Goal: Communication & Community: Answer question/provide support

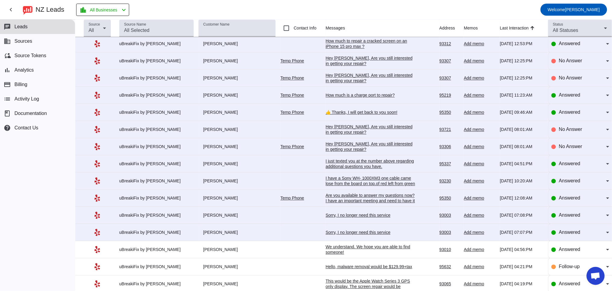
scroll to position [407, 0]
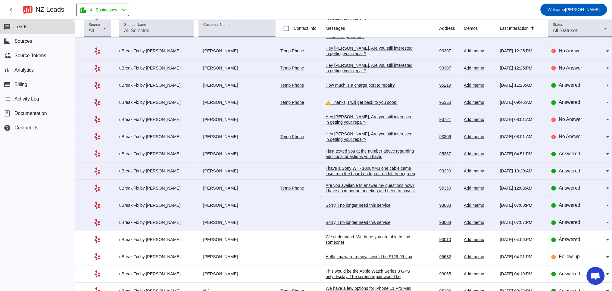
click at [351, 225] on div "Sorry, I no longer need this service" at bounding box center [370, 222] width 90 height 5
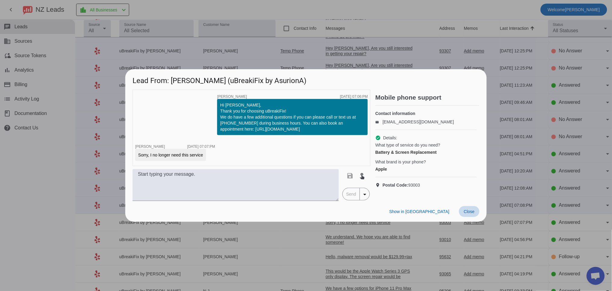
click at [469, 211] on span "Close" at bounding box center [469, 211] width 11 height 5
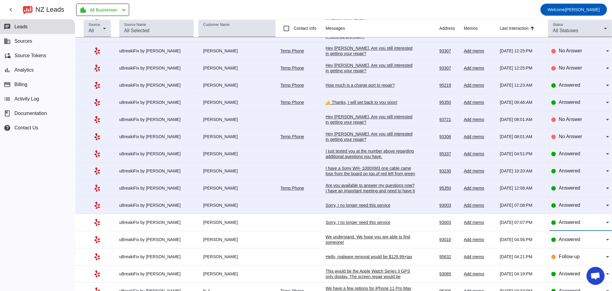
click at [559, 225] on span "Answered" at bounding box center [569, 222] width 21 height 5
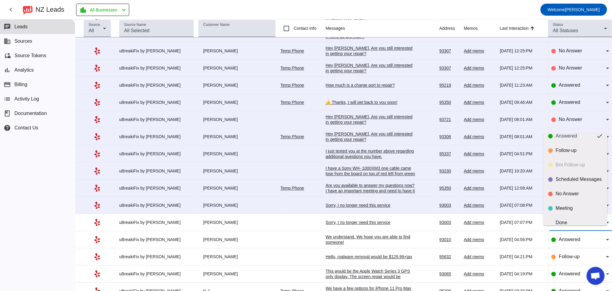
scroll to position [14, 0]
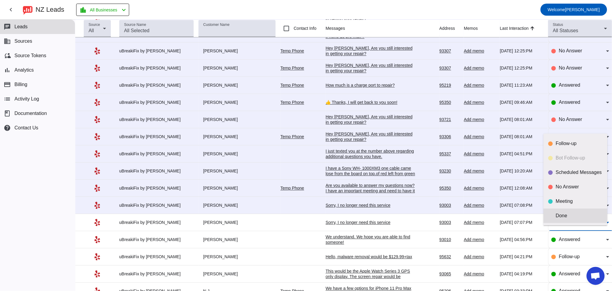
click at [567, 218] on div "Done" at bounding box center [579, 216] width 47 height 6
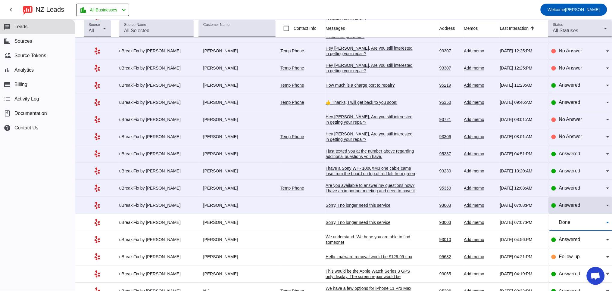
click at [561, 208] on span "Answered" at bounding box center [569, 205] width 21 height 5
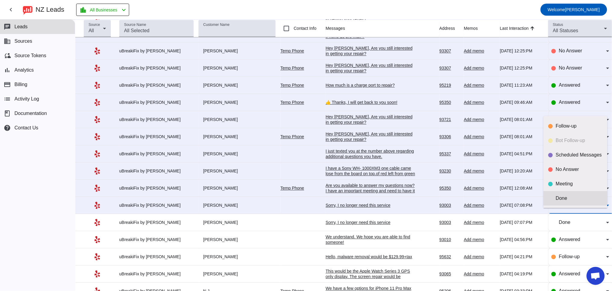
click at [562, 195] on div "Done" at bounding box center [579, 198] width 47 height 6
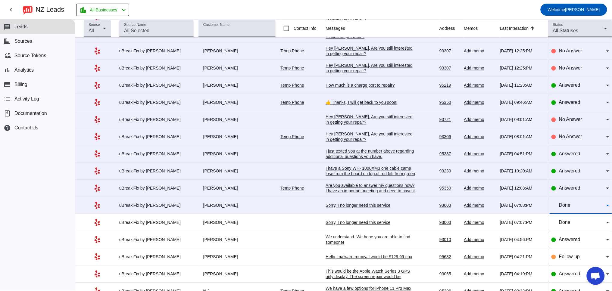
click at [365, 214] on td "Sorry, I no longer need this service 8/8/2025, 07:08:PM" at bounding box center [382, 205] width 114 height 17
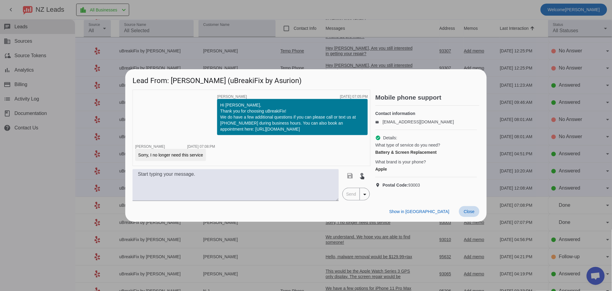
click at [465, 214] on span "Close" at bounding box center [469, 211] width 11 height 5
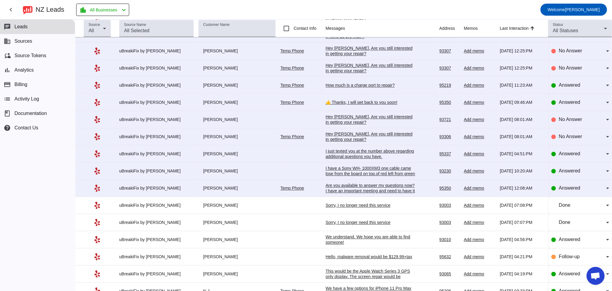
click at [372, 195] on div "Are you available to answer my questions now? I have an important meeting and n…" at bounding box center [370, 191] width 90 height 16
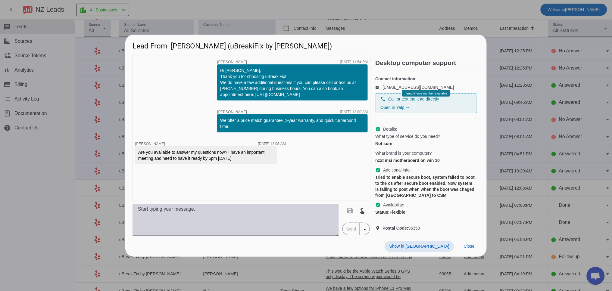
click at [172, 225] on textarea at bounding box center [235, 220] width 206 height 32
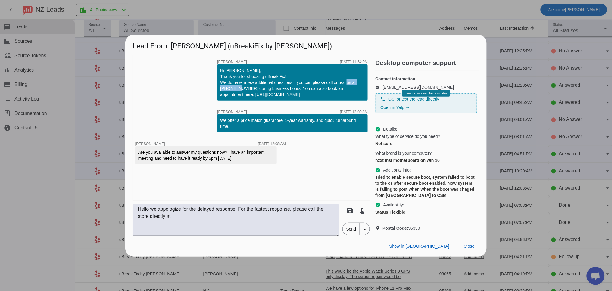
drag, startPoint x: 250, startPoint y: 82, endPoint x: 220, endPoint y: 83, distance: 29.8
click at [220, 83] on div "Hi Marcos, Thank you for choosing uBreakiFix! We do have a few additional quest…" at bounding box center [292, 82] width 144 height 30
copy div "(209)-272-7530"
click at [194, 228] on textarea "Hello we appologize for the delayed response. For the fastest response, please …" at bounding box center [235, 220] width 206 height 32
paste textarea "(209)-272-7530"
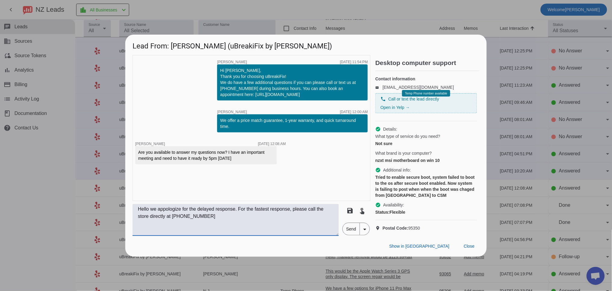
click at [170, 216] on textarea "Hello we appologize for the delayed response. For the fastest response, please …" at bounding box center [235, 220] width 206 height 32
click at [214, 228] on textarea "Hello we apologize for the delayed response. For the fastest response, please c…" at bounding box center [235, 220] width 206 height 32
type textarea "Hello we apologize for the delayed response. For the fastest response, please c…"
click at [352, 235] on span "Send" at bounding box center [351, 229] width 17 height 12
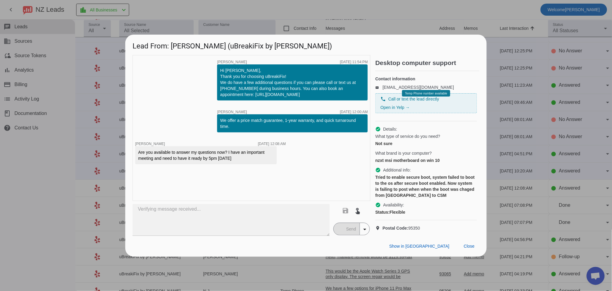
drag, startPoint x: 472, startPoint y: 253, endPoint x: 401, endPoint y: 129, distance: 142.5
click at [401, 129] on div "Lead From: Marcos (uBreakiFix by Asurion) timer close Robert G. 8/8/2025, 11:54…" at bounding box center [305, 146] width 361 height 222
click at [473, 249] on span "Close" at bounding box center [469, 246] width 11 height 5
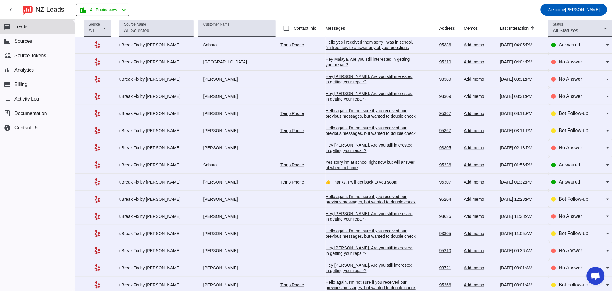
scroll to position [0, 0]
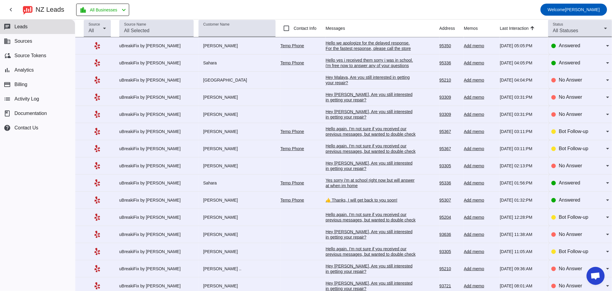
click at [332, 46] on div "Hello we apologize for the delayed response. For the fastest response, please c…" at bounding box center [370, 48] width 90 height 16
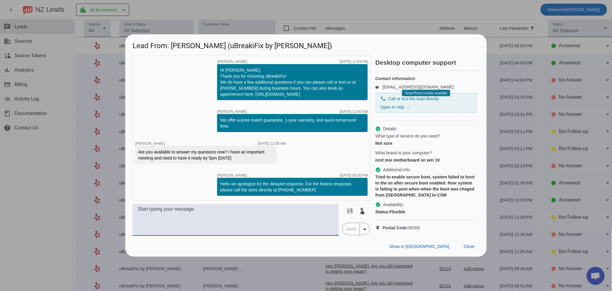
click at [241, 216] on textarea at bounding box center [235, 220] width 206 height 32
drag, startPoint x: 330, startPoint y: 215, endPoint x: 118, endPoint y: 217, distance: 211.6
click at [118, 218] on div "Lead From: Marcos (uBreakiFix by Asurion) timer close Robert G. 8/8/2025, 11:54…" at bounding box center [306, 145] width 612 height 291
paste textarea "for this device you will have to speak directly to a technician who will be abl…"
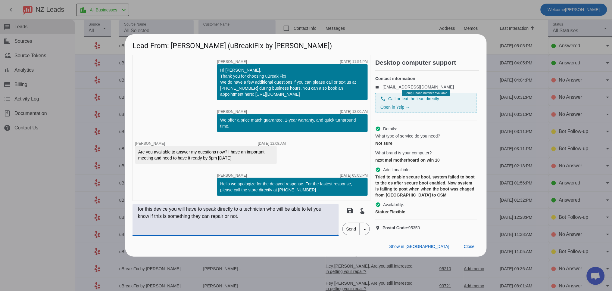
drag, startPoint x: 140, startPoint y: 215, endPoint x: 117, endPoint y: 212, distance: 22.4
click at [119, 214] on div "Lead From: Marcos (uBreakiFix by Asurion) timer close Robert G. 8/8/2025, 11:54…" at bounding box center [306, 145] width 612 height 291
click at [170, 215] on textarea "For this device you will have to speak directly to a technician who will be abl…" at bounding box center [235, 220] width 206 height 32
click at [275, 226] on textarea "For this device and issue, you will have to speak directly to a technician who …" at bounding box center [235, 220] width 206 height 32
type textarea "For this device and issue, you will have to speak directly to a technician who …"
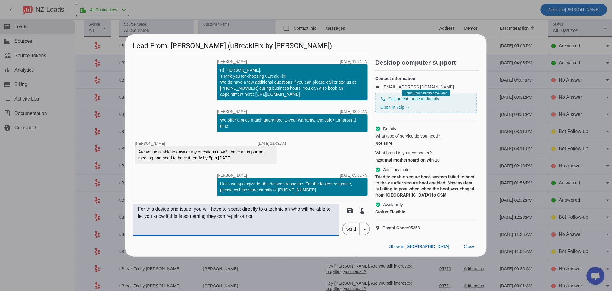
click at [354, 235] on span "Send" at bounding box center [351, 229] width 17 height 12
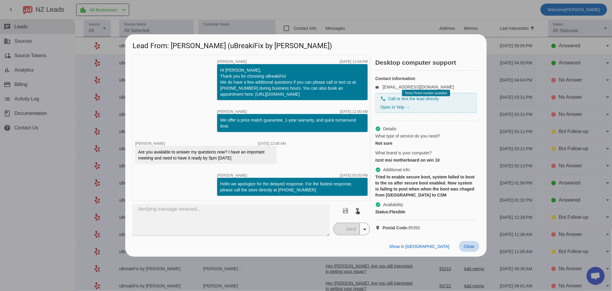
click at [468, 249] on span "Close" at bounding box center [469, 246] width 11 height 5
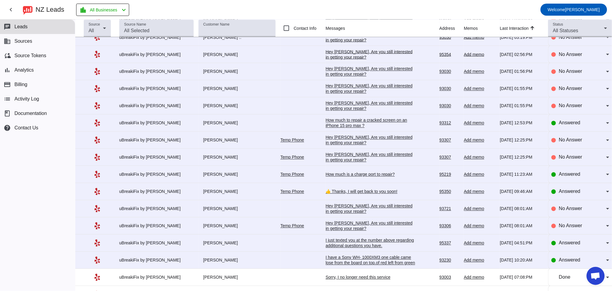
scroll to position [390, 0]
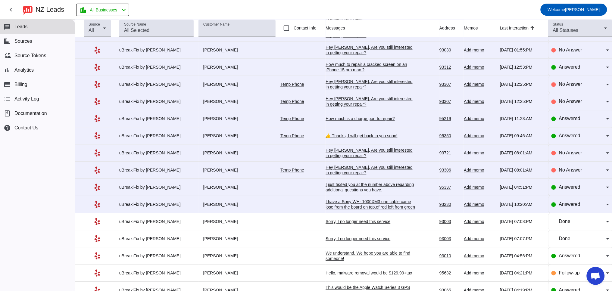
click at [345, 193] on div "I just texted you at the number above regarding additional questions you have." at bounding box center [370, 187] width 90 height 11
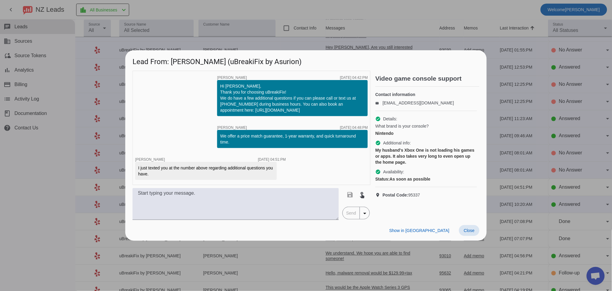
drag, startPoint x: 473, startPoint y: 230, endPoint x: 437, endPoint y: 218, distance: 38.6
click at [473, 230] on span "Close" at bounding box center [469, 230] width 11 height 5
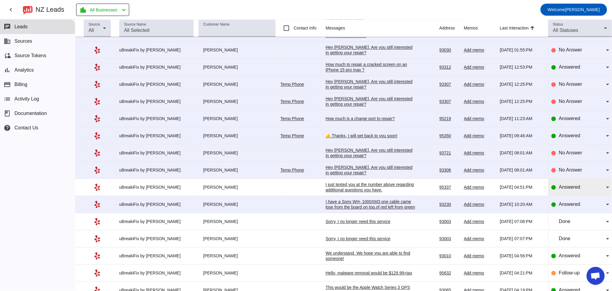
click at [563, 190] on span "Answered" at bounding box center [569, 187] width 21 height 5
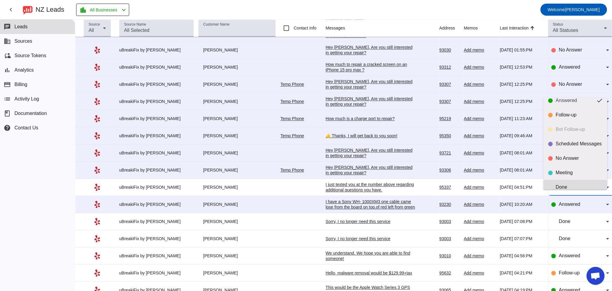
scroll to position [14, 0]
click at [573, 174] on mat-option "Done" at bounding box center [575, 180] width 64 height 14
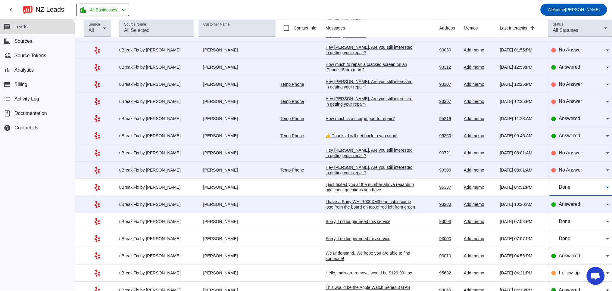
click at [325, 176] on div "Hey Ruby, Are you still interested in getting your repair?​" at bounding box center [370, 170] width 90 height 11
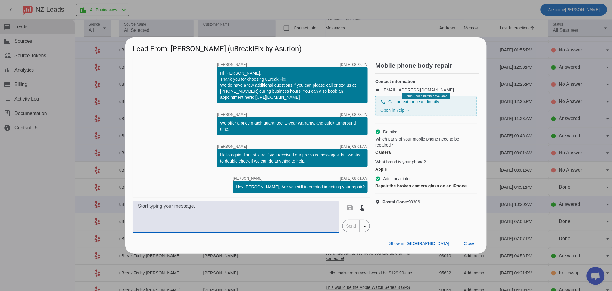
click at [225, 220] on textarea at bounding box center [235, 217] width 206 height 32
drag, startPoint x: 176, startPoint y: 210, endPoint x: 91, endPoint y: 203, distance: 85.5
click at [94, 205] on div "Lead From: Ruby M. (uBreakiFix by Asurion) timer close Robert G. 8/8/2025, 08:2…" at bounding box center [306, 145] width 612 height 291
paste textarea "Which iPhone do you have? Our pricing varies by model. Once we have the model, …"
type textarea "Which iPhone do you have? Our pricing varies by model. Once we have the model, …"
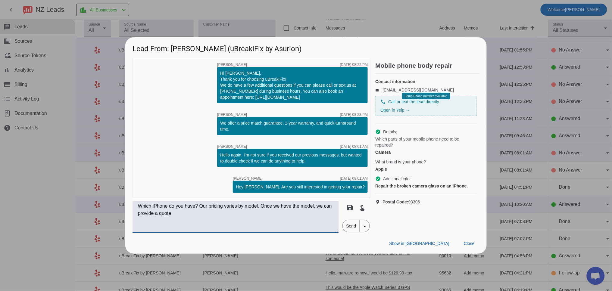
click at [344, 226] on span "Send" at bounding box center [351, 226] width 17 height 12
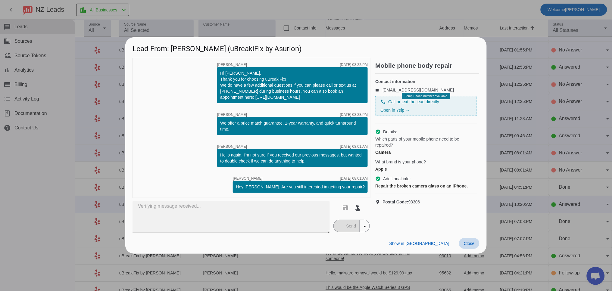
click at [472, 243] on span "Close" at bounding box center [469, 243] width 11 height 5
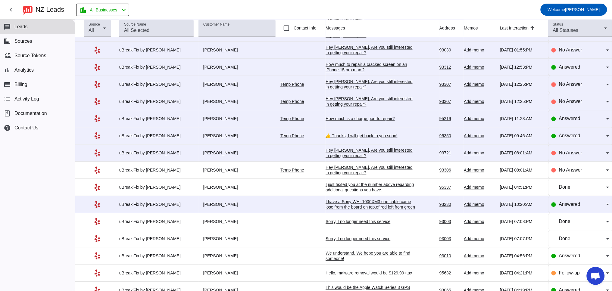
click at [340, 159] on div "Hey [PERSON_NAME], Are you still interested in getting your repair?​" at bounding box center [370, 153] width 90 height 11
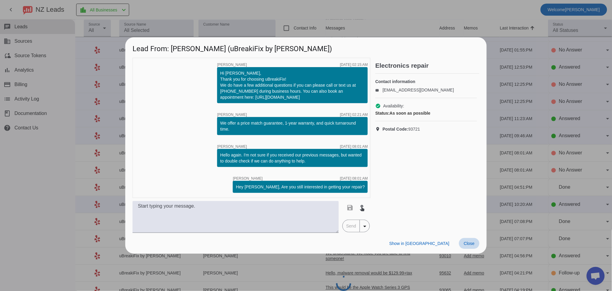
click at [470, 249] on span at bounding box center [469, 243] width 20 height 11
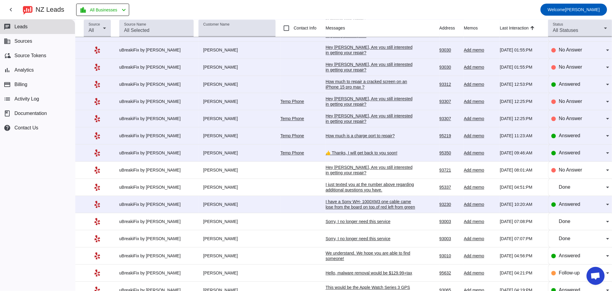
scroll to position [0, 0]
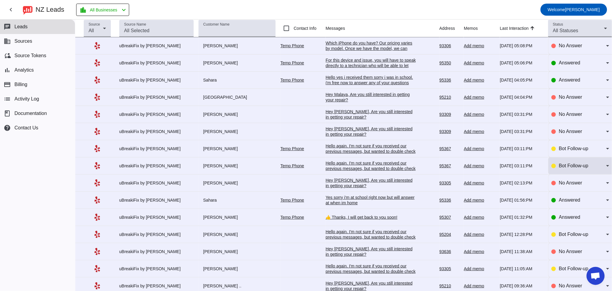
click at [570, 162] on div "Bot Follow-up" at bounding box center [580, 165] width 58 height 17
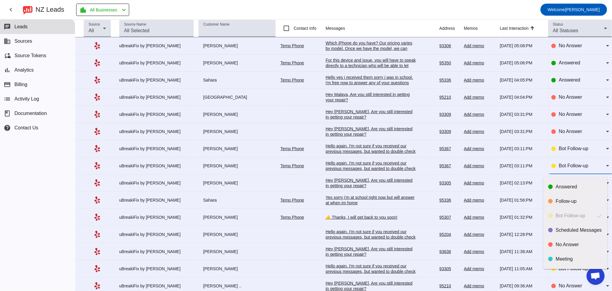
click at [384, 16] on div at bounding box center [306, 145] width 612 height 291
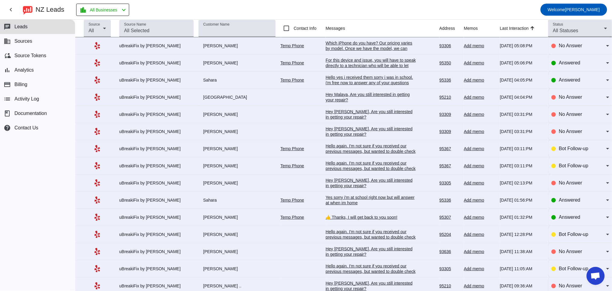
click at [349, 46] on div "Which iPhone do you have? Our pricing varies by model. Once we have the model, …" at bounding box center [370, 48] width 90 height 16
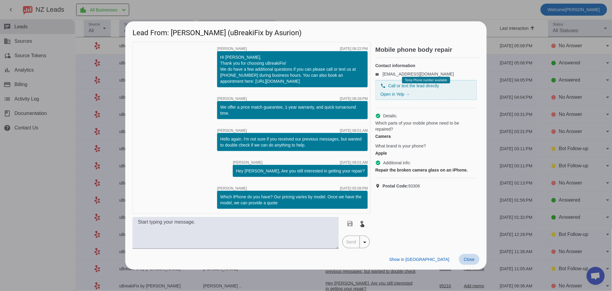
drag, startPoint x: 470, startPoint y: 260, endPoint x: 472, endPoint y: 258, distance: 3.4
click at [470, 259] on span "Close" at bounding box center [469, 259] width 11 height 5
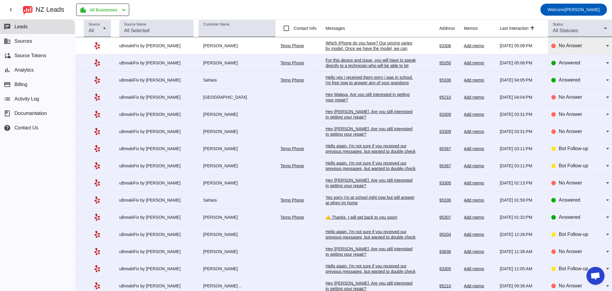
click at [553, 41] on div "No Answer" at bounding box center [580, 45] width 58 height 17
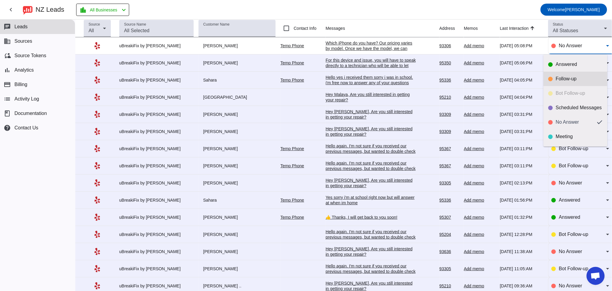
click at [559, 79] on div "Follow-up" at bounding box center [579, 79] width 47 height 6
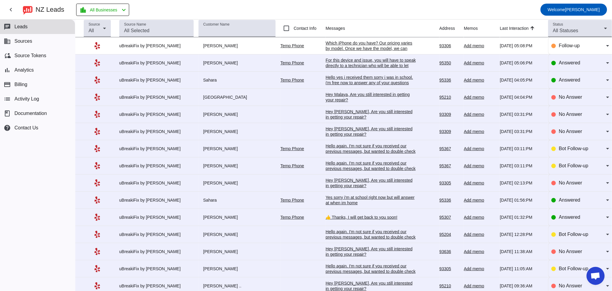
click at [335, 125] on td "Hey Max, Are you still interested in getting your repair?​ 8/11/2025, 03:31:PM" at bounding box center [382, 131] width 114 height 17
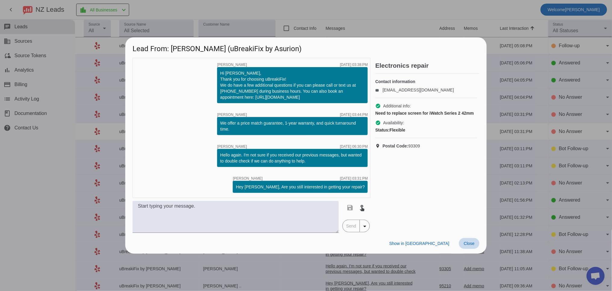
click at [470, 245] on span "Close" at bounding box center [469, 243] width 11 height 5
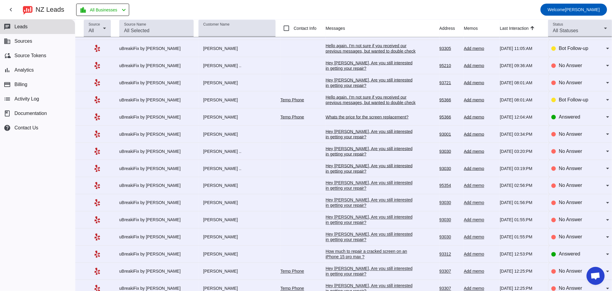
scroll to position [334, 0]
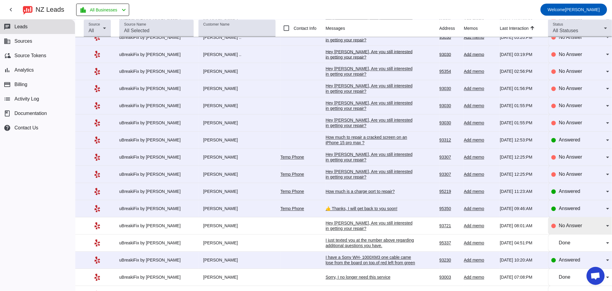
click at [571, 228] on span "No Answer" at bounding box center [570, 225] width 23 height 5
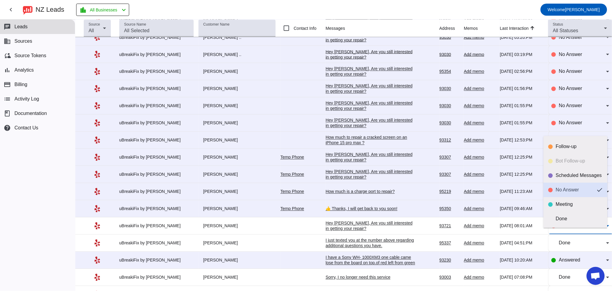
scroll to position [14, 0]
click at [564, 217] on div "Done" at bounding box center [579, 219] width 47 height 6
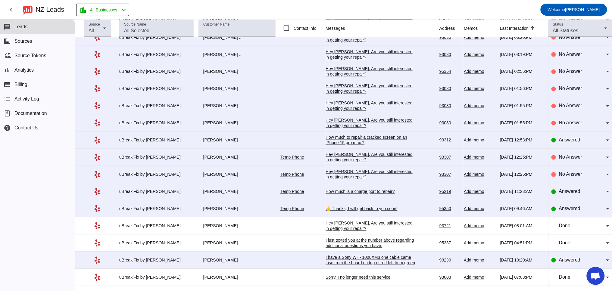
click at [337, 212] on div "👍 Thanks, I will get back to you soon!" at bounding box center [370, 208] width 90 height 5
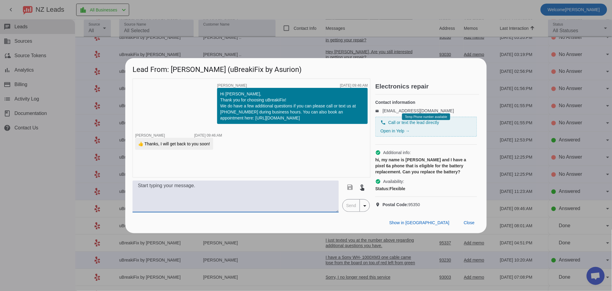
click at [194, 203] on textarea at bounding box center [235, 197] width 206 height 32
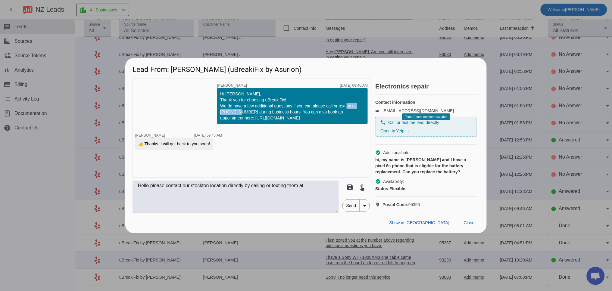
drag, startPoint x: 249, startPoint y: 107, endPoint x: 221, endPoint y: 109, distance: 28.3
click at [221, 109] on div "Hi Stacey, Thank you for choosing uBreakiFix! We do have a few additional quest…" at bounding box center [292, 106] width 144 height 30
copy div "(209)-272-7530"
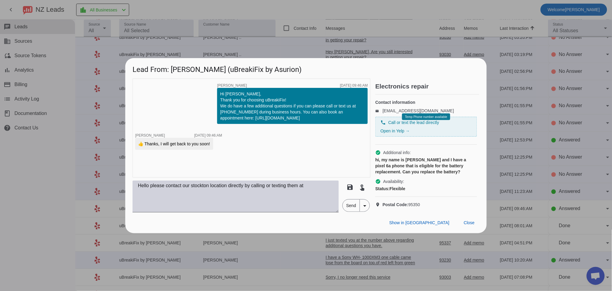
click at [324, 193] on textarea "Hello please contact our stockton location directly by calling or texting them …" at bounding box center [235, 197] width 206 height 32
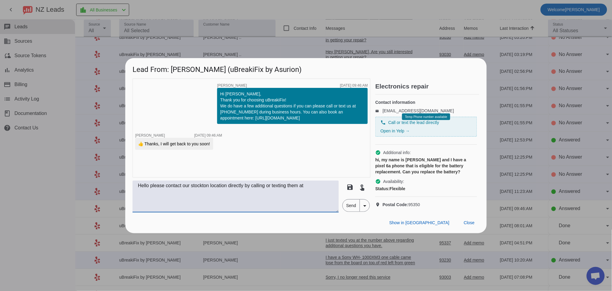
paste textarea "(209)-272-7530"
drag, startPoint x: 212, startPoint y: 192, endPoint x: 194, endPoint y: 194, distance: 18.4
click at [194, 194] on textarea "Hello please contact our stockton location directly by calling or texting them …" at bounding box center [235, 197] width 206 height 32
click at [180, 200] on textarea "Hello please contact our Modesto location directly by calling or texting them a…" at bounding box center [235, 197] width 206 height 32
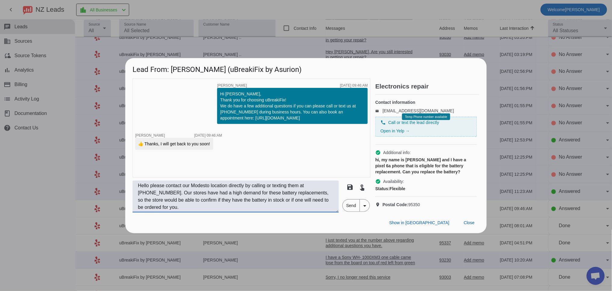
drag, startPoint x: 331, startPoint y: 198, endPoint x: 326, endPoint y: 195, distance: 5.8
click at [326, 195] on textarea "Hello please contact our Modesto location directly by calling or texting them a…" at bounding box center [235, 197] width 206 height 32
click at [140, 207] on textarea "Hello please contact our Modesto location directly by calling or texting them a…" at bounding box center [235, 197] width 206 height 32
click at [197, 213] on textarea "Hello please contact our Modesto location directly by calling or texting them a…" at bounding box center [235, 197] width 206 height 32
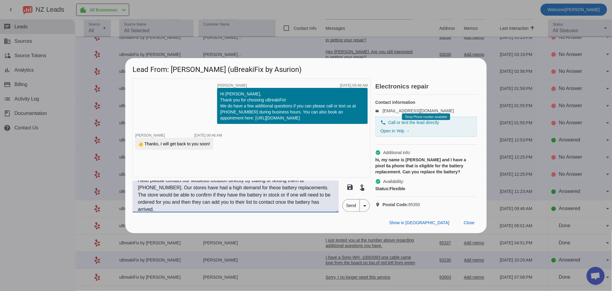
type textarea "Hello please contact our Modesto location directly by calling or texting them a…"
click at [349, 210] on span "Send" at bounding box center [351, 206] width 17 height 12
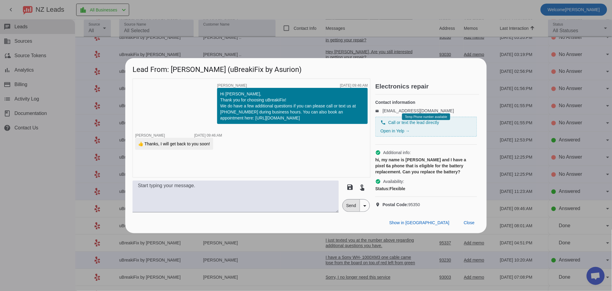
scroll to position [0, 0]
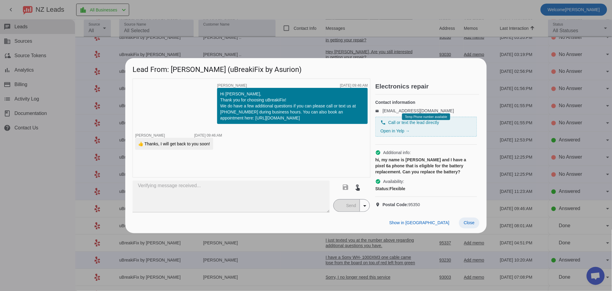
click at [467, 225] on span "Close" at bounding box center [469, 222] width 11 height 5
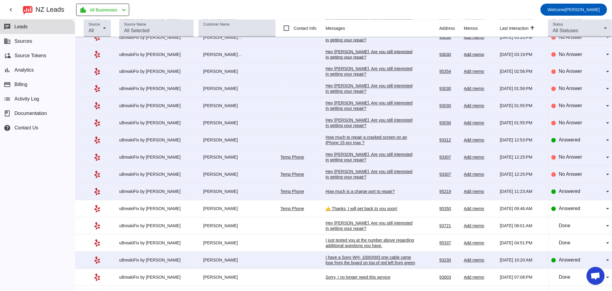
click at [348, 194] on div "How much is a charge port to repair?" at bounding box center [370, 191] width 90 height 5
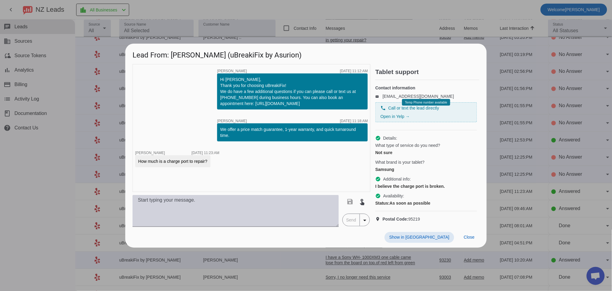
click at [213, 212] on textarea at bounding box center [235, 211] width 206 height 32
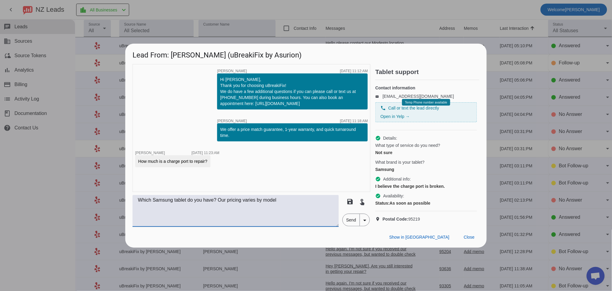
type textarea "Which Samsung tablet do you have? Our pricing varies by model"
drag, startPoint x: 352, startPoint y: 222, endPoint x: 374, endPoint y: 222, distance: 22.0
click at [352, 222] on span "Send" at bounding box center [351, 220] width 17 height 12
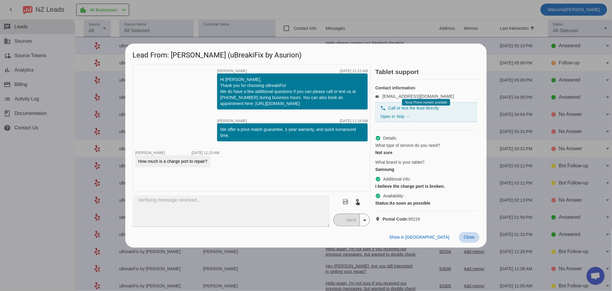
click at [471, 240] on span "Close" at bounding box center [469, 237] width 11 height 5
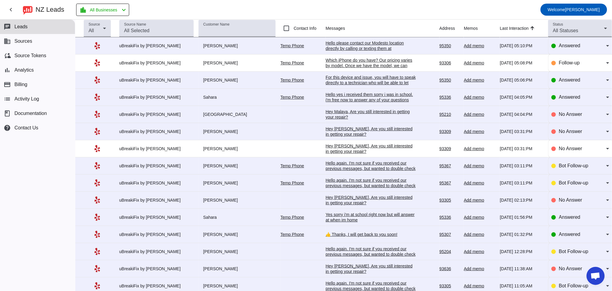
click at [354, 79] on div "For this device and issue, you will have to speak directly to a technician who …" at bounding box center [370, 86] width 90 height 22
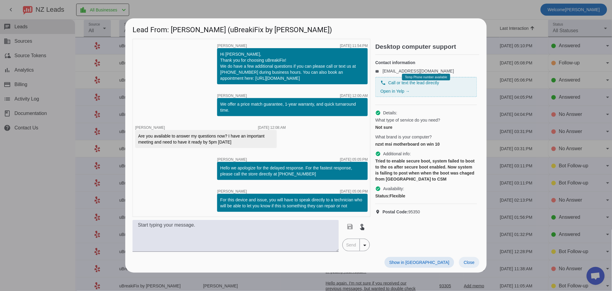
click at [470, 260] on span "Close" at bounding box center [469, 262] width 11 height 5
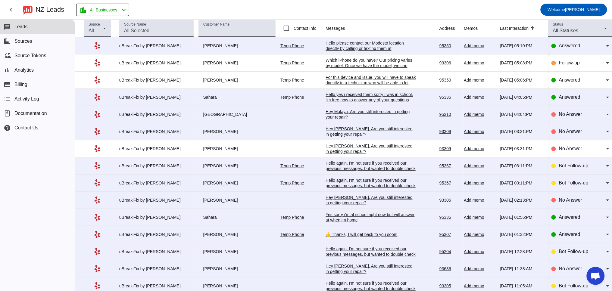
click at [353, 47] on div "Hello please contact our Modesto location directly by calling or texting them a…" at bounding box center [370, 61] width 90 height 43
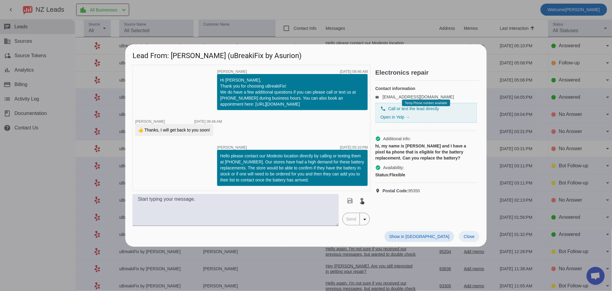
click at [471, 237] on span "Close" at bounding box center [469, 236] width 11 height 5
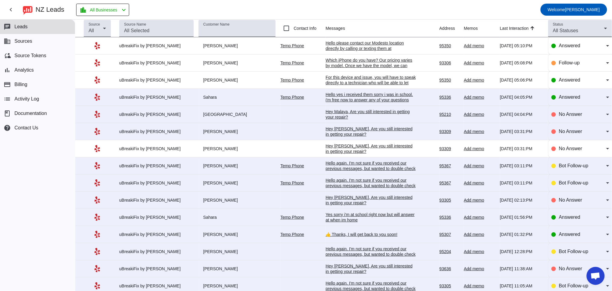
click at [346, 97] on div "Hello yes i received them sorry i was in school. i'm free now to answer any of …" at bounding box center [370, 97] width 90 height 11
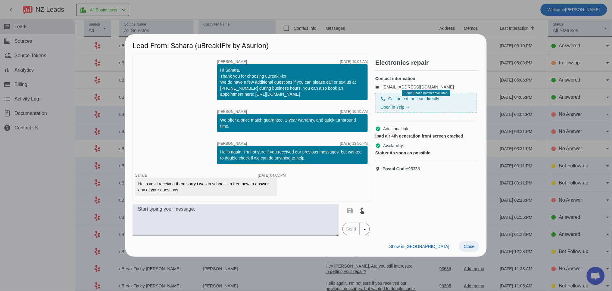
click at [471, 250] on span at bounding box center [469, 246] width 20 height 11
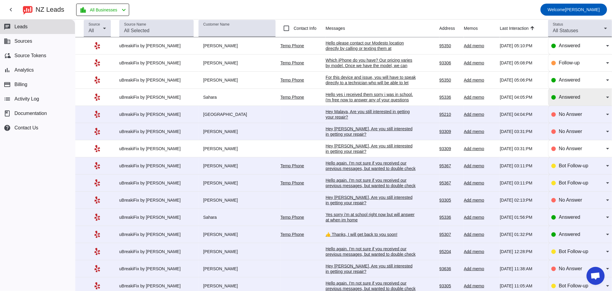
click at [573, 96] on span "Answered" at bounding box center [569, 97] width 21 height 5
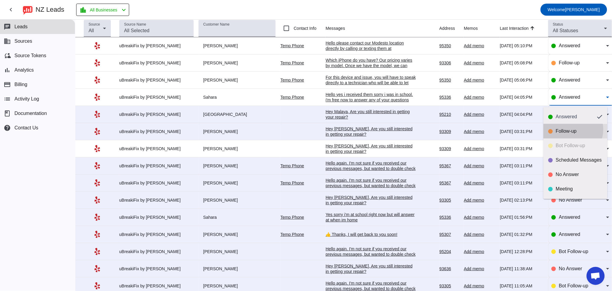
click at [570, 129] on div "Follow-up" at bounding box center [579, 131] width 47 height 6
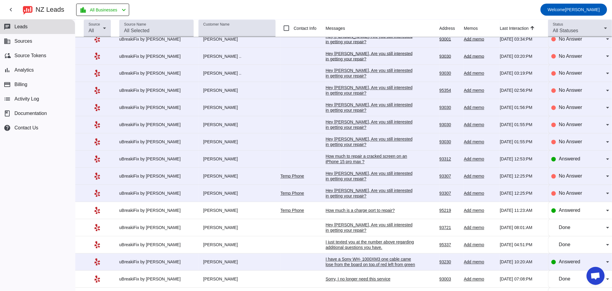
scroll to position [351, 0]
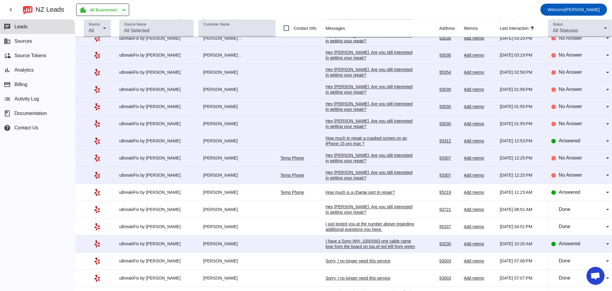
click at [369, 195] on div "How much is a charge port to repair?" at bounding box center [370, 192] width 90 height 5
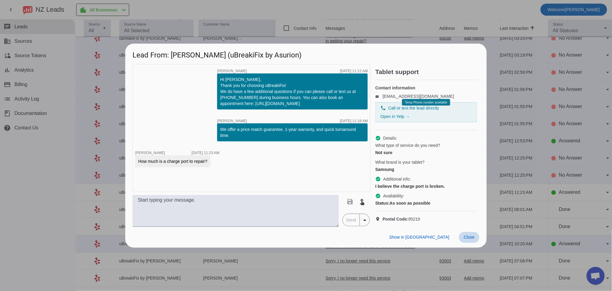
click at [473, 243] on span at bounding box center [469, 237] width 20 height 11
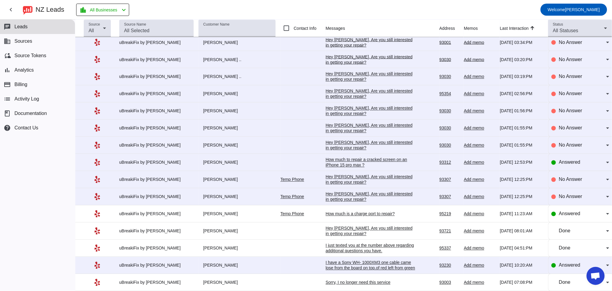
scroll to position [334, 0]
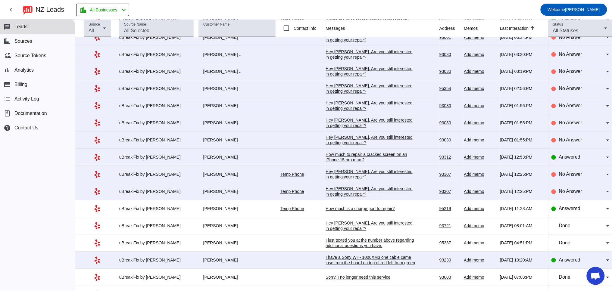
click at [338, 212] on div "How much is a charge port to repair?" at bounding box center [370, 208] width 90 height 5
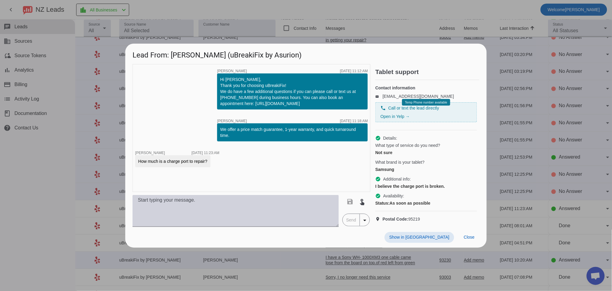
click at [248, 218] on textarea at bounding box center [235, 211] width 206 height 32
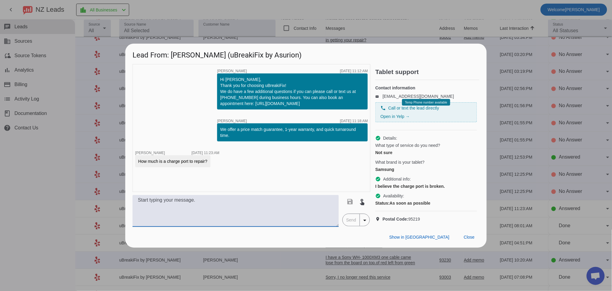
click at [222, 210] on textarea at bounding box center [235, 211] width 206 height 32
paste textarea "Which iPhone do you have? Our pricing varies by model. Once we have the model, …"
drag, startPoint x: 168, startPoint y: 206, endPoint x: 152, endPoint y: 204, distance: 16.1
click at [152, 204] on textarea "Which iPhone do you have? Our pricing varies by model. Once we have the model, …" at bounding box center [235, 211] width 206 height 32
click at [254, 208] on textarea "Which Samsung tablet do you have? Our pricing varies by model. Once we have the…" at bounding box center [235, 211] width 206 height 32
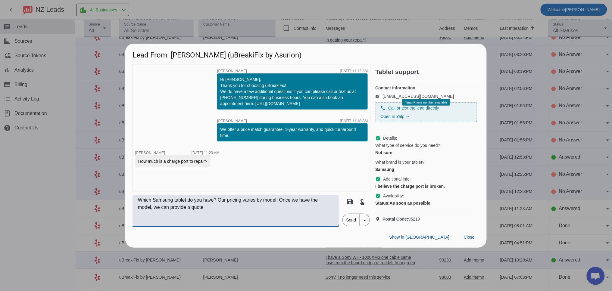
drag, startPoint x: 233, startPoint y: 214, endPoint x: 227, endPoint y: 213, distance: 5.9
click at [232, 213] on textarea "Which Samsung tablet do you have? Our pricing varies by model. Once we have the…" at bounding box center [235, 211] width 206 height 32
type textarea "Which Samsung tablet do you have? Our pricing varies by model. Once we have the…"
click at [354, 223] on span "Send" at bounding box center [351, 220] width 17 height 12
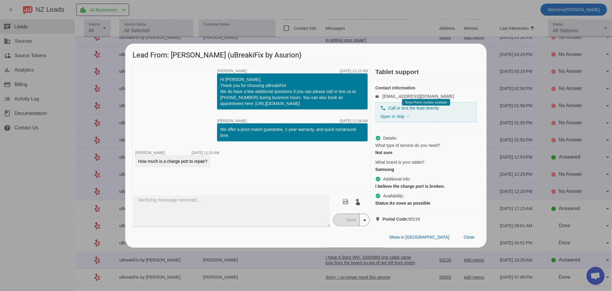
type textarea "Which Samsung tablet do you have? Our pricing varies by model. Once we have the…"
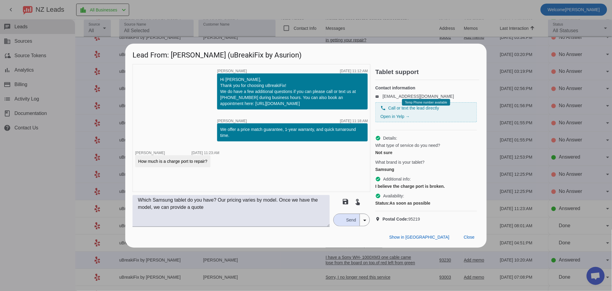
click at [342, 223] on div "button" at bounding box center [339, 219] width 5 height 5
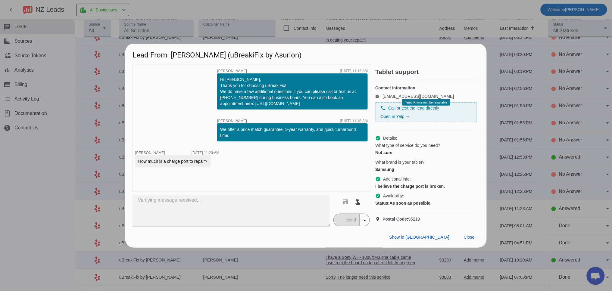
type textarea "Which Samsung tablet do you have? Our pricing varies by model. Once we have the…"
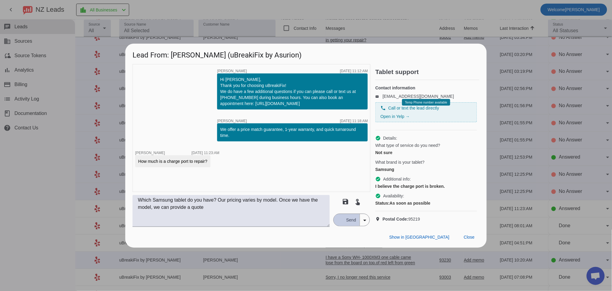
click at [346, 224] on span "Send" at bounding box center [351, 220] width 17 height 12
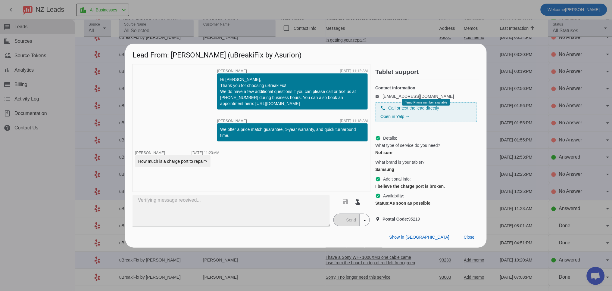
type textarea "Which Samsung tablet do you have? Our pricing varies by model. Once we have the…"
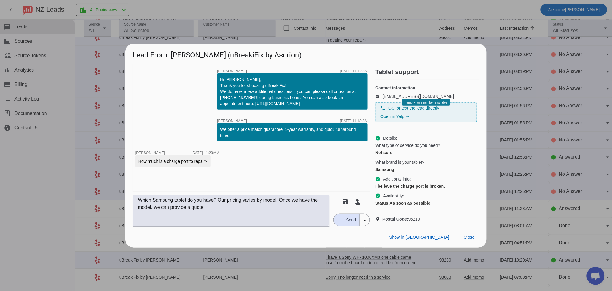
click at [347, 222] on span "Send" at bounding box center [351, 220] width 17 height 12
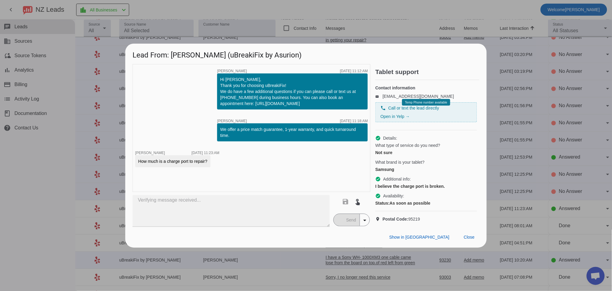
type textarea "Which Samsung tablet do you have? Our pricing varies by model. Once we have the…"
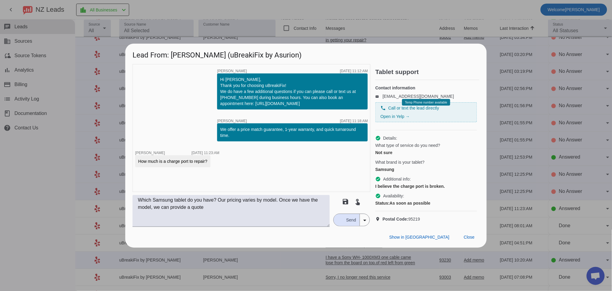
click at [350, 226] on span "Send" at bounding box center [351, 220] width 17 height 12
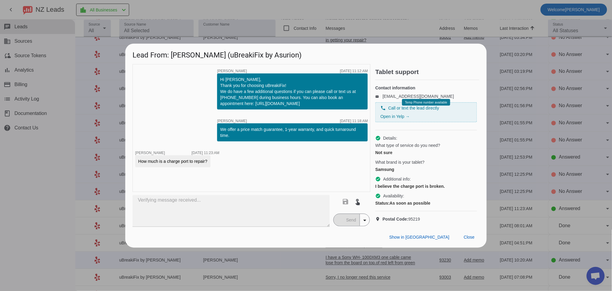
type textarea "Which Samsung tablet do you have? Our pricing varies by model. Once we have the…"
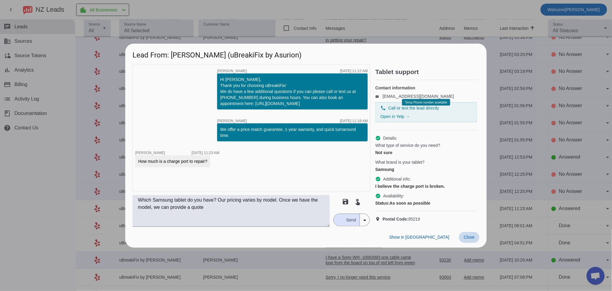
click at [475, 243] on span at bounding box center [469, 237] width 20 height 11
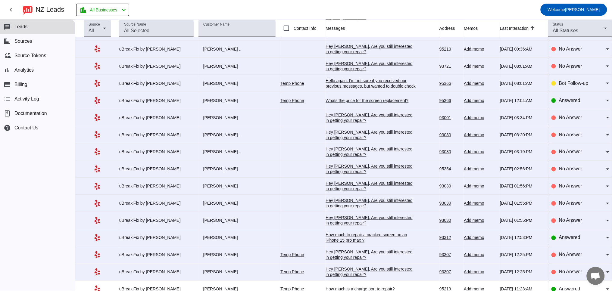
scroll to position [406, 0]
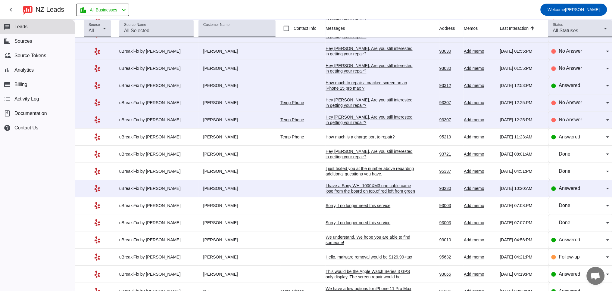
click at [342, 140] on div "How much is a charge port to repair?" at bounding box center [370, 136] width 90 height 5
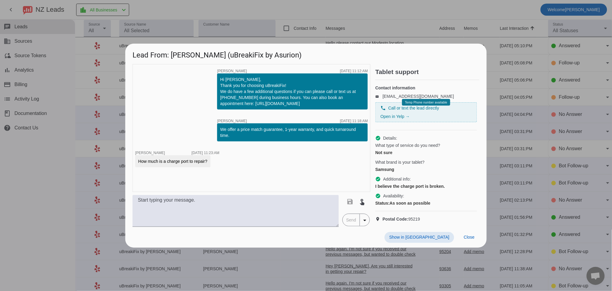
scroll to position [0, 0]
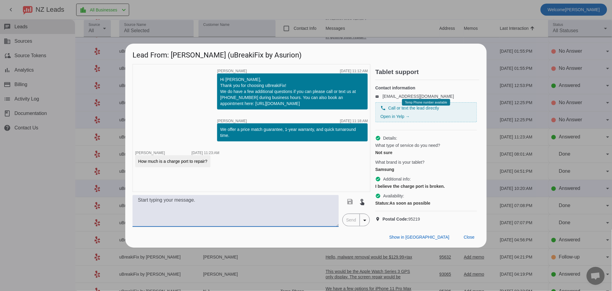
click at [156, 210] on textarea at bounding box center [235, 211] width 206 height 32
paste textarea "Which iPhone do you have? Our pricing varies by model. Once we have the model, …"
drag, startPoint x: 158, startPoint y: 207, endPoint x: 152, endPoint y: 207, distance: 6.0
click at [152, 207] on textarea "Which iPhone do you have? Our pricing varies by model. Once we have the model, …" at bounding box center [235, 211] width 206 height 32
type textarea "Which Samsung tablet do you have? Our pricing varies by model. Once we have the…"
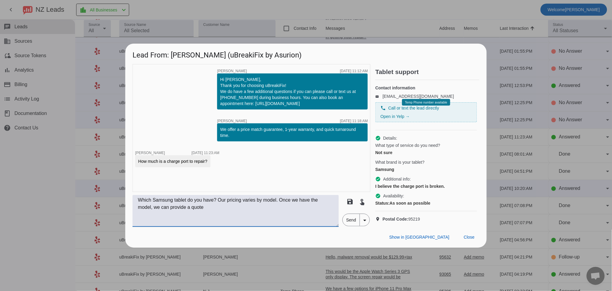
click at [349, 223] on span "Send" at bounding box center [351, 220] width 17 height 12
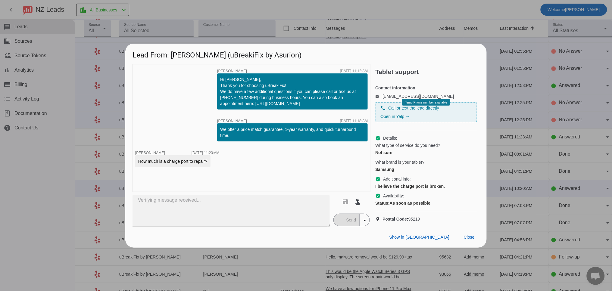
type textarea "Which Samsung tablet do you have? Our pricing varies by model. Once we have the…"
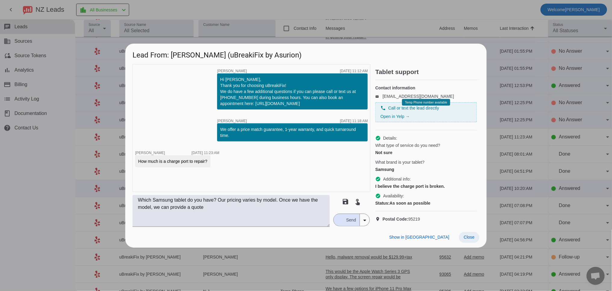
click at [463, 243] on span at bounding box center [469, 237] width 20 height 11
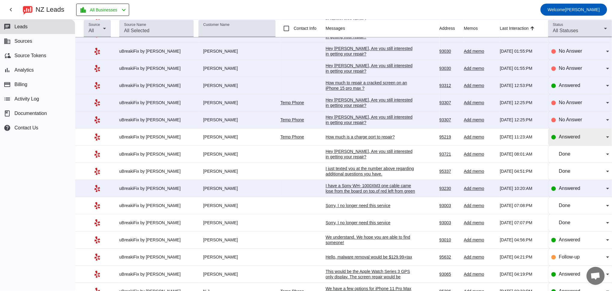
click at [563, 139] on span "Answered" at bounding box center [569, 136] width 21 height 5
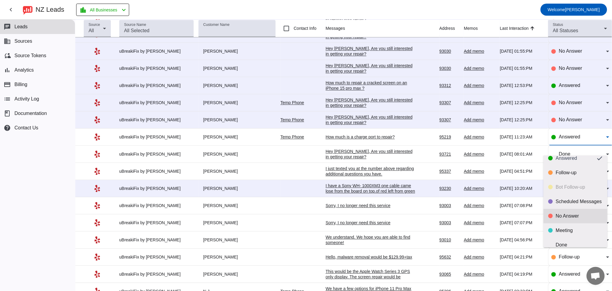
scroll to position [14, 0]
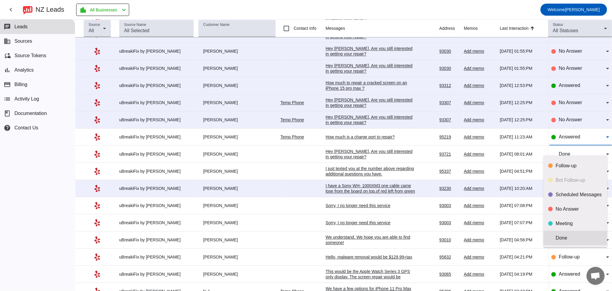
drag, startPoint x: 564, startPoint y: 238, endPoint x: 565, endPoint y: 235, distance: 3.4
click at [564, 238] on div "Done" at bounding box center [579, 238] width 47 height 6
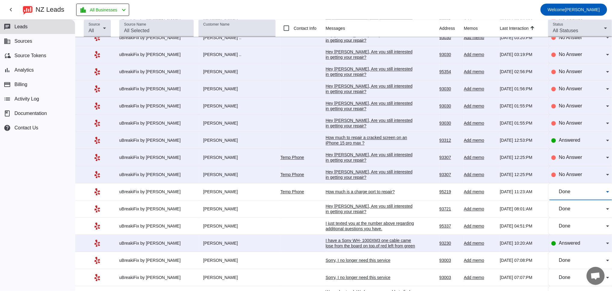
scroll to position [351, 0]
click at [333, 181] on div "Hey [PERSON_NAME], Are you still interested in getting your repair?​" at bounding box center [370, 175] width 90 height 11
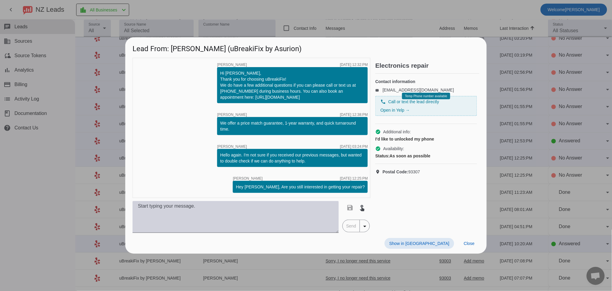
click at [203, 224] on textarea at bounding box center [235, 217] width 206 height 32
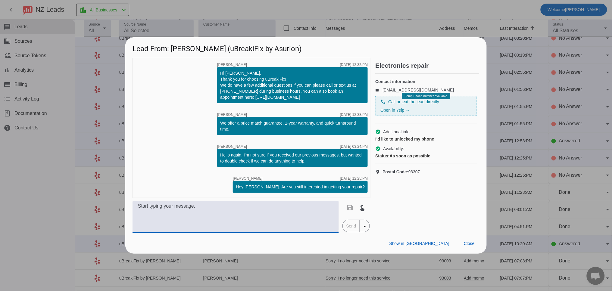
paste textarea "Which iPhone do you have? Our pricing varies by model. Once we have the model, …"
drag, startPoint x: 191, startPoint y: 214, endPoint x: 200, endPoint y: 207, distance: 12.0
click at [200, 207] on textarea "Which iPhone do you have? Our pricing varies by model. Once we have the model, …" at bounding box center [235, 217] width 206 height 32
click at [156, 205] on textarea "Which iPhone do you have?" at bounding box center [235, 217] width 206 height 32
click at [223, 207] on textarea "Which kind of phone do you have?" at bounding box center [235, 217] width 206 height 32
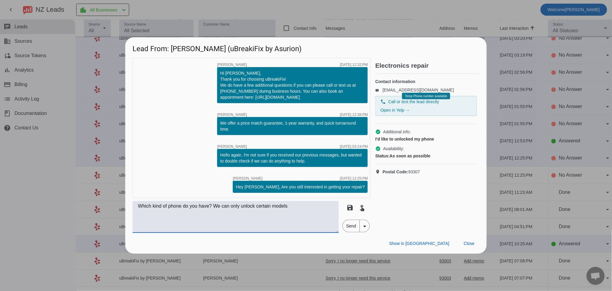
type textarea "Which kind of phone do you have? We can only unlock certain models"
click at [355, 224] on span "Send" at bounding box center [351, 226] width 17 height 12
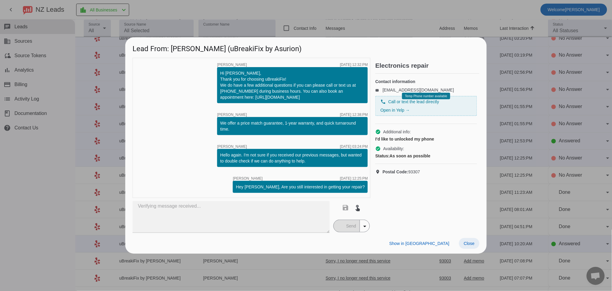
click at [469, 244] on span "Close" at bounding box center [469, 243] width 11 height 5
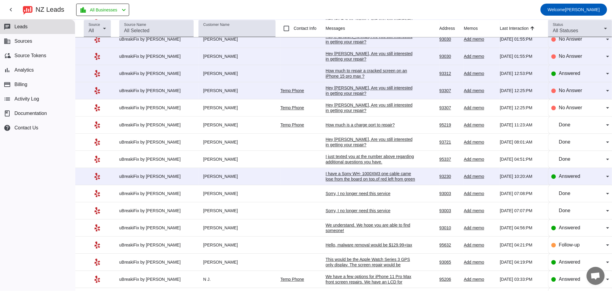
scroll to position [390, 0]
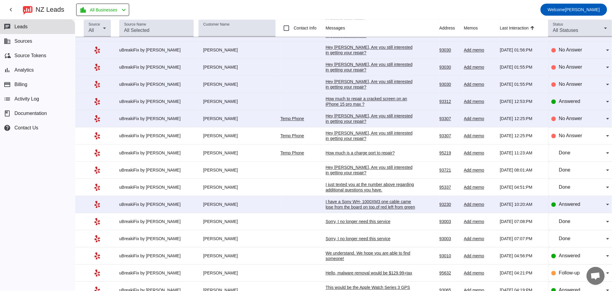
click at [359, 141] on div "Hey [PERSON_NAME], Are you still interested in getting your repair?​" at bounding box center [370, 136] width 90 height 11
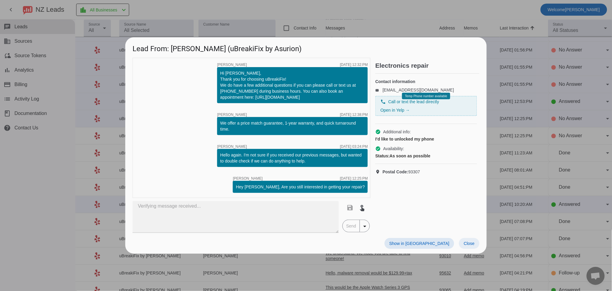
click at [469, 244] on span "Close" at bounding box center [469, 243] width 11 height 5
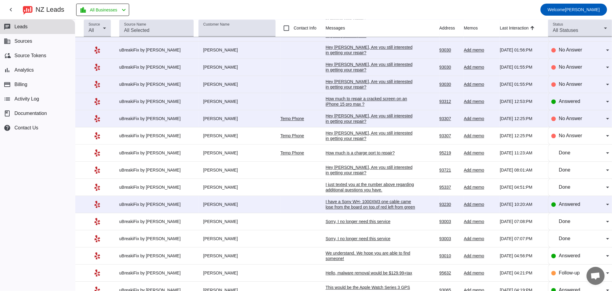
click at [342, 124] on div "Hey [PERSON_NAME], Are you still interested in getting your repair?​" at bounding box center [370, 118] width 90 height 11
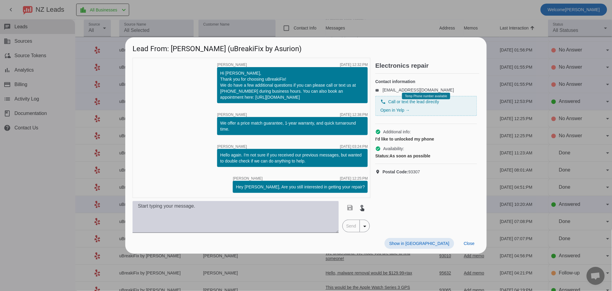
click at [266, 208] on textarea at bounding box center [235, 217] width 206 height 32
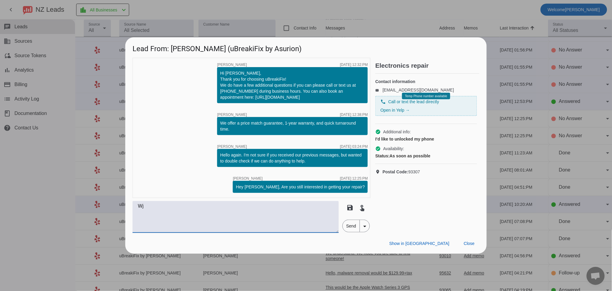
type textarea "W"
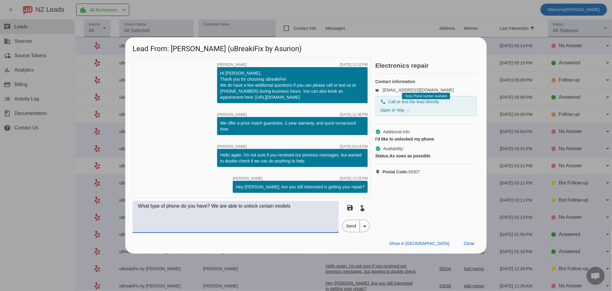
type textarea "What type of phone do you have? We are able to unlock certain models"
drag, startPoint x: 347, startPoint y: 228, endPoint x: 444, endPoint y: 248, distance: 98.9
click at [348, 228] on span "Send" at bounding box center [351, 226] width 17 height 12
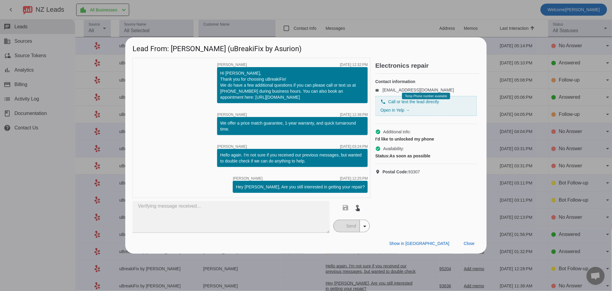
drag, startPoint x: 470, startPoint y: 243, endPoint x: 461, endPoint y: 241, distance: 8.9
click at [470, 243] on span "Close" at bounding box center [469, 243] width 11 height 5
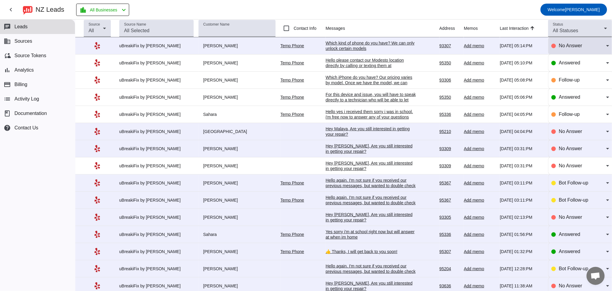
click at [583, 45] on div "No Answer" at bounding box center [582, 45] width 47 height 7
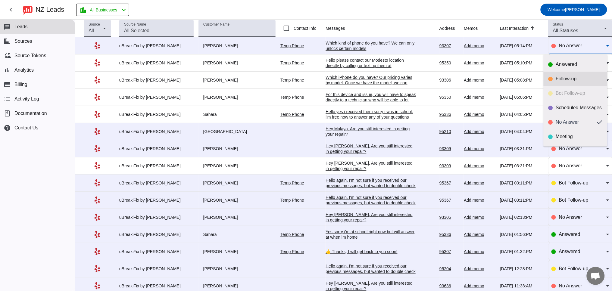
drag, startPoint x: 561, startPoint y: 79, endPoint x: 555, endPoint y: 79, distance: 5.7
click at [561, 79] on div "Follow-up" at bounding box center [579, 79] width 47 height 6
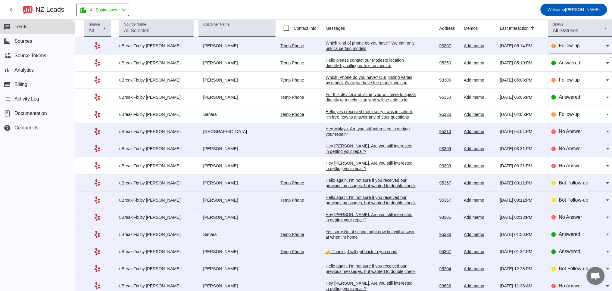
click at [365, 46] on div "Which kind of phone do you have? We can only unlock certain models" at bounding box center [370, 45] width 90 height 11
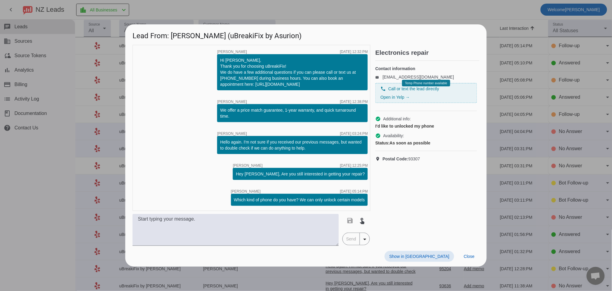
drag, startPoint x: 467, startPoint y: 255, endPoint x: 459, endPoint y: 248, distance: 10.5
click at [467, 254] on span "Close" at bounding box center [469, 256] width 11 height 5
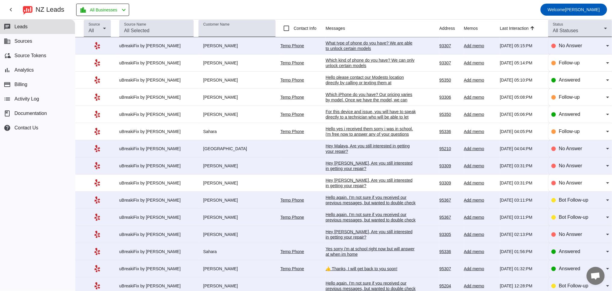
click at [355, 43] on div "What type of phone do you have? We are able to unlock certain models" at bounding box center [370, 45] width 90 height 11
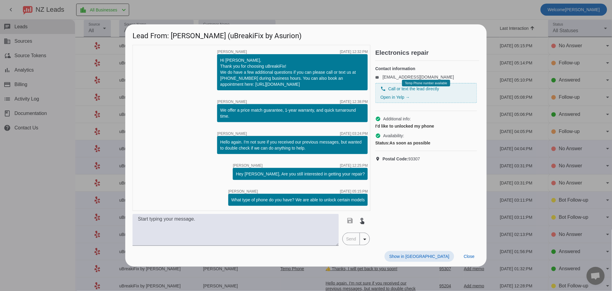
drag, startPoint x: 468, startPoint y: 258, endPoint x: 483, endPoint y: 230, distance: 31.1
click at [468, 257] on span "Close" at bounding box center [469, 256] width 11 height 5
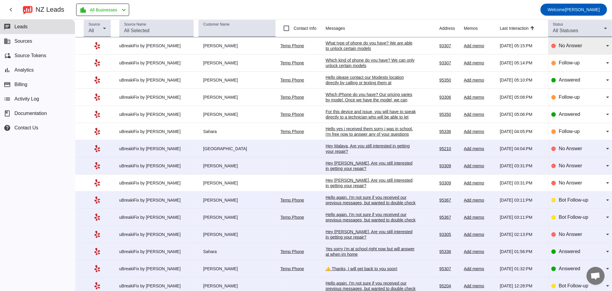
click at [553, 48] on div "No Answer" at bounding box center [580, 45] width 58 height 7
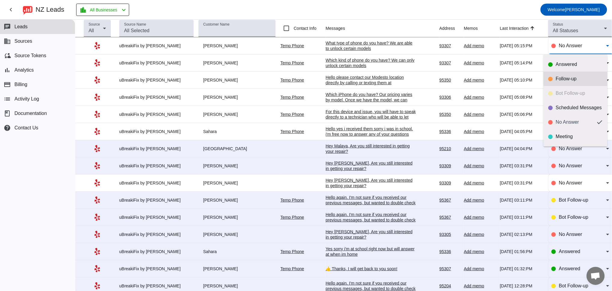
click at [561, 76] on div "Follow-up" at bounding box center [579, 79] width 47 height 6
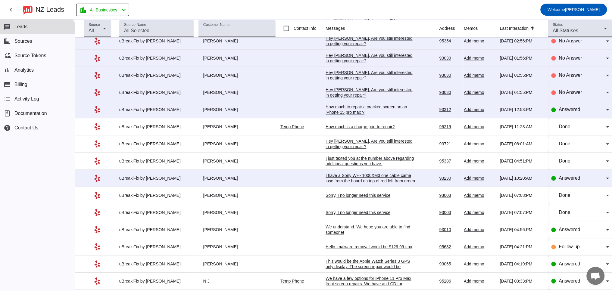
scroll to position [390, 0]
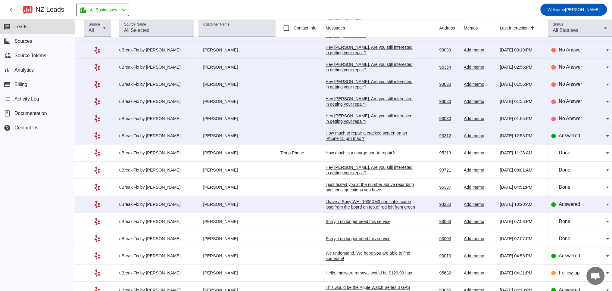
click at [343, 141] on div "How much to repair a cracked screen on an iPhone 15 pro max ?" at bounding box center [370, 136] width 90 height 11
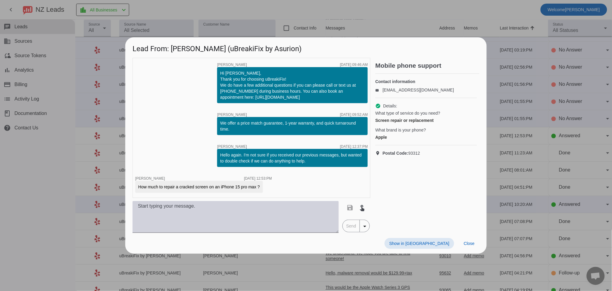
click at [184, 208] on textarea at bounding box center [235, 217] width 206 height 32
click at [169, 214] on textarea at bounding box center [235, 217] width 206 height 32
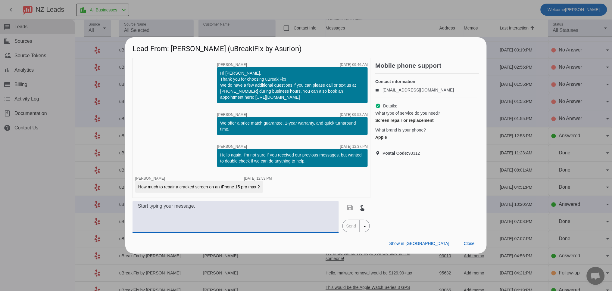
paste textarea "We have a few options for iPhone front screen repairs. We have an LCD for $+tax…"
click at [214, 207] on textarea "We have a few options for iPhone front screen repairs. We have an LCD for $+tax…" at bounding box center [235, 217] width 206 height 32
click at [141, 214] on textarea "We have a few options for iPhone 15 Pro Max front screen repairs. We have an LC…" at bounding box center [235, 217] width 206 height 32
click at [196, 215] on textarea "We have a few options for iPhone 15 Pro Max front screen repairs. We have an LC…" at bounding box center [235, 217] width 206 height 32
click at [198, 214] on textarea "We have a few options for iPhone 15 Pro Max front screen repairs. We have an LC…" at bounding box center [235, 217] width 206 height 32
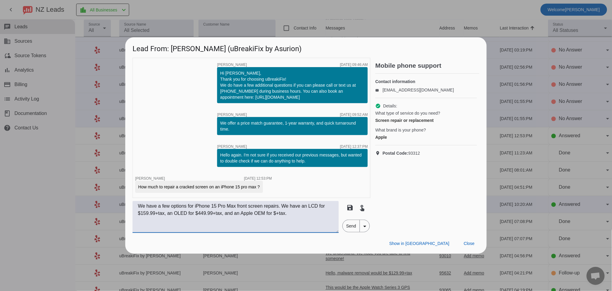
click at [281, 215] on textarea "We have a few options for iPhone 15 Pro Max front screen repairs. We have an LC…" at bounding box center [235, 217] width 206 height 32
click at [317, 212] on textarea "We have a few options for iPhone 15 Pro Max front screen repairs. We have an LC…" at bounding box center [235, 217] width 206 height 32
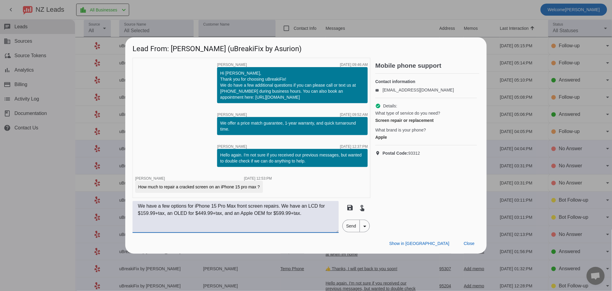
type textarea "We have a few options for iPhone 15 Pro Max front screen repairs. We have an LC…"
click at [348, 222] on span "Send" at bounding box center [351, 226] width 17 height 12
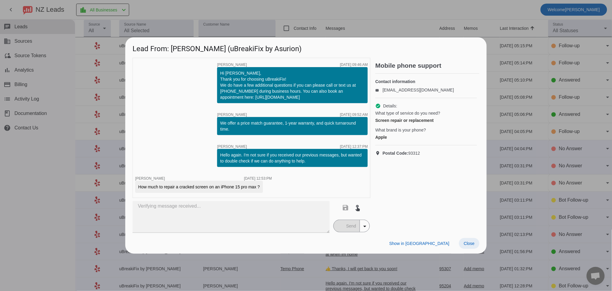
click at [467, 242] on span "Close" at bounding box center [469, 243] width 11 height 5
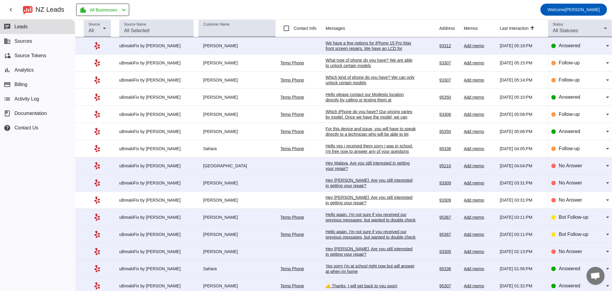
click at [360, 47] on div "We have a few options for iPhone 15 Pro Max front screen repairs. We have an LC…" at bounding box center [370, 51] width 90 height 22
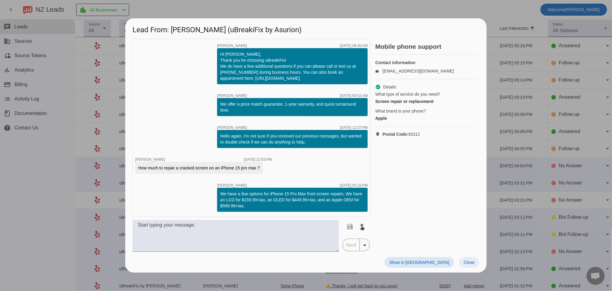
click at [467, 260] on span "Close" at bounding box center [469, 262] width 11 height 5
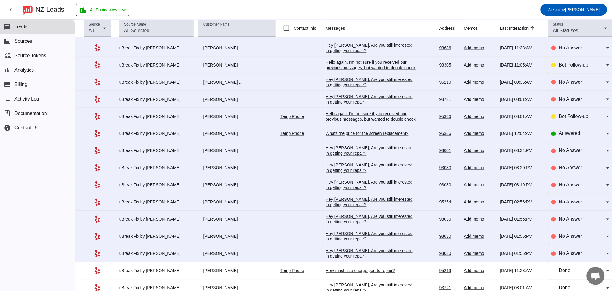
scroll to position [351, 0]
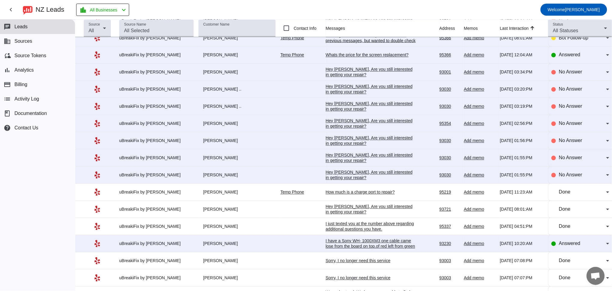
click at [364, 58] on div "Whats the price for the screen replacement?" at bounding box center [370, 54] width 90 height 5
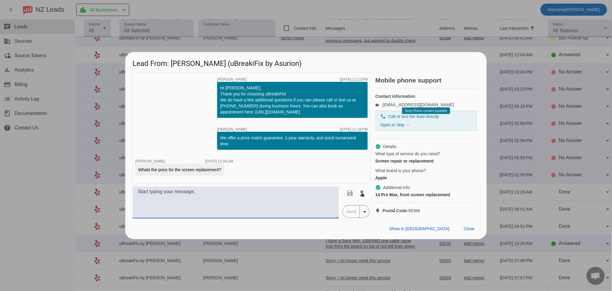
click at [218, 201] on textarea at bounding box center [235, 203] width 206 height 32
paste textarea "We have a few options for iPhone front screen repairs. We have an LCD for $+tax…"
click at [213, 199] on textarea "We have a few options for iPhone front screen repairs. We have an LCD for $+tax…" at bounding box center [235, 203] width 206 height 32
click at [141, 203] on textarea "We have a few options for iPhone 14 Pro Max front screen repairs. We have an LC…" at bounding box center [235, 203] width 206 height 32
click at [198, 206] on textarea "We have a few options for iPhone 14 Pro Max front screen repairs. We have an LC…" at bounding box center [235, 203] width 206 height 32
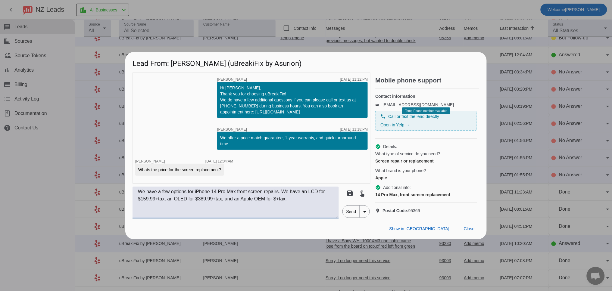
click at [280, 206] on textarea "We have a few options for iPhone 14 Pro Max front screen repairs. We have an LC…" at bounding box center [235, 203] width 206 height 32
click at [314, 207] on textarea "We have a few options for iPhone 14 Pro Max front screen repairs. We have an LC…" at bounding box center [235, 203] width 206 height 32
type textarea "We have a few options for iPhone 14 Pro Max front screen repairs. We have an LC…"
click at [351, 218] on span "Send" at bounding box center [351, 212] width 17 height 12
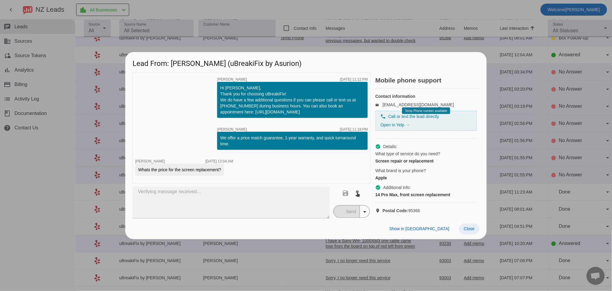
click at [470, 231] on span "Close" at bounding box center [469, 228] width 11 height 5
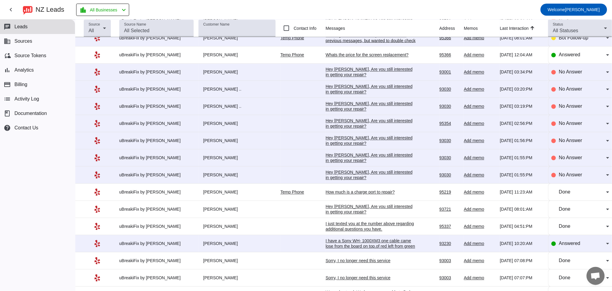
scroll to position [0, 0]
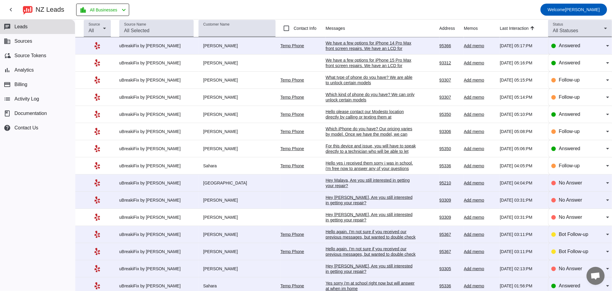
click at [366, 47] on div "We have a few options for iPhone 14 Pro Max front screen repairs. We have an LC…" at bounding box center [370, 51] width 90 height 22
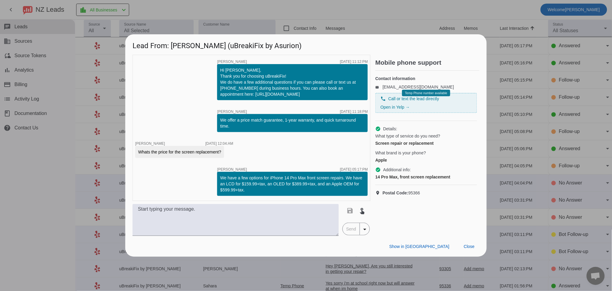
drag, startPoint x: 270, startPoint y: 192, endPoint x: 216, endPoint y: 173, distance: 57.1
click at [216, 173] on div "timer close [PERSON_NAME] [DATE] 11:12:PM Hi [PERSON_NAME], Thank you for choos…" at bounding box center [251, 128] width 238 height 146
copy div "We have a few options for iPhone 14 Pro Max front screen repairs. We have an LC…"
drag, startPoint x: 473, startPoint y: 247, endPoint x: 465, endPoint y: 247, distance: 8.4
click at [473, 247] on span "Close" at bounding box center [469, 246] width 11 height 5
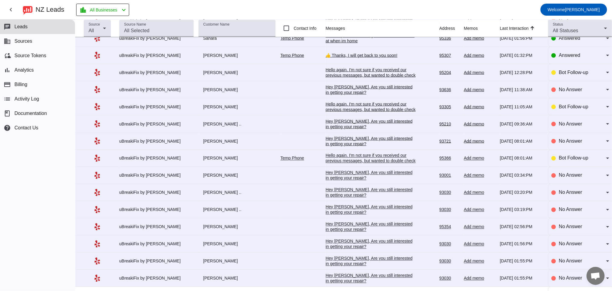
scroll to position [239, 0]
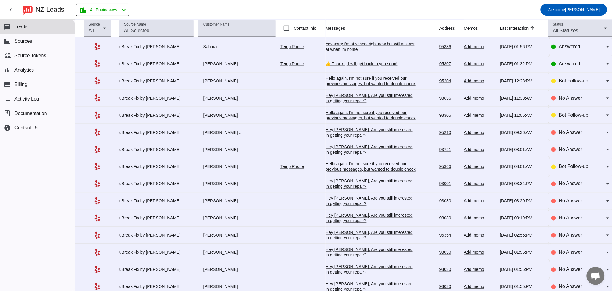
click at [341, 175] on div "Hello again. I'm not sure if you received our previous messages, but wanted to …" at bounding box center [370, 169] width 90 height 16
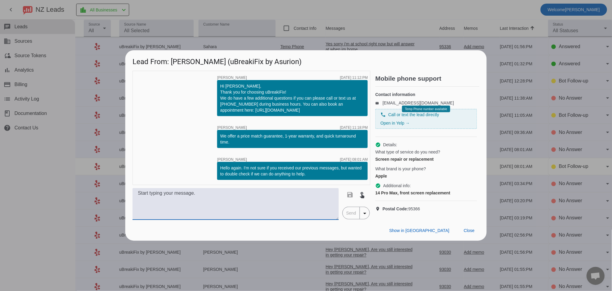
click at [227, 206] on textarea at bounding box center [235, 204] width 206 height 32
paste textarea "We have a few options for iPhone 14 Pro Max front screen repairs. We have an LC…"
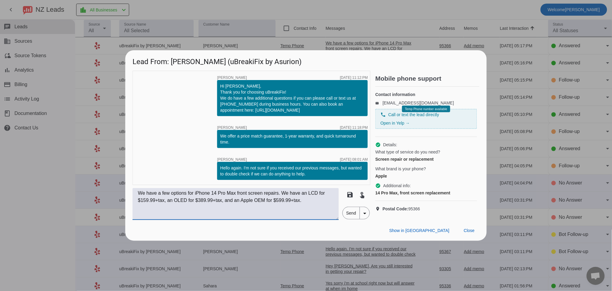
drag, startPoint x: 189, startPoint y: 197, endPoint x: 158, endPoint y: 195, distance: 30.5
click at [158, 196] on textarea "We have a few options for iPhone 14 Pro Max front screen repairs. We have an LC…" at bounding box center [235, 204] width 206 height 32
click at [172, 214] on textarea "We have three screen choices for iPhone 14 Pro Max front screen repairs. We hav…" at bounding box center [235, 204] width 206 height 32
click at [325, 204] on textarea "We have three screen choices for iPhone 14 Pro Max front screen repairs. We hav…" at bounding box center [235, 204] width 206 height 32
type textarea "We have three screen choices for iPhone 14 Pro Max front screen repairs. We hav…"
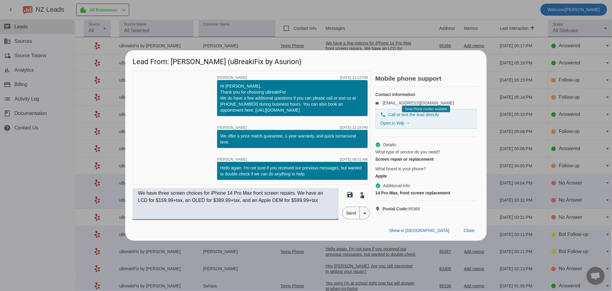
click at [350, 215] on span "Send" at bounding box center [351, 213] width 17 height 12
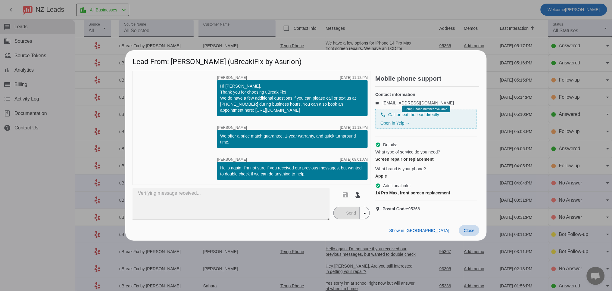
click at [470, 233] on span "Close" at bounding box center [469, 230] width 11 height 5
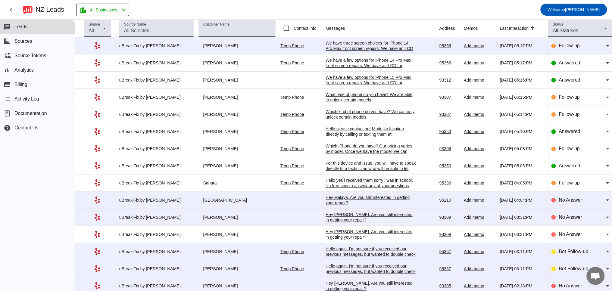
click at [355, 45] on div "We have three screen choices for iPhone 14 Pro Max front screen repairs. We hav…" at bounding box center [370, 51] width 90 height 22
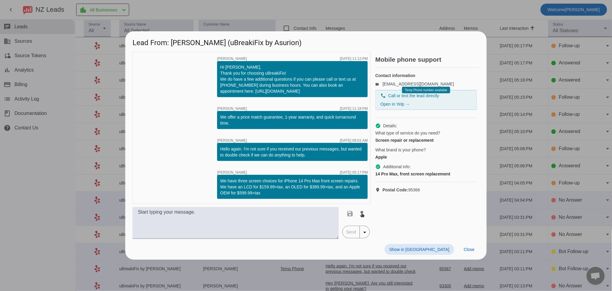
drag, startPoint x: 471, startPoint y: 249, endPoint x: 512, endPoint y: 189, distance: 72.7
click at [471, 248] on span "Close" at bounding box center [469, 249] width 11 height 5
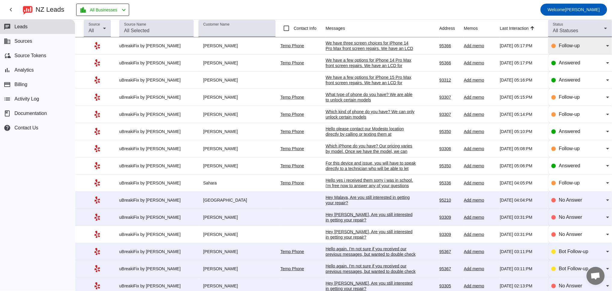
click at [581, 47] on div "Follow-up" at bounding box center [582, 45] width 47 height 7
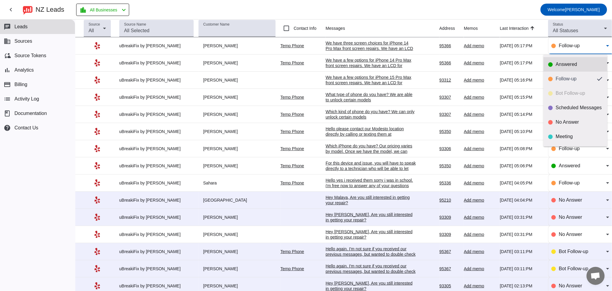
click at [563, 64] on div "Answered" at bounding box center [579, 64] width 47 height 6
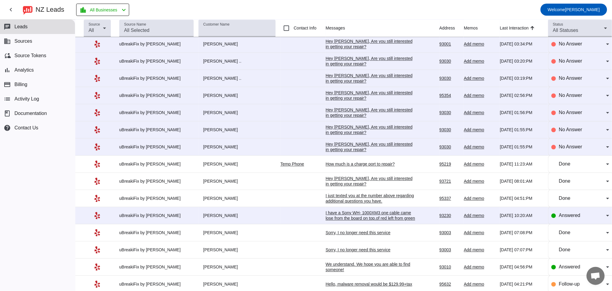
scroll to position [351, 0]
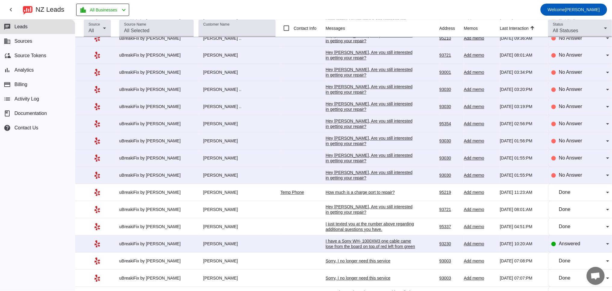
click at [342, 181] on div "Hey [PERSON_NAME], Are you still interested in getting your repair?​" at bounding box center [370, 175] width 90 height 11
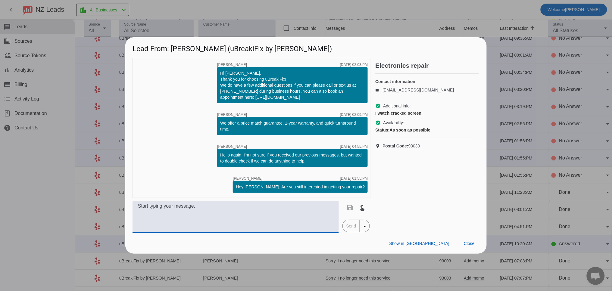
click at [294, 217] on textarea at bounding box center [235, 217] width 206 height 32
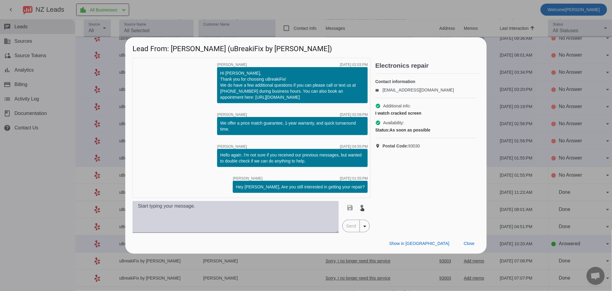
click at [179, 218] on textarea at bounding box center [235, 217] width 206 height 32
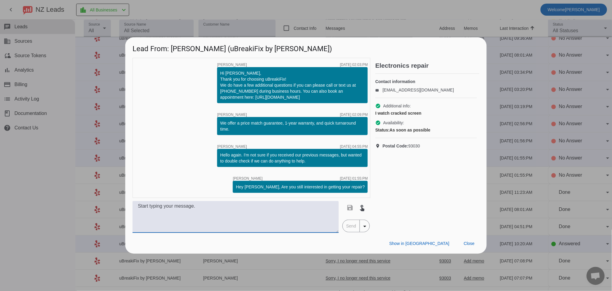
paste textarea "Which iPhone do you have? Our pricing varies by model. Once we have the model, …"
drag, startPoint x: 168, startPoint y: 205, endPoint x: 153, endPoint y: 206, distance: 15.4
click at [153, 206] on textarea "Which iPhone do you have? Our pricing varies by model. Once we have the model, …" at bounding box center [235, 217] width 206 height 32
drag, startPoint x: 295, startPoint y: 207, endPoint x: 265, endPoint y: 206, distance: 30.4
click at [265, 206] on textarea "What is the Series and screen size for your Apple watch? do you have? Our prici…" at bounding box center [235, 217] width 206 height 32
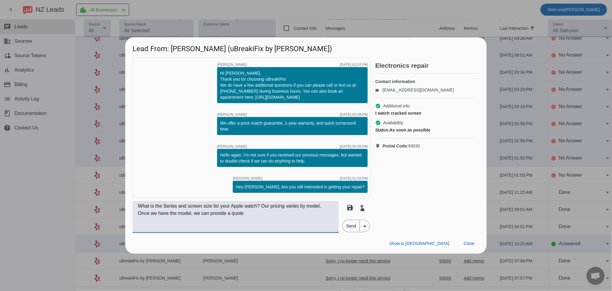
click at [193, 213] on textarea "What is the Series and screen size for your Apple watch? Our pricing varies by …" at bounding box center [235, 217] width 206 height 32
click at [285, 215] on textarea "What is the Series and screen size for your Apple watch? Our pricing varies by …" at bounding box center [235, 217] width 206 height 32
drag, startPoint x: 272, startPoint y: 214, endPoint x: 136, endPoint y: 202, distance: 136.3
click at [136, 202] on textarea "What is the Series and screen size for your Apple watch? Our pricing varies by …" at bounding box center [235, 217] width 206 height 32
click at [273, 217] on textarea "What is the Series and screen size for your Apple watch? Our pricing varies by …" at bounding box center [235, 217] width 206 height 32
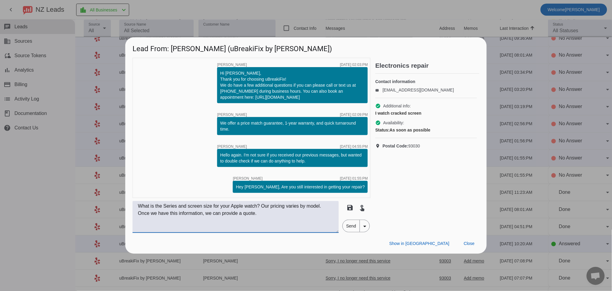
type textarea "What is the Series and screen size for your Apple watch? Our pricing varies by …"
click at [352, 227] on span "Send" at bounding box center [351, 226] width 17 height 12
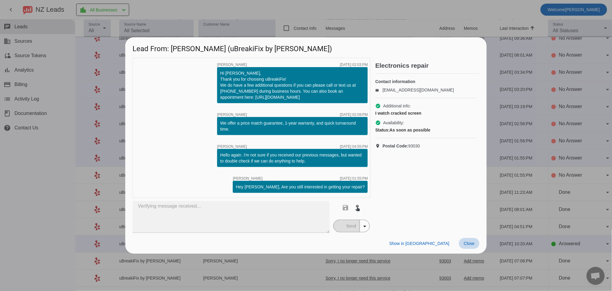
click at [473, 241] on span "Close" at bounding box center [469, 243] width 11 height 5
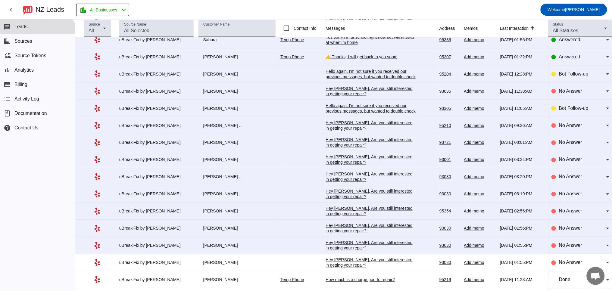
scroll to position [278, 0]
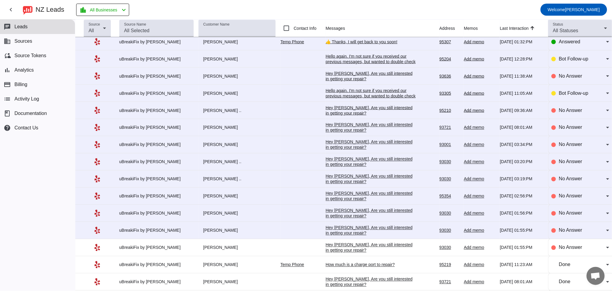
click at [358, 236] on div "Hey [PERSON_NAME], Are you still interested in getting your repair?​" at bounding box center [370, 230] width 90 height 11
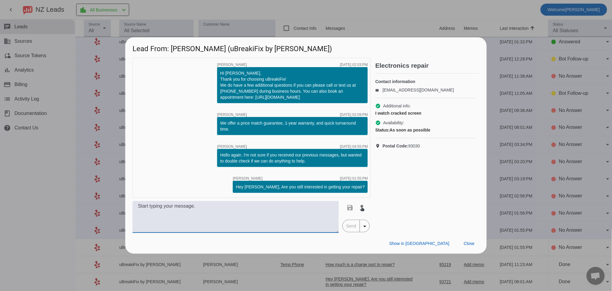
click at [215, 222] on textarea at bounding box center [235, 217] width 206 height 32
paste textarea "What is the Series and screen size for your Apple watch? Our pricing varies by …"
drag, startPoint x: 236, startPoint y: 205, endPoint x: 128, endPoint y: 204, distance: 108.4
click at [130, 205] on div "timer close [PERSON_NAME] [DATE] 02:03:PM Hi [PERSON_NAME], Thank you for choos…" at bounding box center [305, 145] width 361 height 175
drag, startPoint x: 263, startPoint y: 206, endPoint x: 270, endPoint y: 227, distance: 22.4
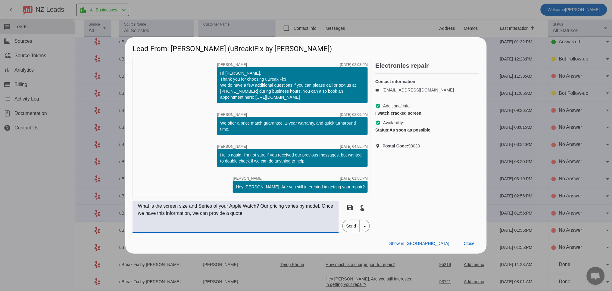
click at [270, 227] on textarea "What is the screen size and Series of your Apple Watch? Our pricing varies by m…" at bounding box center [235, 217] width 206 height 32
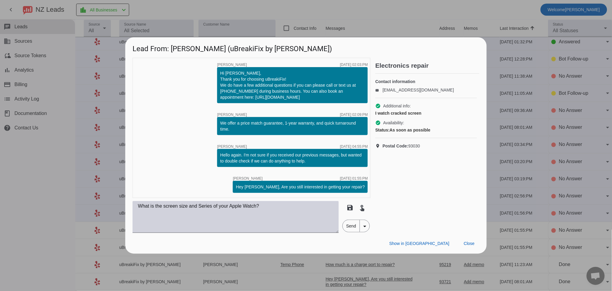
drag, startPoint x: 349, startPoint y: 224, endPoint x: 280, endPoint y: 219, distance: 69.4
click at [271, 219] on div "What is the screen size and Series of your Apple Watch? save touch_app Send arr…" at bounding box center [251, 217] width 238 height 32
click at [281, 206] on textarea "What is the screen size and Series of your Apple Watch?" at bounding box center [235, 217] width 206 height 32
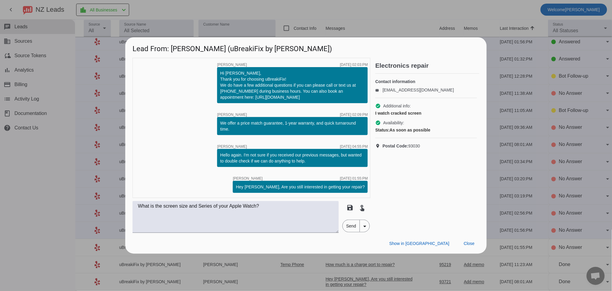
scroll to position [0, 0]
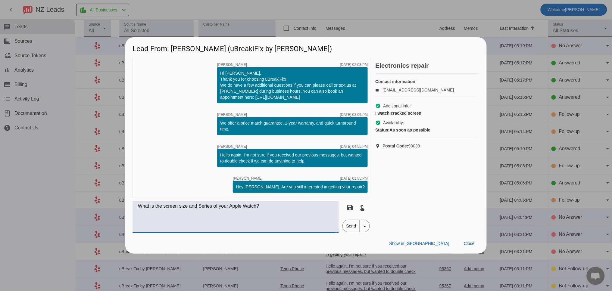
click at [282, 207] on textarea "What is the screen size and Series of your Apple Watch?" at bounding box center [235, 217] width 206 height 32
paste textarea "nce we have the model, we can provide an estimate for the screen repair."
drag, startPoint x: 265, startPoint y: 207, endPoint x: 270, endPoint y: 217, distance: 11.2
click at [269, 216] on textarea "What is the screen size and Series of your Apple Watch? nce we have the model, …" at bounding box center [235, 217] width 206 height 32
type textarea "What is the screen size and Series of your Apple Watch? We can provide an estim…"
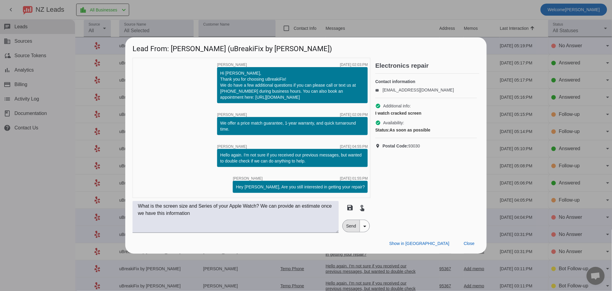
click at [354, 228] on span "Send" at bounding box center [351, 226] width 17 height 12
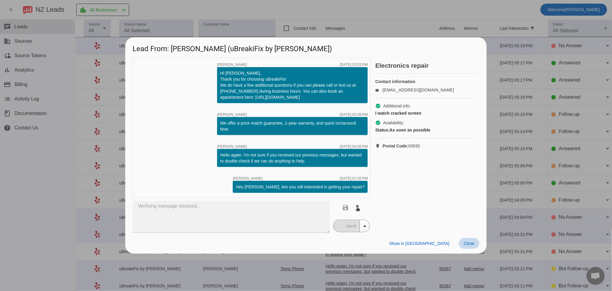
click at [474, 242] on span at bounding box center [469, 243] width 20 height 11
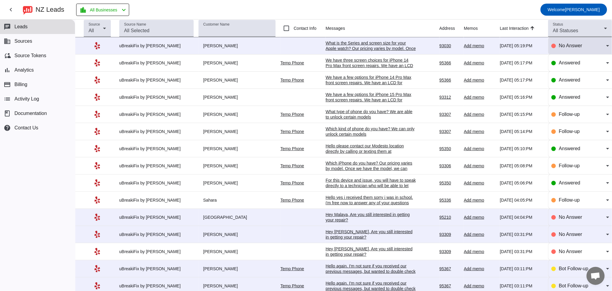
click at [559, 43] on span "No Answer" at bounding box center [570, 45] width 23 height 5
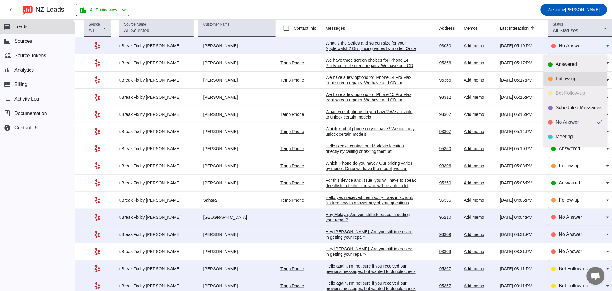
click at [564, 82] on mat-option "Follow-up" at bounding box center [575, 79] width 64 height 14
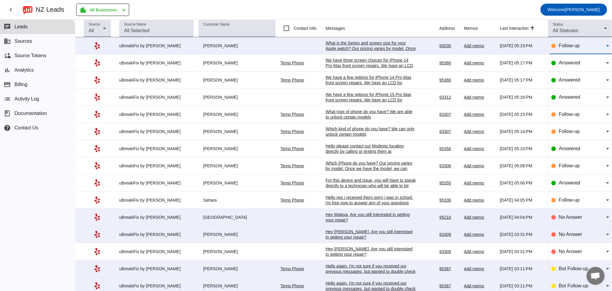
click at [363, 47] on div "What is the Series and screen size for your Apple watch? Our pricing varies by …" at bounding box center [370, 51] width 90 height 22
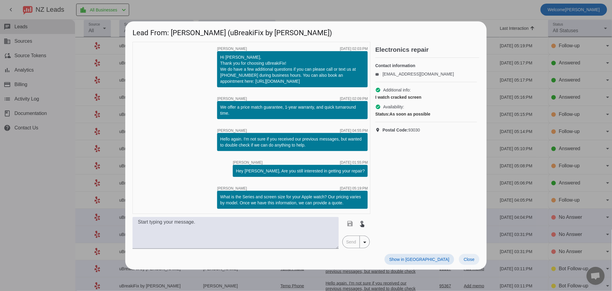
click at [465, 259] on span "Close" at bounding box center [469, 259] width 11 height 5
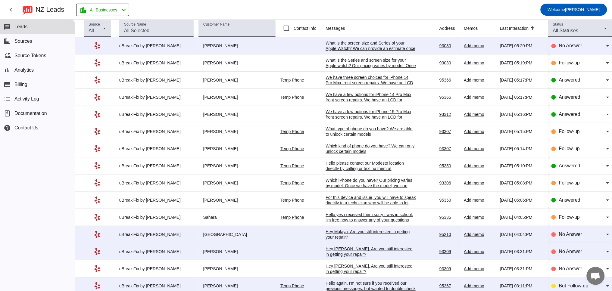
click at [352, 51] on div "What is the screen size and Series of your Apple Watch? We can provide an estim…" at bounding box center [370, 48] width 90 height 16
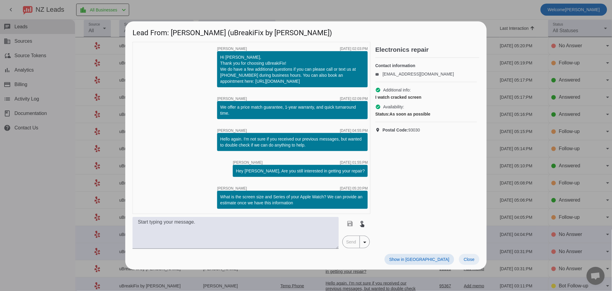
click at [477, 255] on span at bounding box center [469, 259] width 20 height 11
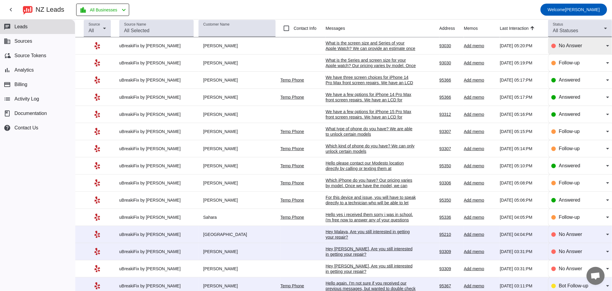
click at [561, 45] on span "No Answer" at bounding box center [570, 45] width 23 height 5
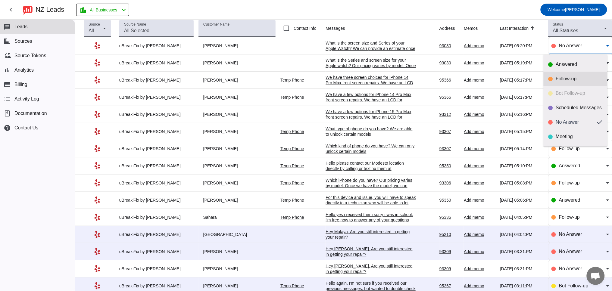
click at [564, 81] on div "Follow-up" at bounding box center [579, 79] width 47 height 6
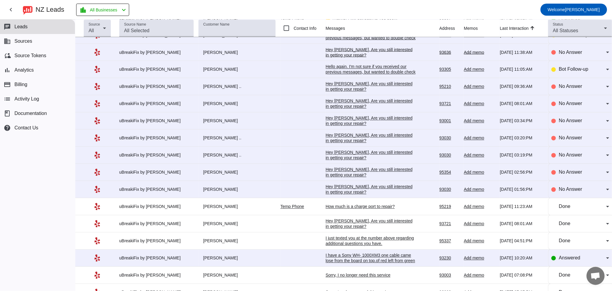
scroll to position [351, 0]
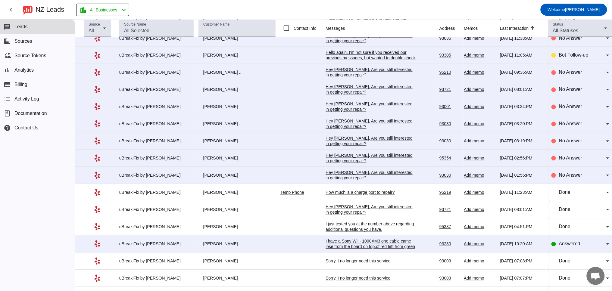
click at [339, 181] on div "Hey [PERSON_NAME], Are you still interested in getting your repair?​" at bounding box center [370, 175] width 90 height 11
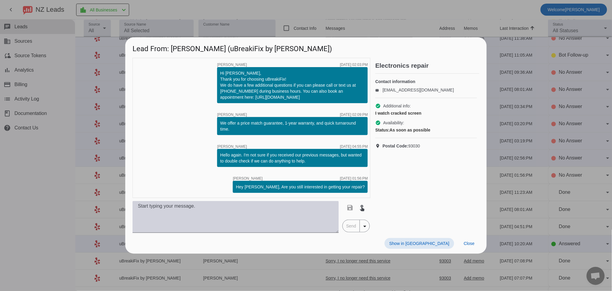
click at [233, 210] on textarea at bounding box center [235, 217] width 206 height 32
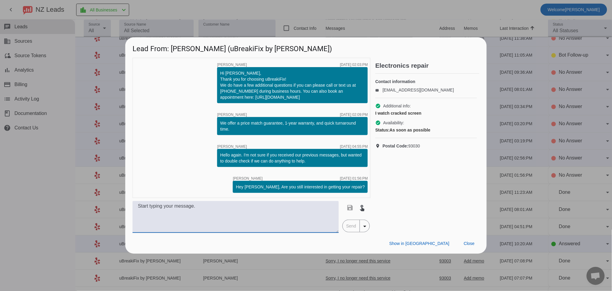
paste textarea "nce we have the model, we can provide an estimate for the screen repair."
type textarea "nce we have the model, we can provide an estimate for the screen repair."
click at [468, 242] on span "Close" at bounding box center [469, 243] width 11 height 5
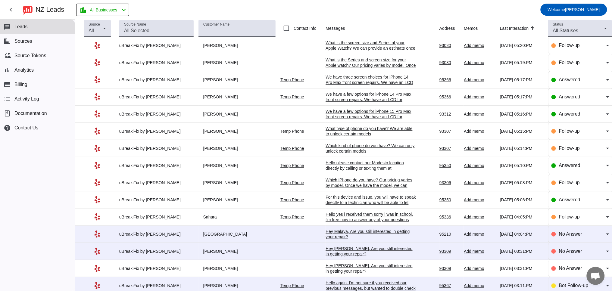
scroll to position [0, 0]
click at [336, 46] on div "What is the screen size and Series of your Apple Watch? We can provide an estim…" at bounding box center [370, 48] width 90 height 16
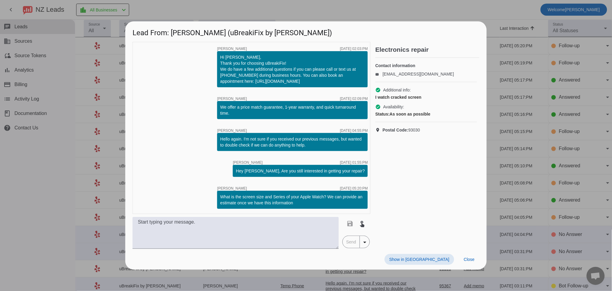
drag, startPoint x: 470, startPoint y: 261, endPoint x: 433, endPoint y: 212, distance: 61.8
click at [470, 260] on span "Close" at bounding box center [469, 259] width 11 height 5
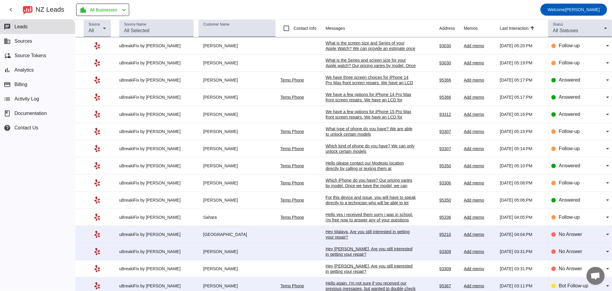
click at [346, 62] on div "What is the Series and screen size for your Apple watch? Our pricing varies by …" at bounding box center [370, 68] width 90 height 22
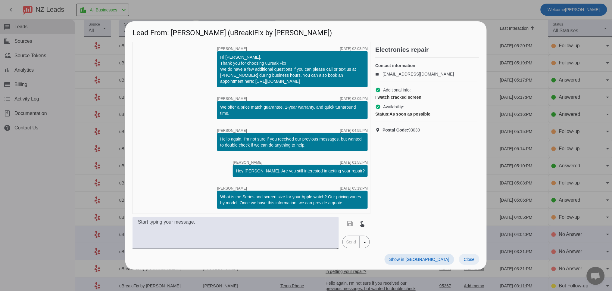
click at [469, 258] on span "Close" at bounding box center [469, 259] width 11 height 5
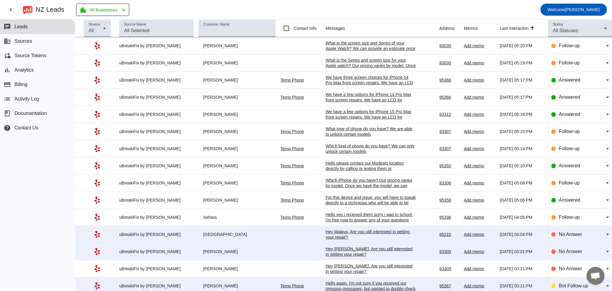
click at [343, 48] on div "What is the screen size and Series of your Apple Watch? We can provide an estim…" at bounding box center [370, 48] width 90 height 16
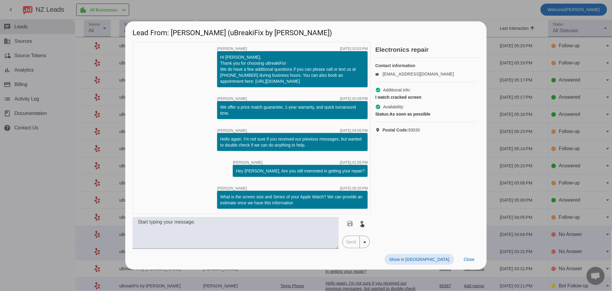
click at [468, 258] on span "Close" at bounding box center [469, 259] width 11 height 5
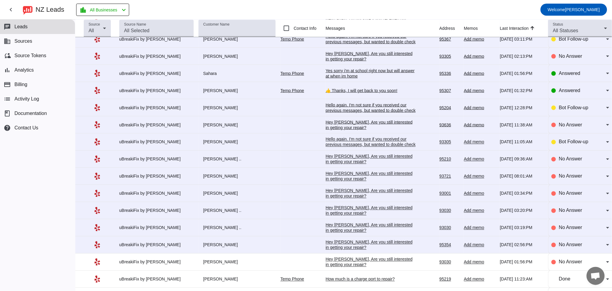
scroll to position [278, 0]
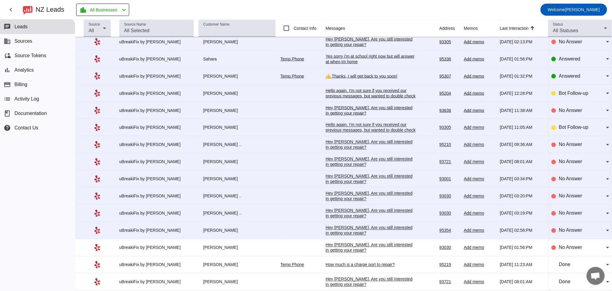
click at [357, 253] on div "Hey [PERSON_NAME], Are you still interested in getting your repair?​" at bounding box center [370, 247] width 90 height 11
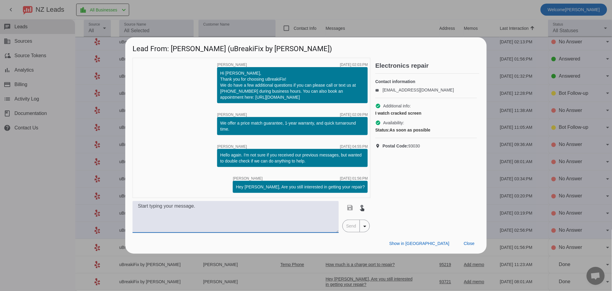
click at [205, 222] on textarea at bounding box center [235, 217] width 206 height 32
paste textarea "nce we have the model, we can provide an estimate for the screen repair."
type textarea "nce we have the model, we can provide an estimate for the screen repair."
drag, startPoint x: 241, startPoint y: 205, endPoint x: 103, endPoint y: 202, distance: 137.9
click at [104, 202] on div "Lead From: [PERSON_NAME] (uBreakiFix by [PERSON_NAME]) timer close [PERSON_NAME…" at bounding box center [306, 145] width 612 height 291
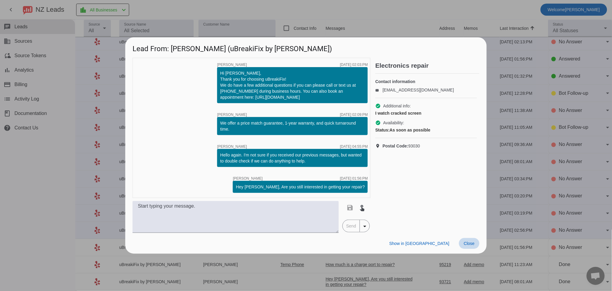
click at [474, 245] on span at bounding box center [469, 243] width 20 height 11
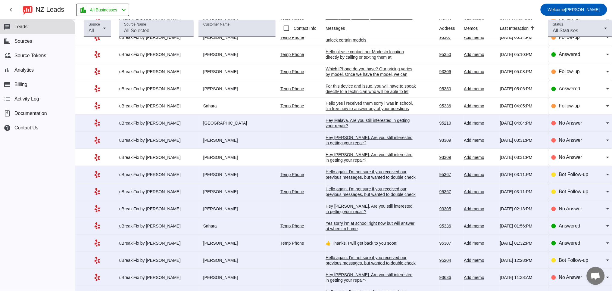
scroll to position [0, 0]
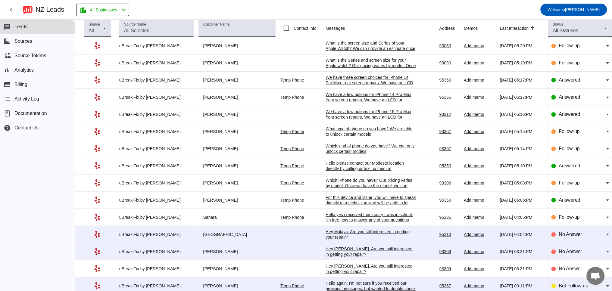
click at [336, 62] on div "What is the Series and screen size for your Apple watch? Our pricing varies by …" at bounding box center [370, 68] width 90 height 22
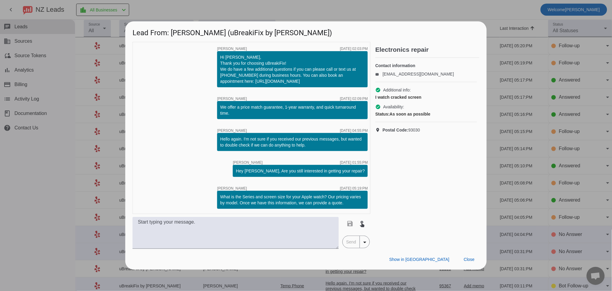
drag, startPoint x: 364, startPoint y: 202, endPoint x: 200, endPoint y: 192, distance: 164.1
click at [200, 192] on div "timer close [PERSON_NAME] [DATE] 02:03:PM Hi [PERSON_NAME], Thank you for choos…" at bounding box center [251, 128] width 238 height 172
copy div "What is the Series and screen size for your Apple watch? Our pricing varies by …"
click at [467, 260] on span "Close" at bounding box center [469, 259] width 11 height 5
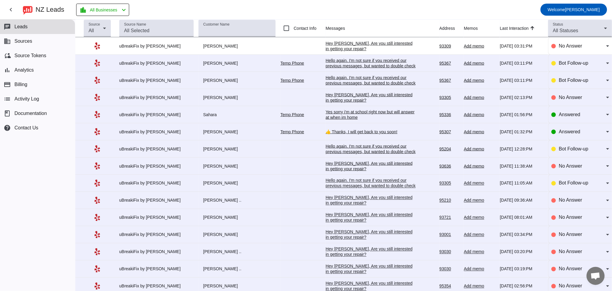
scroll to position [390, 0]
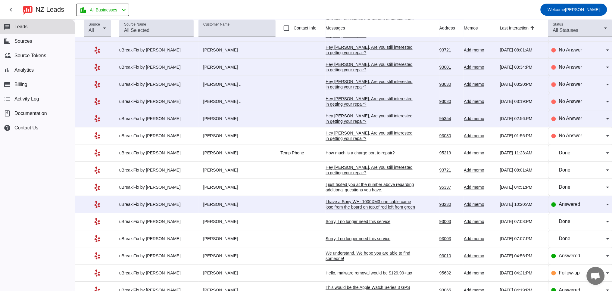
click at [333, 141] on div "Hey [PERSON_NAME], Are you still interested in getting your repair?​" at bounding box center [370, 136] width 90 height 11
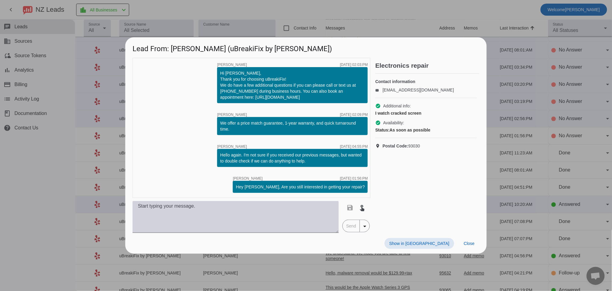
click at [176, 209] on textarea at bounding box center [235, 217] width 206 height 32
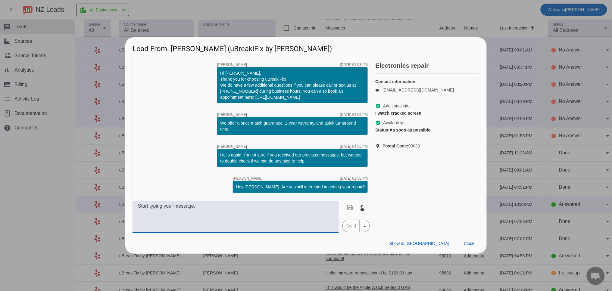
paste textarea "What is the Series and screen size for your Apple watch? Our pricing varies by …"
drag, startPoint x: 187, startPoint y: 207, endPoint x: 165, endPoint y: 206, distance: 22.3
click at [165, 206] on textarea "What is the Series and screen size for your Apple watch? Our pricing varies by …" at bounding box center [235, 217] width 206 height 32
click at [190, 206] on textarea "What is the screen size for your Apple watch? Our pricing varies by model. Once…" at bounding box center [235, 217] width 206 height 32
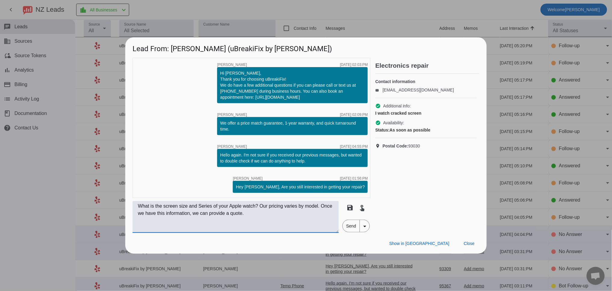
click at [269, 218] on textarea "What is the screen size and Series of your Apple watch? Our pricing varies by m…" at bounding box center [235, 217] width 206 height 32
type textarea "What is the screen size and Series of your Apple watch? Our pricing varies by m…"
click at [347, 222] on span "Send" at bounding box center [351, 226] width 17 height 12
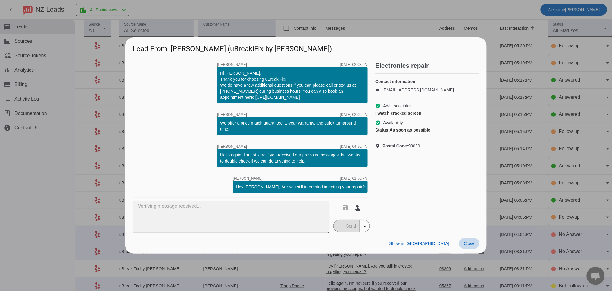
click at [470, 243] on span "Close" at bounding box center [469, 243] width 11 height 5
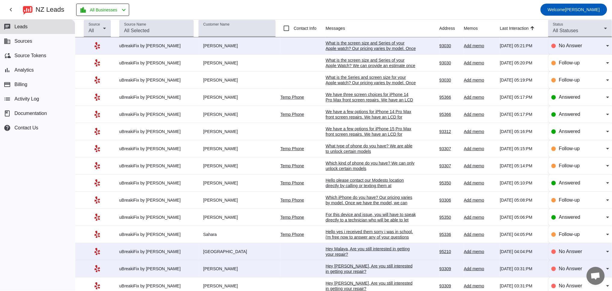
click at [363, 48] on div "What is the screen size and Series of your Apple watch? Our pricing varies by m…" at bounding box center [370, 51] width 90 height 22
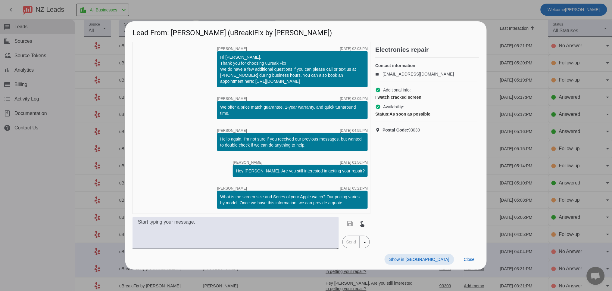
drag, startPoint x: 474, startPoint y: 261, endPoint x: 505, endPoint y: 216, distance: 53.9
click at [474, 260] on span "Close" at bounding box center [469, 259] width 11 height 5
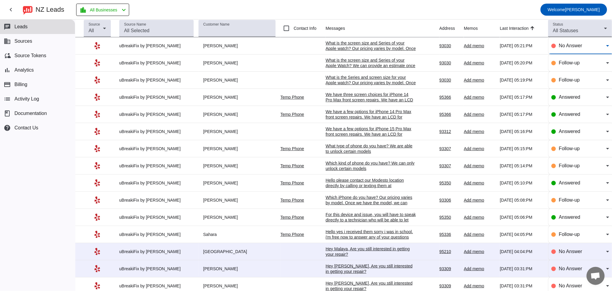
click at [567, 48] on span "No Answer" at bounding box center [570, 45] width 23 height 5
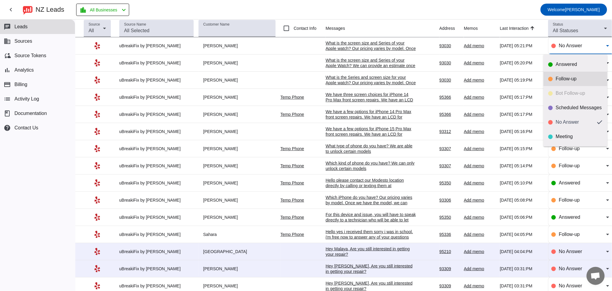
click at [568, 74] on mat-option "Follow-up" at bounding box center [575, 79] width 64 height 14
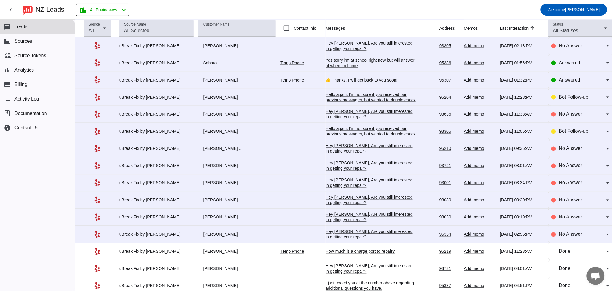
scroll to position [351, 0]
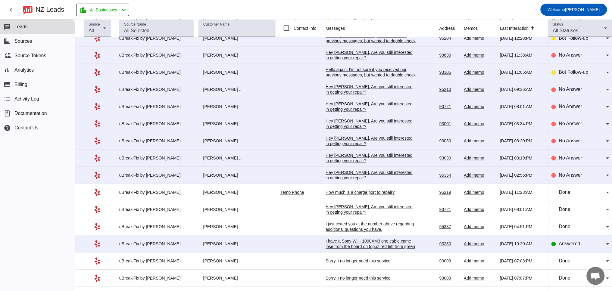
click at [344, 181] on div "Hey [PERSON_NAME], Are you still interested in getting your repair?​" at bounding box center [370, 175] width 90 height 11
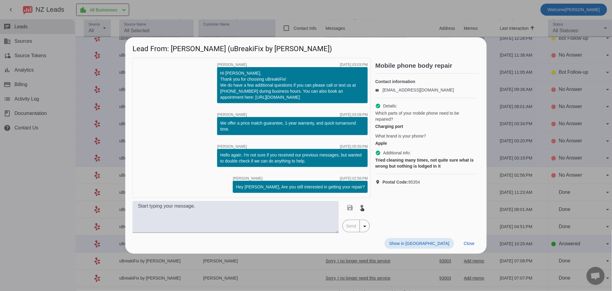
click at [172, 235] on div "Show in Yelp Close" at bounding box center [305, 243] width 361 height 21
click at [163, 216] on textarea at bounding box center [235, 217] width 206 height 32
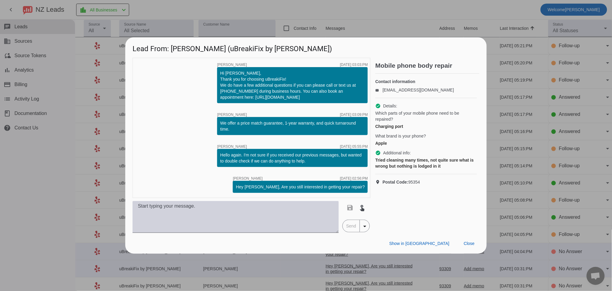
click at [158, 207] on textarea at bounding box center [235, 217] width 206 height 32
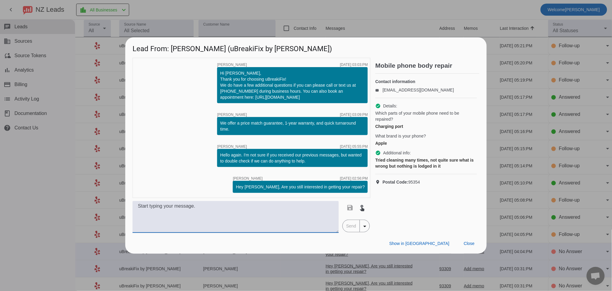
paste textarea "Which iPhone do you have? Our pricing varies by model. Once we have the model, …"
type textarea "Which iPhone do you have? Our pricing varies by model. Once we have the model, …"
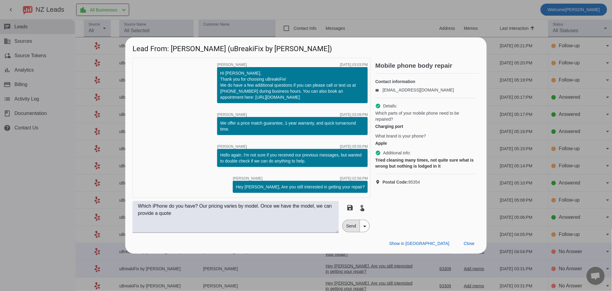
click at [351, 227] on span "Send" at bounding box center [351, 226] width 17 height 12
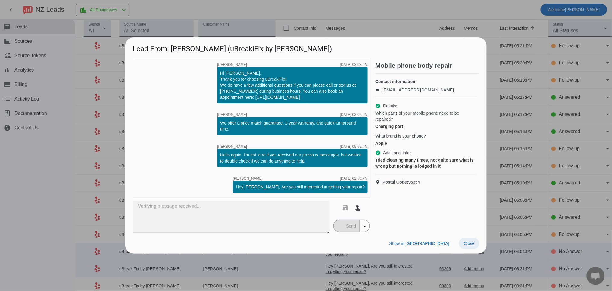
click at [472, 243] on span "Close" at bounding box center [469, 243] width 11 height 5
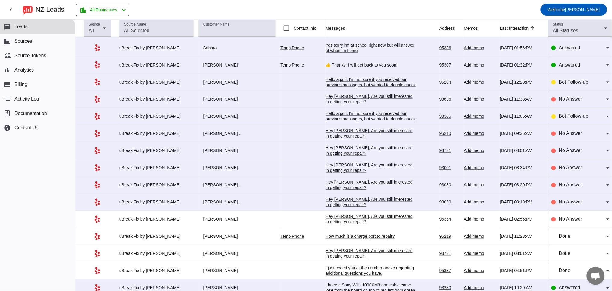
scroll to position [334, 0]
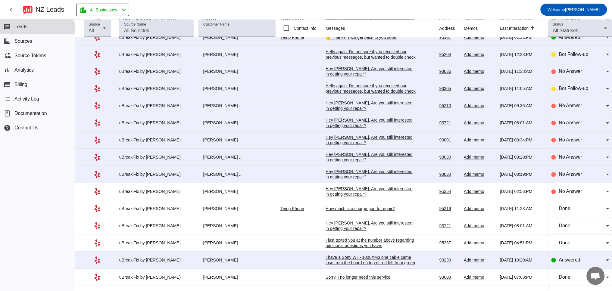
click at [331, 197] on div "Hey [PERSON_NAME], Are you still interested in getting your repair?​" at bounding box center [370, 191] width 90 height 11
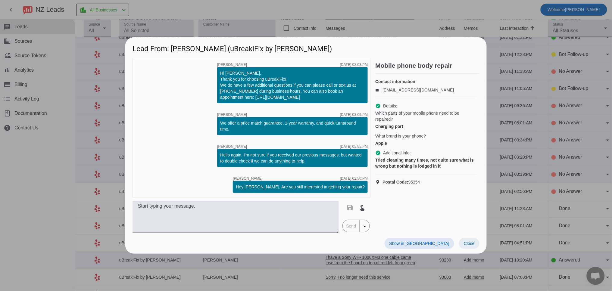
click at [473, 243] on span "Close" at bounding box center [469, 243] width 11 height 5
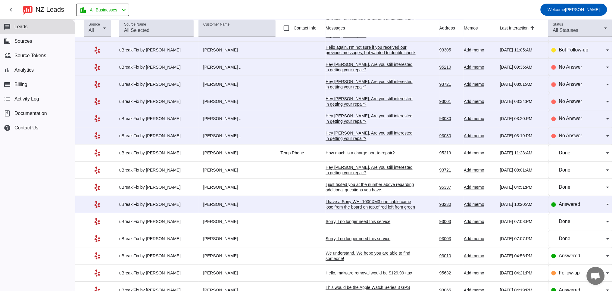
scroll to position [0, 0]
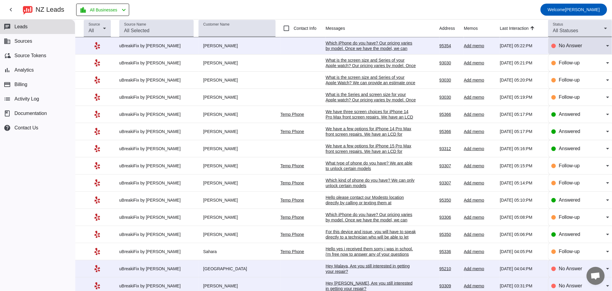
click at [583, 47] on div "No Answer" at bounding box center [582, 45] width 47 height 7
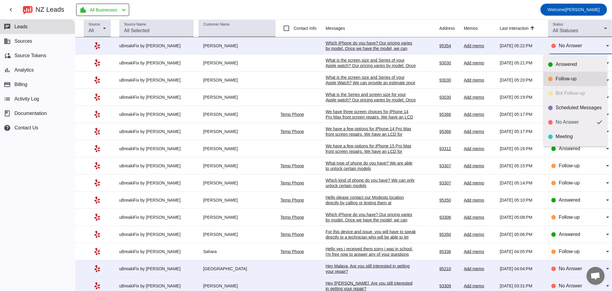
click at [560, 80] on div "Follow-up" at bounding box center [579, 79] width 47 height 6
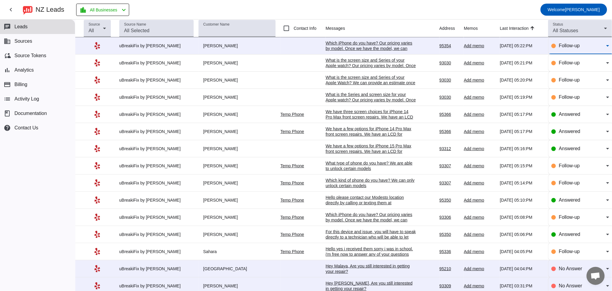
click at [382, 46] on div "Which iPhone do you have? Our pricing varies by model. Once we have the model, …" at bounding box center [370, 48] width 90 height 16
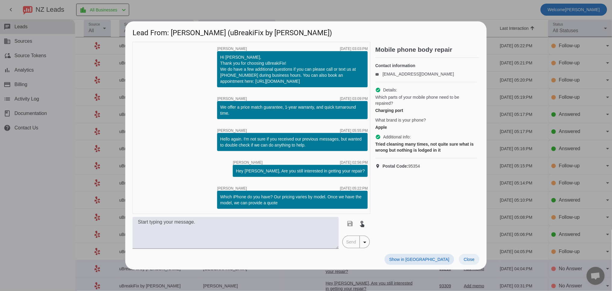
click at [472, 259] on span "Close" at bounding box center [469, 259] width 11 height 5
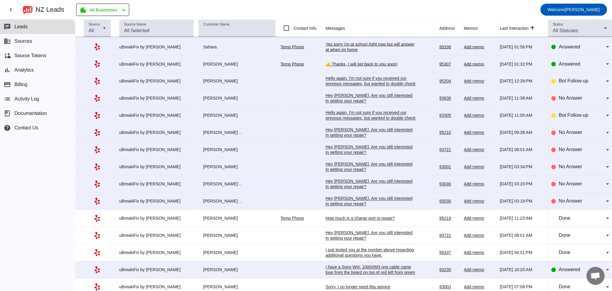
scroll to position [334, 0]
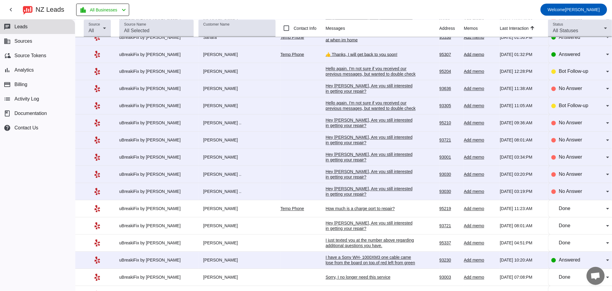
click at [340, 197] on div "Hey [PERSON_NAME], Are you still interested in getting your repair?​" at bounding box center [370, 191] width 90 height 11
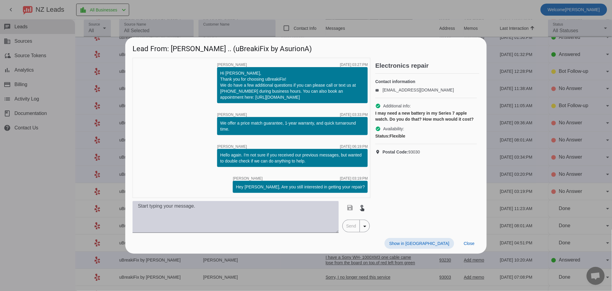
scroll to position [0, 0]
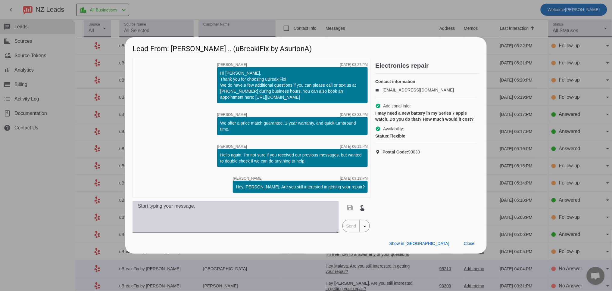
click at [197, 220] on textarea at bounding box center [235, 217] width 206 height 32
click at [256, 220] on textarea at bounding box center [235, 217] width 206 height 32
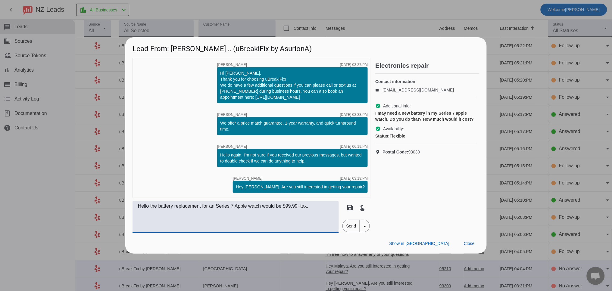
click at [256, 207] on textarea "Hello the battery replacement for an Series 7 Apple watch would be $99.99+tax." at bounding box center [235, 217] width 206 height 32
drag, startPoint x: 324, startPoint y: 207, endPoint x: 112, endPoint y: 206, distance: 211.6
click at [112, 207] on div "Lead From: [PERSON_NAME] .. (uBreakiFix by AsurionA) timer close [PERSON_NAME] …" at bounding box center [306, 145] width 612 height 291
click at [242, 231] on textarea "Hello the battery replacement for an Series 7 Apple Watch would be $99.99+tax." at bounding box center [235, 217] width 206 height 32
click at [220, 205] on textarea "Hello the battery replacement for an Series 7 Apple Watch would be $99.99+tax." at bounding box center [235, 217] width 206 height 32
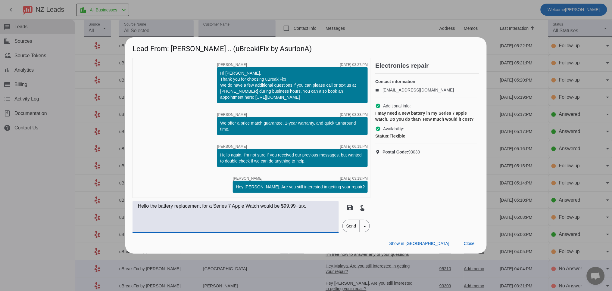
click at [251, 215] on textarea "Hello the battery replacement for a Series 7 Apple Watch would be $99.99+tax." at bounding box center [235, 217] width 206 height 32
type textarea "Hello the battery replacement for a Series 7 Apple Watch would be $99.99+tax."
click at [352, 227] on span "Send" at bounding box center [351, 226] width 17 height 12
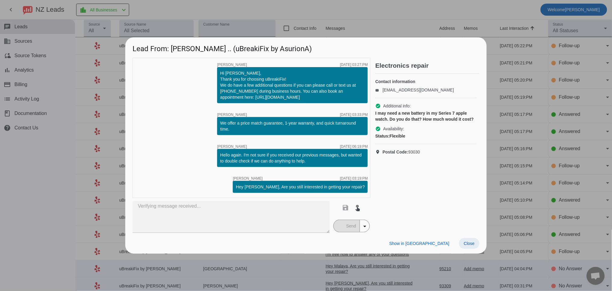
click at [466, 240] on span at bounding box center [469, 243] width 20 height 11
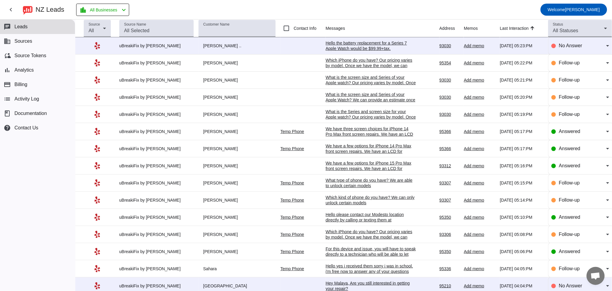
click at [340, 125] on td "We have three screen choices for iPhone 14 Pro Max front screen repairs. We hav…" at bounding box center [382, 131] width 114 height 17
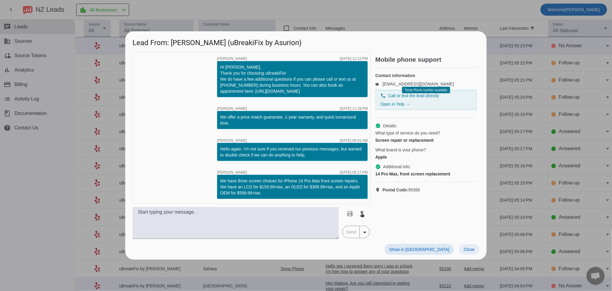
click at [474, 247] on span "Close" at bounding box center [469, 249] width 11 height 5
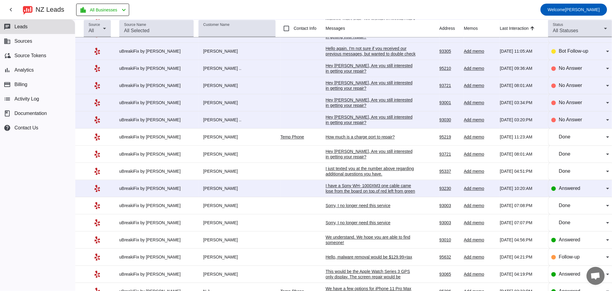
scroll to position [446, 0]
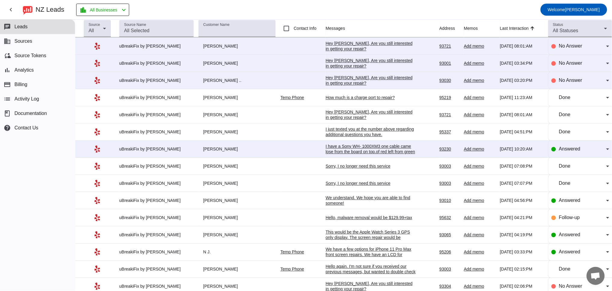
click at [334, 86] on div "Hey [PERSON_NAME], Are you still interested in getting your repair?​" at bounding box center [370, 80] width 90 height 11
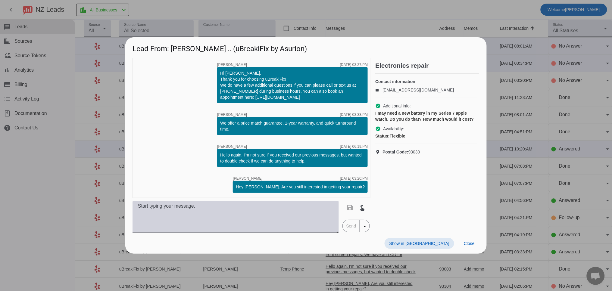
click at [249, 229] on textarea at bounding box center [235, 217] width 206 height 32
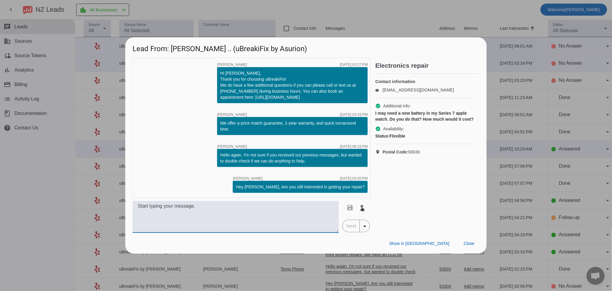
paste textarea "Hello the battery replacement for an Series 7 Apple Watch would be $99.99+tax."
drag, startPoint x: 155, startPoint y: 206, endPoint x: 120, endPoint y: 202, distance: 35.4
click at [120, 202] on div "Lead From: [PERSON_NAME] .. (uBreakiFix by Asurion) timer close [PERSON_NAME] […" at bounding box center [306, 145] width 612 height 291
drag, startPoint x: 238, startPoint y: 206, endPoint x: 298, endPoint y: 209, distance: 60.3
click at [298, 209] on textarea "A Series 7 Apple Watch battery replacement for an Series 7 Apple Watch would be…" at bounding box center [235, 217] width 206 height 32
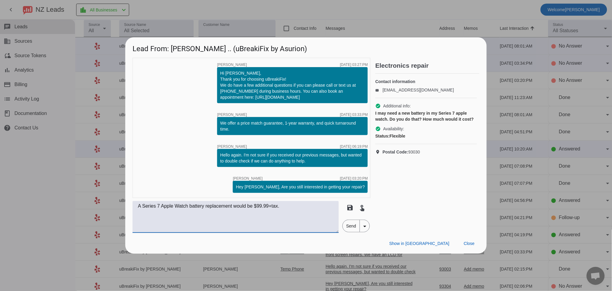
click at [302, 212] on textarea "A Series 7 Apple Watch battery replacement would be $99.99+tax." at bounding box center [235, 217] width 206 height 32
type textarea "A Series 7 Apple Watch battery replacement would be $99.99+tax"
click at [349, 228] on span "Send" at bounding box center [351, 226] width 17 height 12
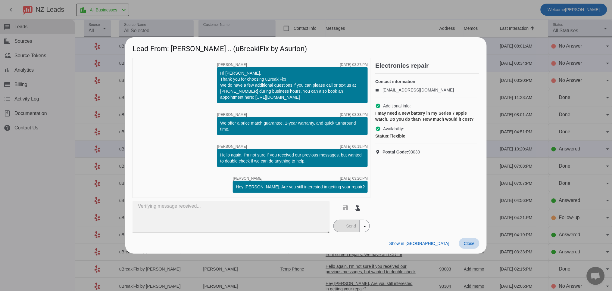
click at [471, 244] on span "Close" at bounding box center [469, 243] width 11 height 5
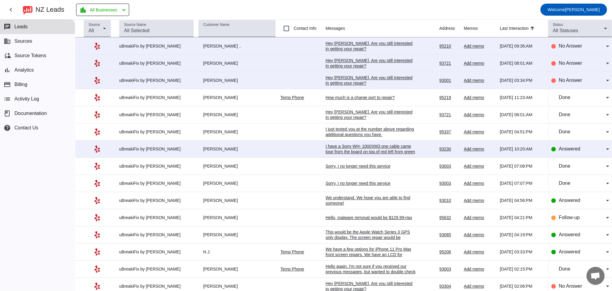
scroll to position [0, 0]
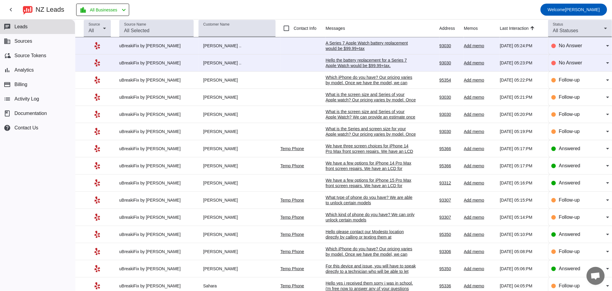
click at [341, 47] on div "A Series 7 Apple Watch battery replacement would be $99.99+tax" at bounding box center [370, 45] width 90 height 11
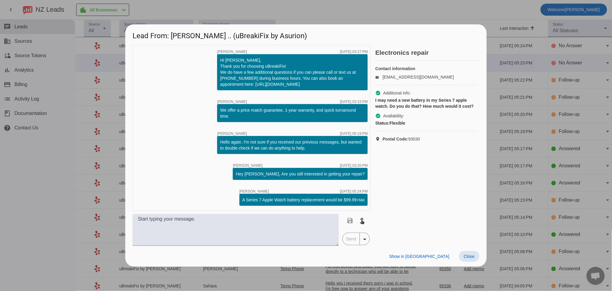
drag, startPoint x: 465, startPoint y: 259, endPoint x: 425, endPoint y: 176, distance: 92.5
click at [465, 259] on span "Close" at bounding box center [469, 256] width 11 height 5
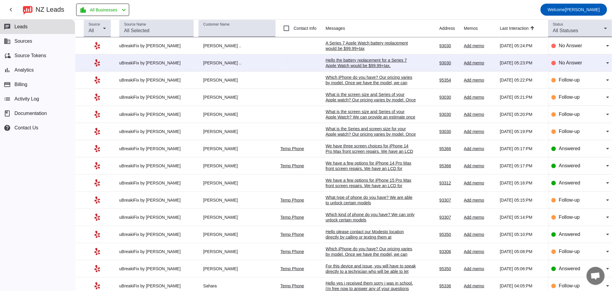
click at [362, 66] on div "Hello the battery replacement for a Series 7 Apple Watch would be $99.99+tax." at bounding box center [370, 62] width 90 height 11
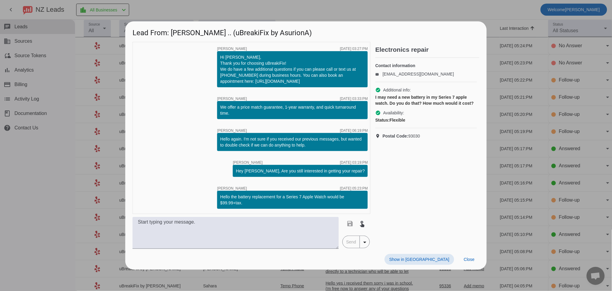
drag, startPoint x: 471, startPoint y: 261, endPoint x: 507, endPoint y: 209, distance: 63.0
click at [471, 260] on span "Close" at bounding box center [469, 259] width 11 height 5
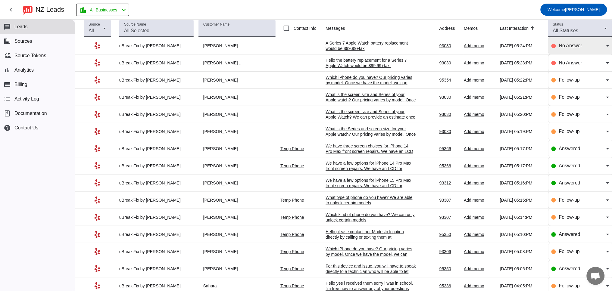
click at [563, 47] on span "No Answer" at bounding box center [570, 45] width 23 height 5
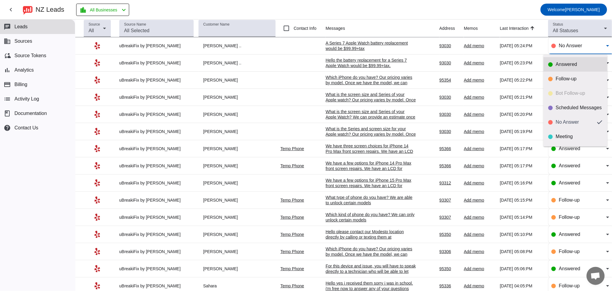
click at [564, 63] on div "Answered" at bounding box center [579, 64] width 47 height 6
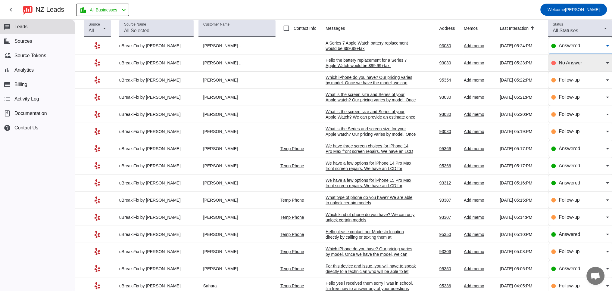
click at [566, 59] on div "No Answer" at bounding box center [580, 62] width 58 height 17
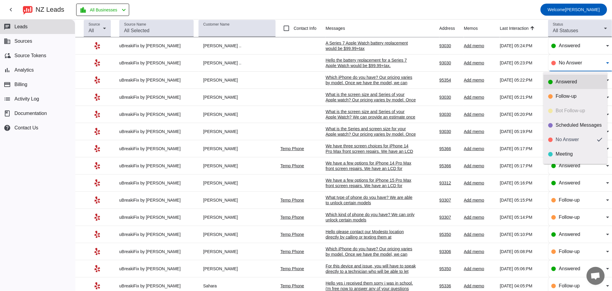
click at [562, 78] on mat-option "Answered" at bounding box center [575, 82] width 64 height 14
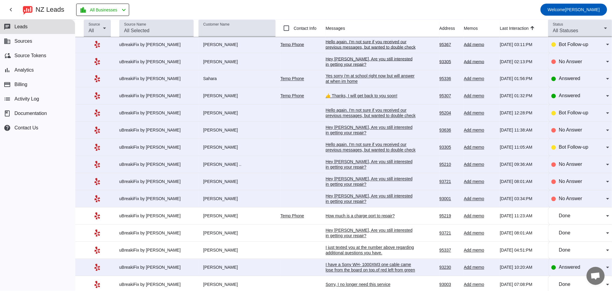
scroll to position [351, 0]
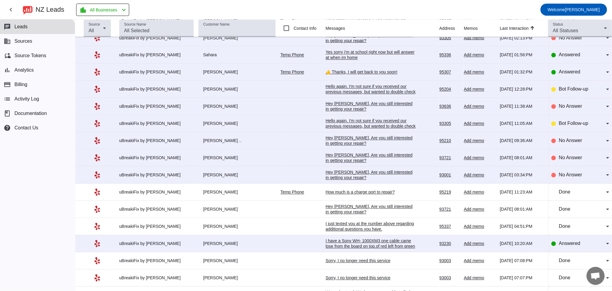
click at [343, 195] on div "How much is a charge port to repair?" at bounding box center [370, 192] width 90 height 5
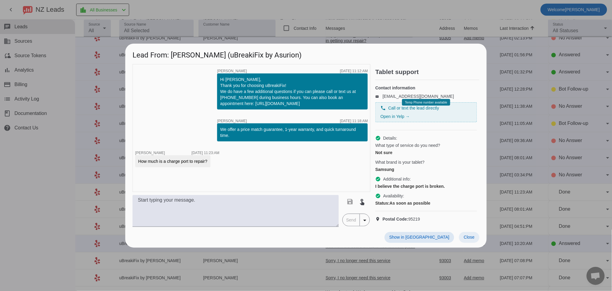
click at [466, 240] on span "Close" at bounding box center [469, 237] width 11 height 5
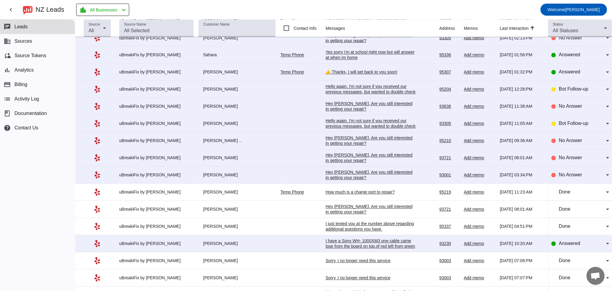
click at [337, 181] on div "Hey [PERSON_NAME], Are you still interested in getting your repair?​" at bounding box center [370, 175] width 90 height 11
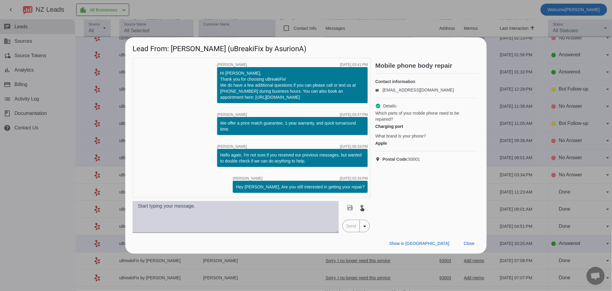
click at [193, 214] on textarea at bounding box center [235, 217] width 206 height 32
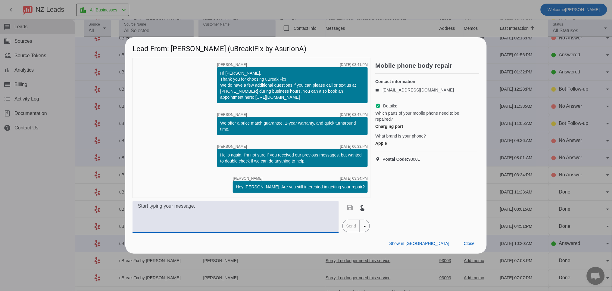
paste textarea "Which iPhone do you have? Our pricing varies by model. Once we have the model, …"
type textarea "Which iPhone do you have? Our pricing varies by model. Once we have the model, …"
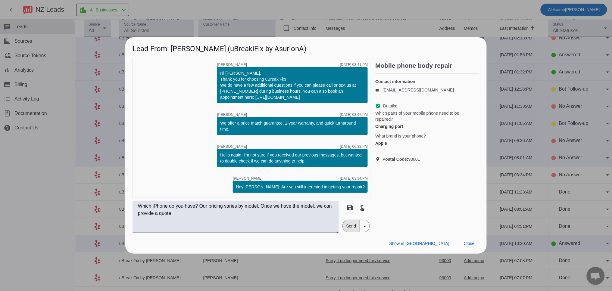
click at [349, 226] on span "Send" at bounding box center [351, 226] width 17 height 12
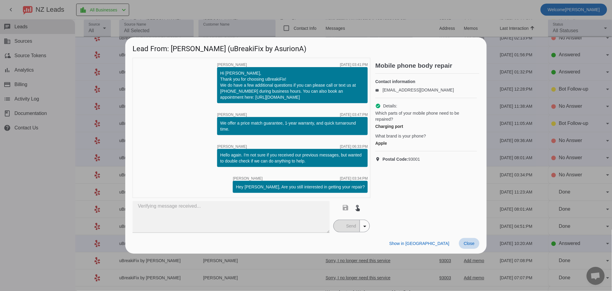
click at [467, 245] on span "Close" at bounding box center [469, 243] width 11 height 5
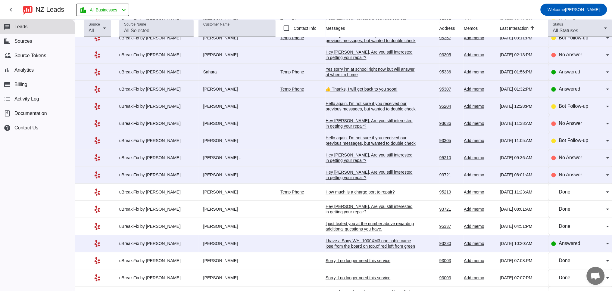
scroll to position [0, 0]
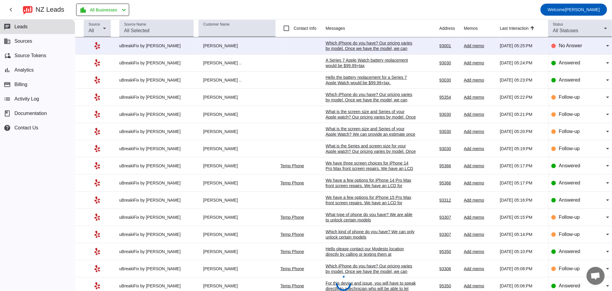
click at [376, 47] on div "Which iPhone do you have? Our pricing varies by model. Once we have the model, …" at bounding box center [370, 48] width 90 height 16
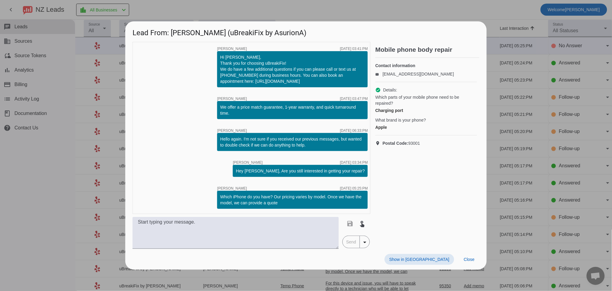
click at [483, 260] on div "Show in Yelp Close" at bounding box center [305, 259] width 361 height 21
click at [470, 260] on span "Close" at bounding box center [469, 259] width 11 height 5
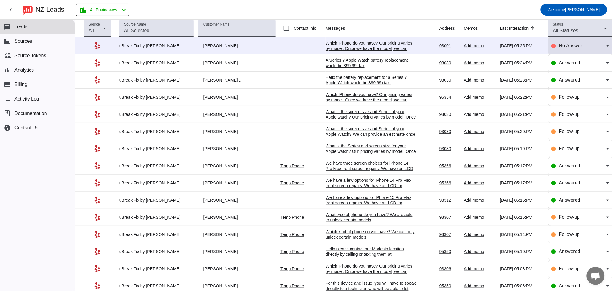
click at [561, 46] on span "No Answer" at bounding box center [570, 45] width 23 height 5
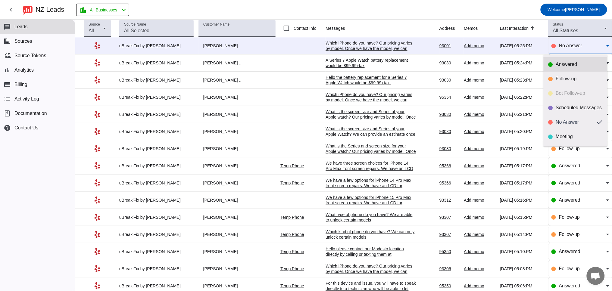
click at [562, 64] on div "Answered" at bounding box center [579, 64] width 47 height 6
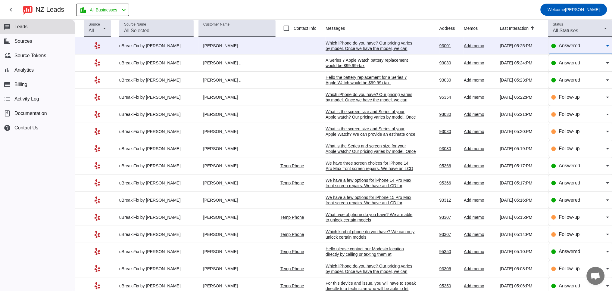
click at [579, 45] on div "Answered" at bounding box center [582, 45] width 47 height 7
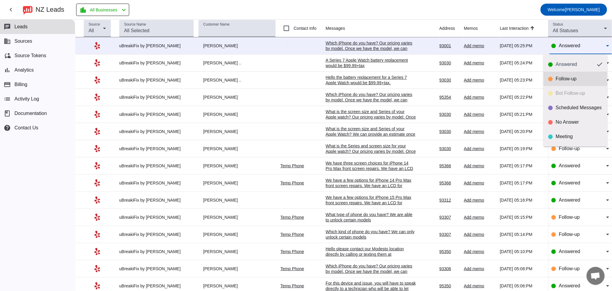
click at [564, 79] on div "Follow-up" at bounding box center [579, 79] width 47 height 6
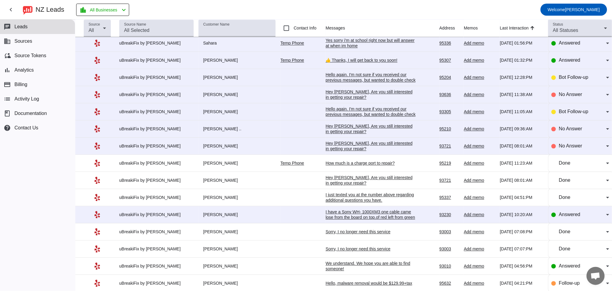
scroll to position [351, 0]
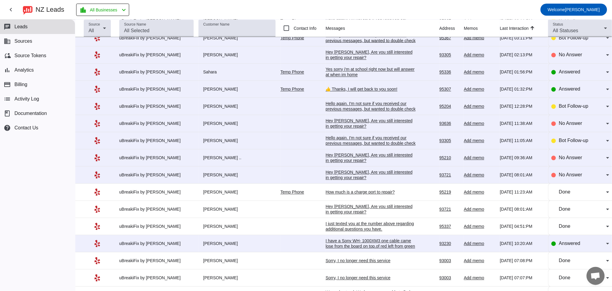
click at [349, 181] on div "Hey [PERSON_NAME], Are you still interested in getting your repair?​" at bounding box center [370, 175] width 90 height 11
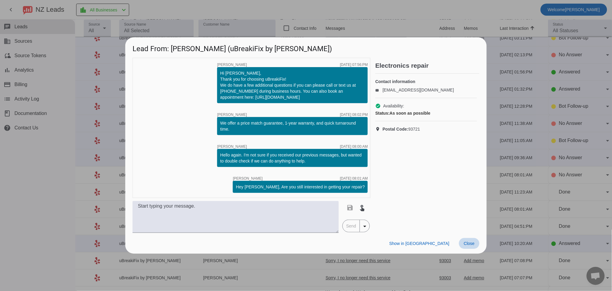
click at [468, 243] on span "Close" at bounding box center [469, 243] width 11 height 5
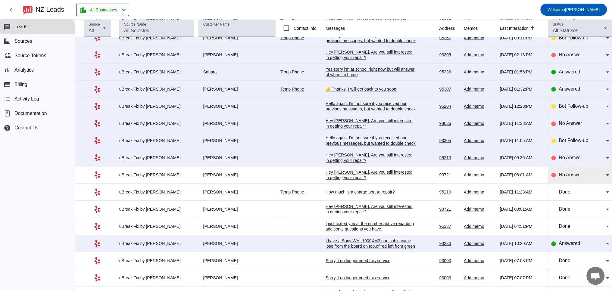
click at [575, 179] on div "No Answer" at bounding box center [582, 175] width 47 height 7
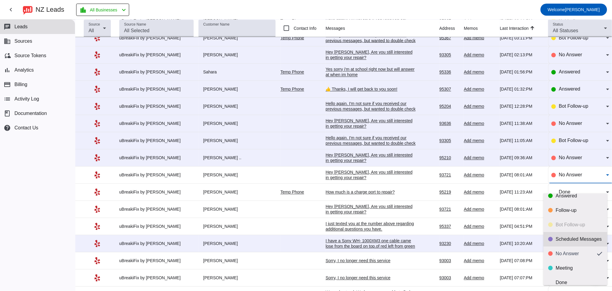
scroll to position [14, 0]
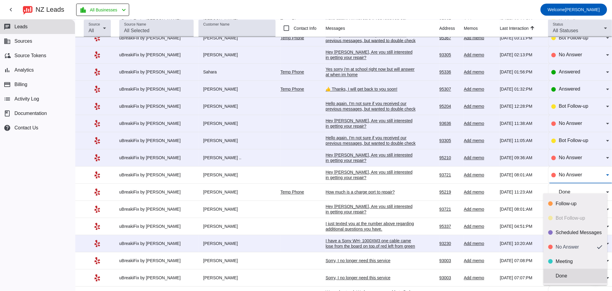
click at [571, 274] on div "Done" at bounding box center [579, 276] width 47 height 6
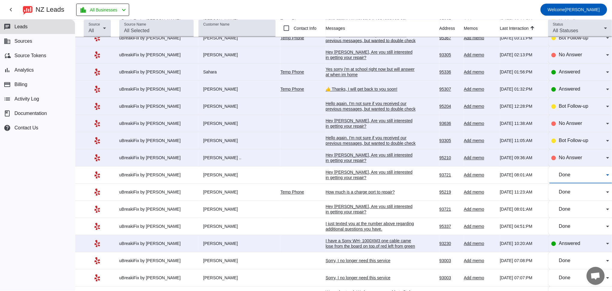
click at [363, 161] on td "Hey [PERSON_NAME], Are you still interested in getting your repair?​ [DATE] 09:…" at bounding box center [382, 158] width 114 height 17
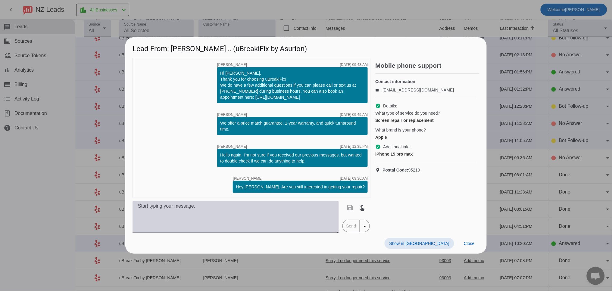
click at [234, 206] on textarea at bounding box center [235, 217] width 206 height 32
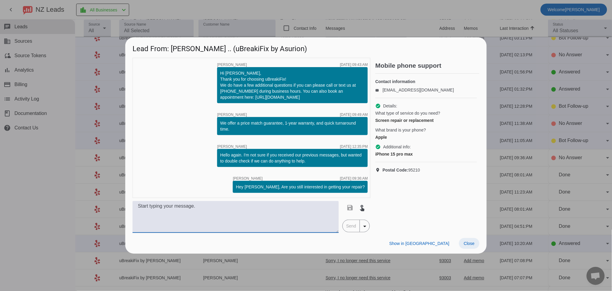
click at [475, 245] on span at bounding box center [469, 243] width 20 height 11
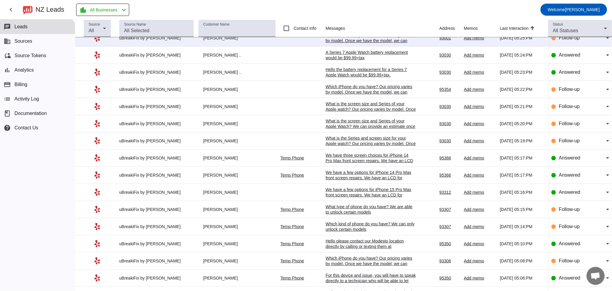
scroll to position [0, 0]
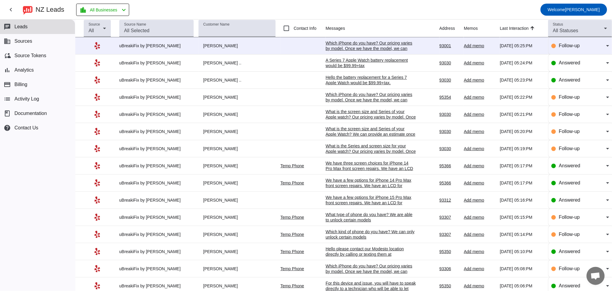
click at [342, 203] on div "We have a few options for iPhone 15 Pro Max front screen repairs. We have an LC…" at bounding box center [370, 206] width 90 height 22
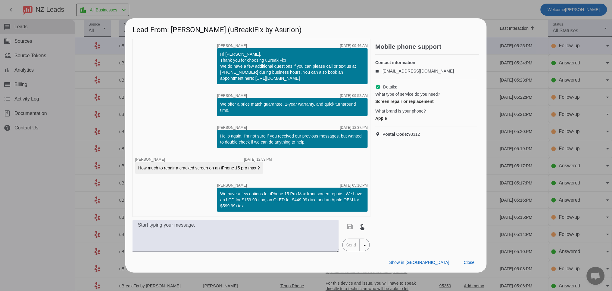
drag, startPoint x: 274, startPoint y: 205, endPoint x: 212, endPoint y: 188, distance: 64.7
click at [212, 189] on div "timer close [PERSON_NAME] [DATE] 09:46:AM Hi [PERSON_NAME], Thank you for choos…" at bounding box center [251, 128] width 238 height 178
copy div "We have a few options for iPhone 15 Pro Max front screen repairs. We have an LC…"
click at [475, 262] on span at bounding box center [469, 262] width 20 height 11
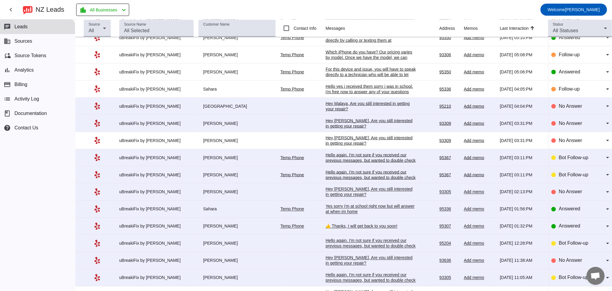
scroll to position [278, 0]
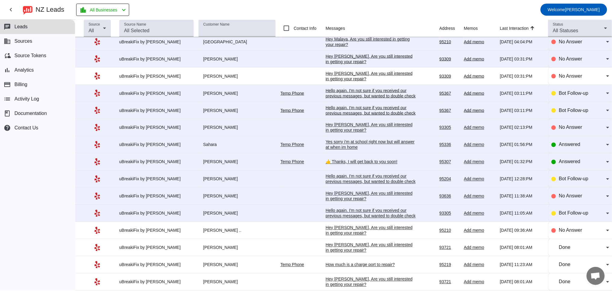
click at [340, 236] on div "Hey [PERSON_NAME], Are you still interested in getting your repair?​" at bounding box center [370, 230] width 90 height 11
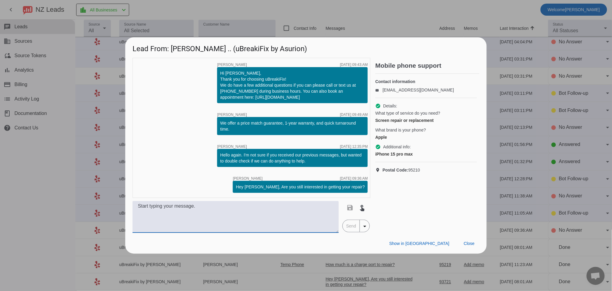
click at [238, 220] on textarea at bounding box center [235, 217] width 206 height 32
paste textarea "We have a few options for iPhone 15 Pro Max front screen repairs. We have an LC…"
type textarea "We have a few options for iPhone 15 Pro Max front screen repairs. We have an LC…"
click at [349, 227] on span "Send" at bounding box center [351, 226] width 17 height 12
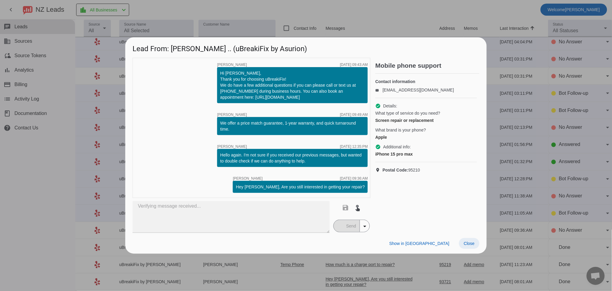
click at [472, 244] on span "Close" at bounding box center [469, 243] width 11 height 5
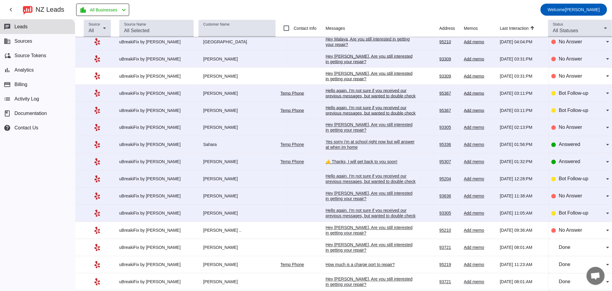
click at [362, 222] on div "Hello again. I'm not sure if you received our previous messages, but wanted to …" at bounding box center [370, 216] width 90 height 16
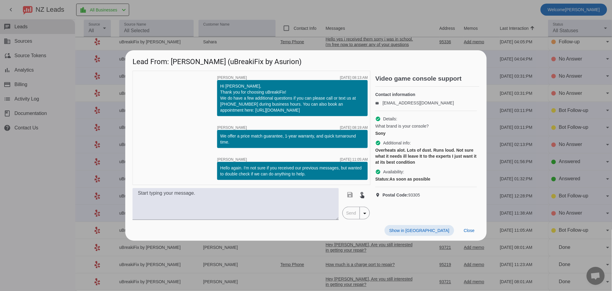
scroll to position [0, 0]
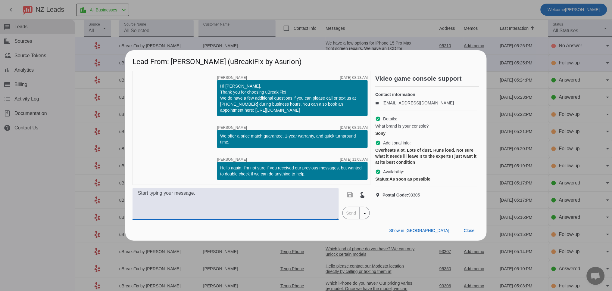
click at [245, 195] on textarea at bounding box center [235, 204] width 206 height 32
type textarea "H"
drag, startPoint x: 216, startPoint y: 193, endPoint x: 337, endPoint y: 197, distance: 121.1
click at [337, 197] on textarea "What model is your game console? It may need a basic cleaning if it is overheat…" at bounding box center [235, 204] width 206 height 32
type textarea "What model is your game console?"
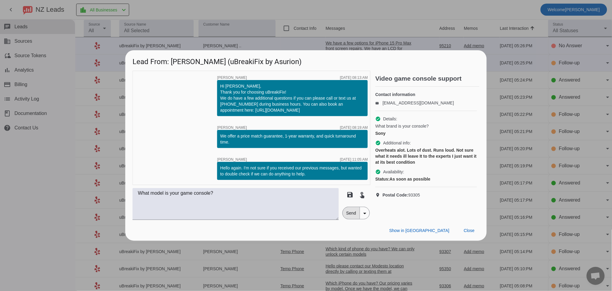
click at [349, 210] on span "Send" at bounding box center [351, 213] width 17 height 12
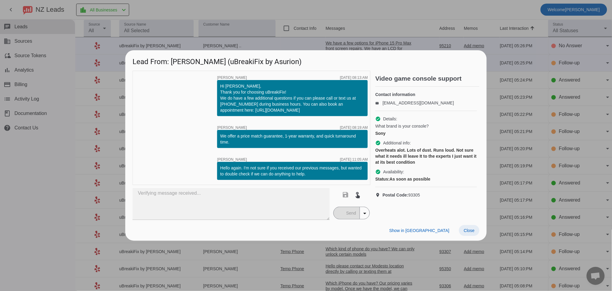
click at [462, 232] on span at bounding box center [469, 230] width 20 height 11
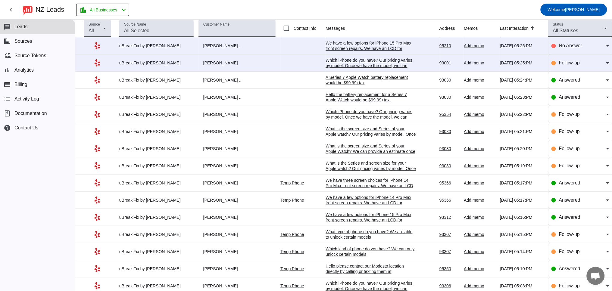
click at [362, 45] on div "We have a few options for iPhone 15 Pro Max front screen repairs. We have an LC…" at bounding box center [370, 51] width 90 height 22
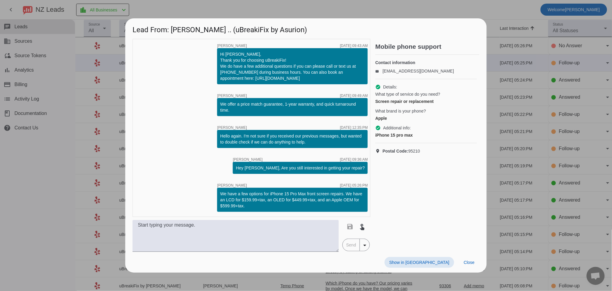
drag, startPoint x: 470, startPoint y: 262, endPoint x: 477, endPoint y: 254, distance: 10.0
click at [470, 261] on span "Close" at bounding box center [469, 262] width 11 height 5
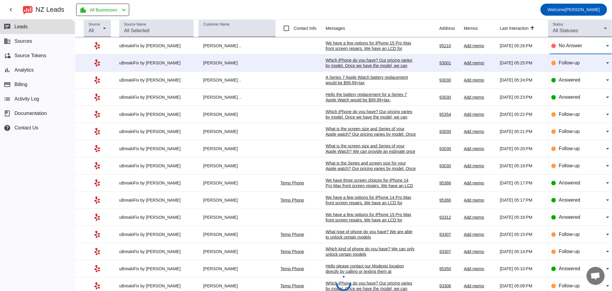
click at [559, 46] on span "No Answer" at bounding box center [570, 45] width 23 height 5
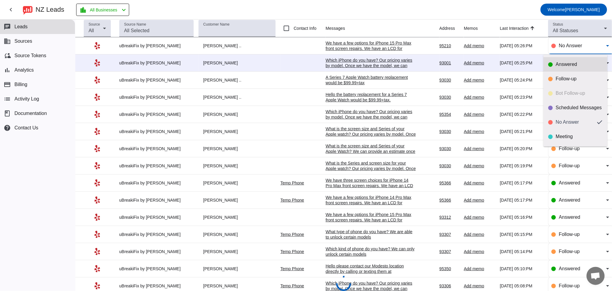
click at [559, 63] on div "Answered" at bounding box center [579, 64] width 47 height 6
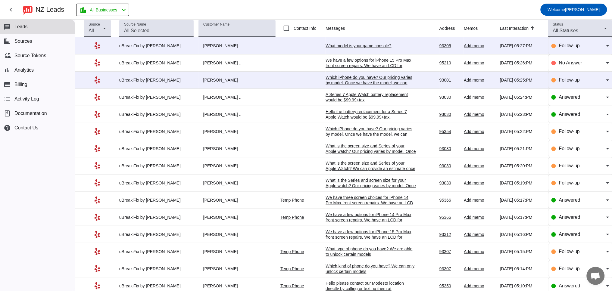
click at [359, 46] on div "What model is your game console?" at bounding box center [370, 45] width 90 height 5
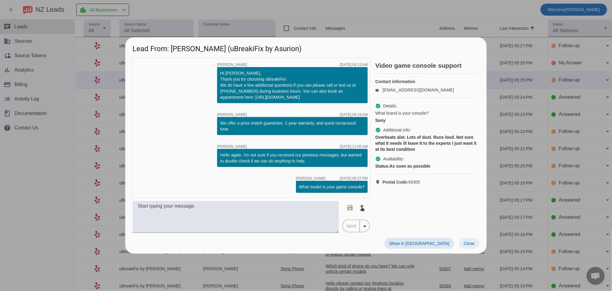
drag, startPoint x: 473, startPoint y: 244, endPoint x: 476, endPoint y: 239, distance: 6.5
click at [473, 244] on span "Close" at bounding box center [469, 243] width 11 height 5
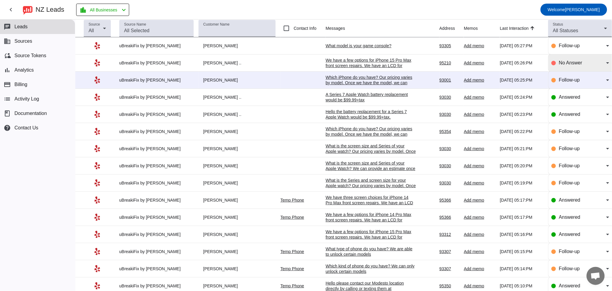
click at [567, 70] on div "No Answer" at bounding box center [580, 62] width 58 height 17
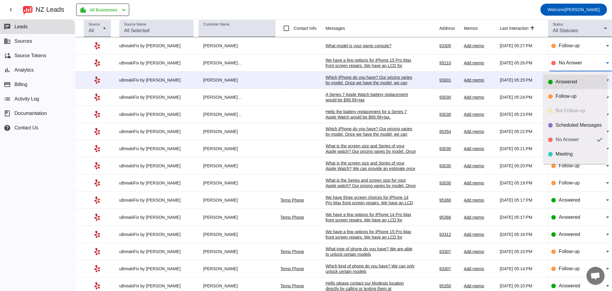
click at [565, 83] on div "Answered" at bounding box center [579, 82] width 47 height 6
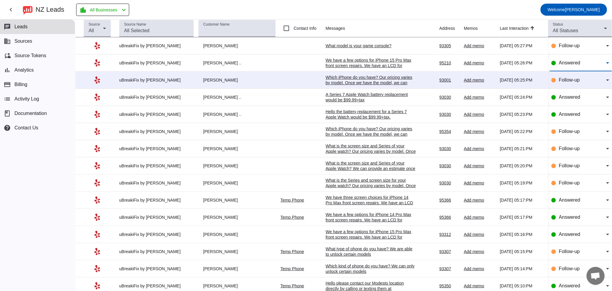
click at [344, 81] on div "Which iPhone do you have? Our pricing varies by model. Once we have the model, …" at bounding box center [370, 83] width 90 height 16
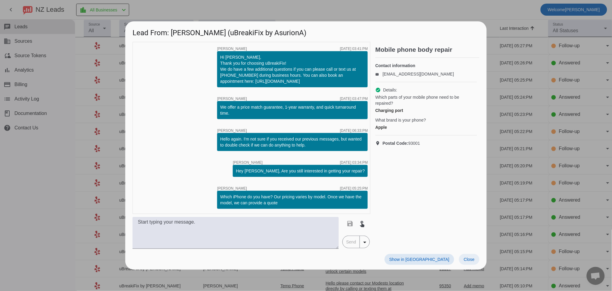
click at [472, 258] on span "Close" at bounding box center [469, 259] width 11 height 5
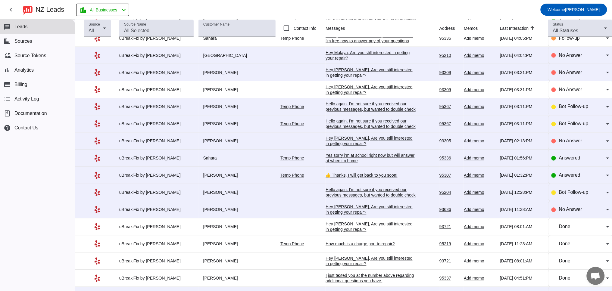
scroll to position [295, 0]
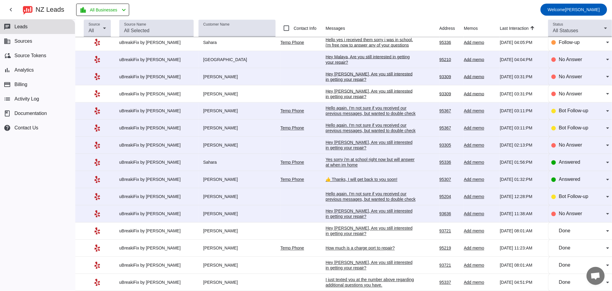
click at [336, 219] on div "Hey [PERSON_NAME], Are you still interested in getting your repair?​" at bounding box center [370, 214] width 90 height 11
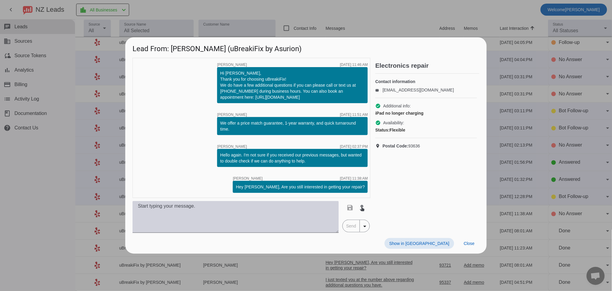
click at [198, 218] on textarea at bounding box center [235, 217] width 206 height 32
click at [154, 215] on textarea at bounding box center [235, 217] width 206 height 32
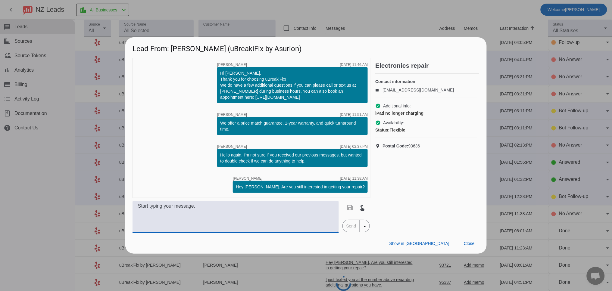
click at [177, 212] on textarea at bounding box center [235, 217] width 206 height 32
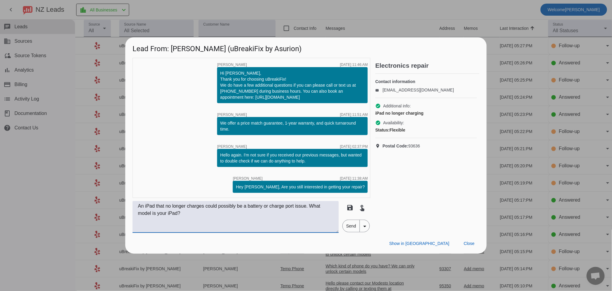
type textarea "An iPad that no longer charges could possibly be a battery or charge port issue…"
click at [346, 227] on span "Send" at bounding box center [351, 226] width 17 height 12
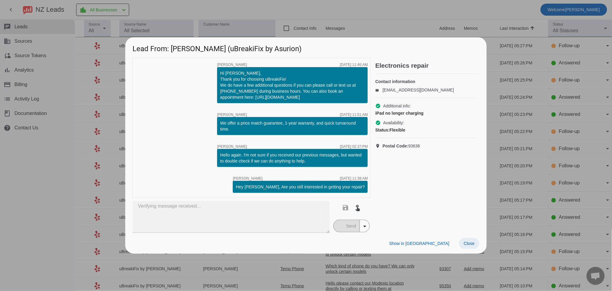
click at [470, 242] on span "Close" at bounding box center [469, 243] width 11 height 5
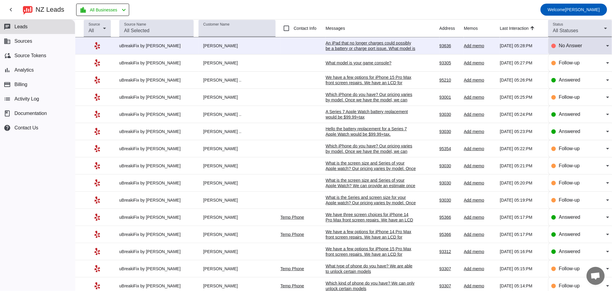
click at [559, 46] on span "No Answer" at bounding box center [570, 45] width 23 height 5
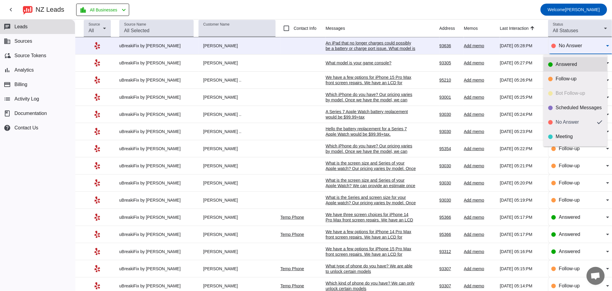
click at [566, 64] on div "Answered" at bounding box center [579, 64] width 47 height 6
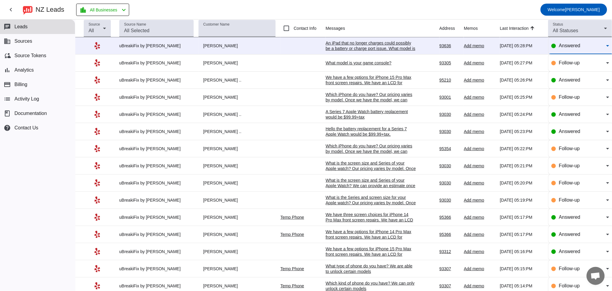
click at [569, 48] on span "Answered" at bounding box center [569, 45] width 21 height 5
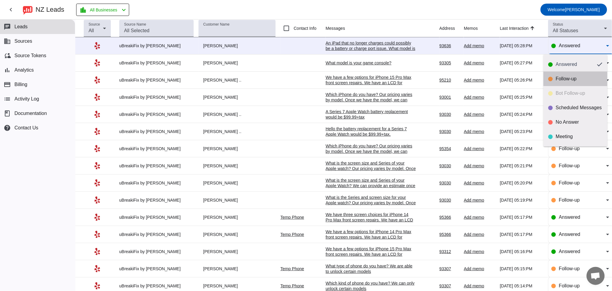
click at [575, 76] on div "Follow-up" at bounding box center [579, 79] width 47 height 6
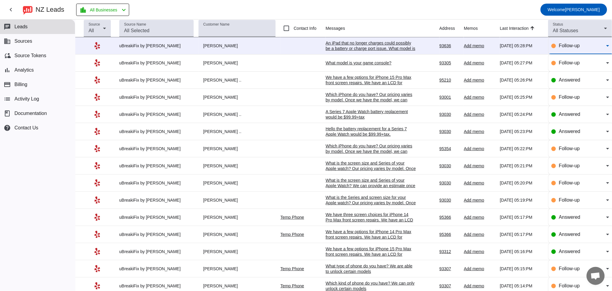
click at [345, 45] on div "An iPad that no longer charges could possibly be a battery or charge port issue…" at bounding box center [370, 48] width 90 height 16
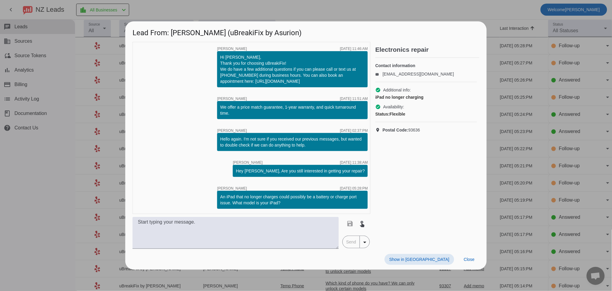
drag, startPoint x: 473, startPoint y: 261, endPoint x: 432, endPoint y: 225, distance: 55.0
click at [473, 261] on span "Close" at bounding box center [469, 259] width 11 height 5
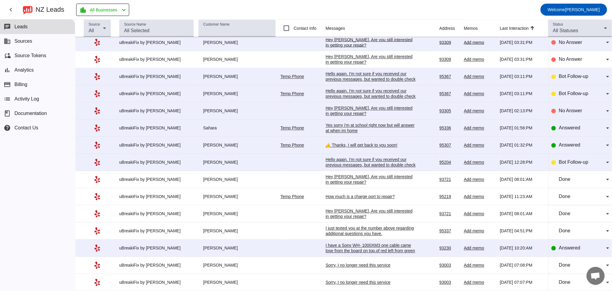
scroll to position [351, 0]
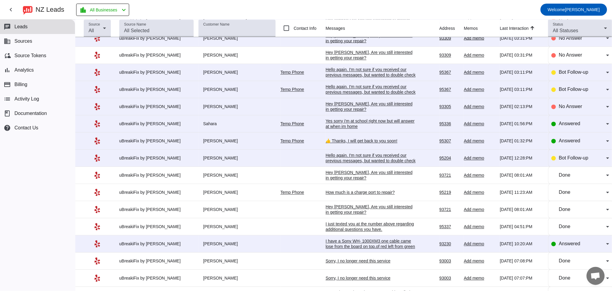
click at [344, 169] on div "Hello again. I'm not sure if you received our previous messages, but wanted to …" at bounding box center [370, 161] width 90 height 16
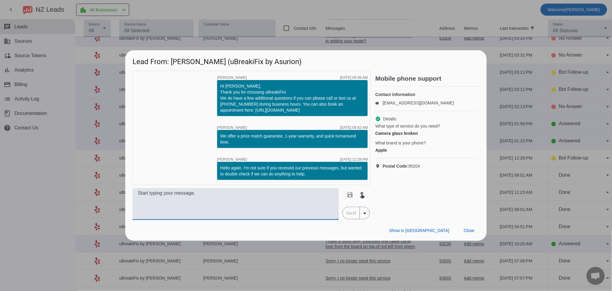
click at [232, 212] on textarea at bounding box center [235, 204] width 206 height 32
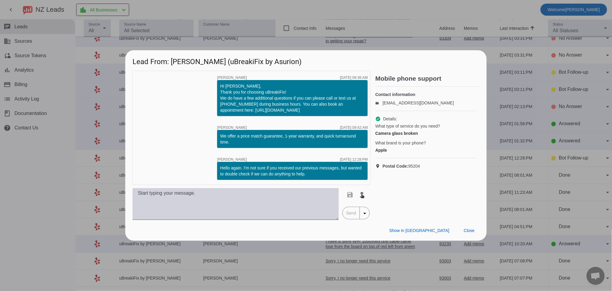
click at [191, 207] on textarea at bounding box center [235, 204] width 206 height 32
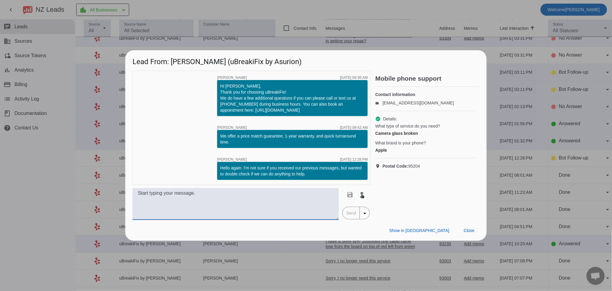
paste textarea "hich iPhone do you have? Our pricing varies by model. Once we have the model, w…"
click at [137, 195] on textarea "hich iPhone do you have? Our pricing varies by model. Once we have the model, w…" at bounding box center [235, 204] width 206 height 32
type textarea "Which iPhone do you have? Our pricing varies by model. Once we have the model, …"
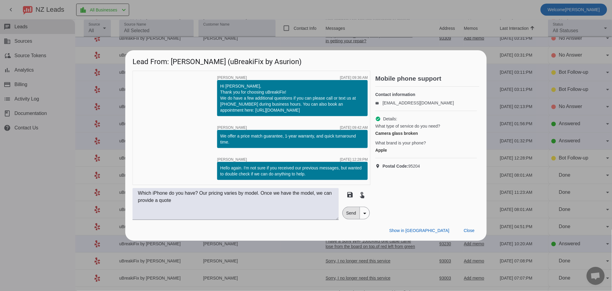
click at [348, 216] on span "Send" at bounding box center [351, 213] width 17 height 12
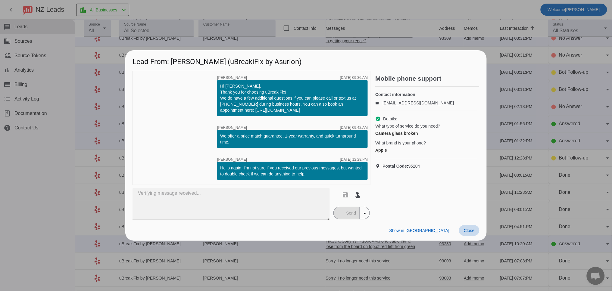
click at [467, 229] on span "Close" at bounding box center [469, 230] width 11 height 5
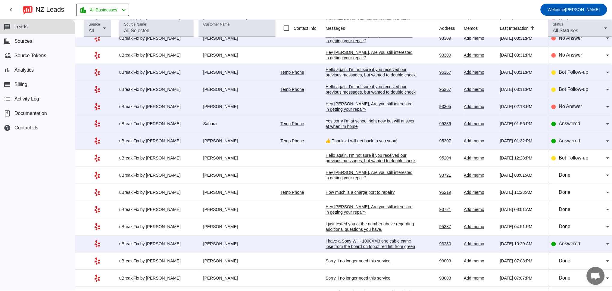
scroll to position [0, 0]
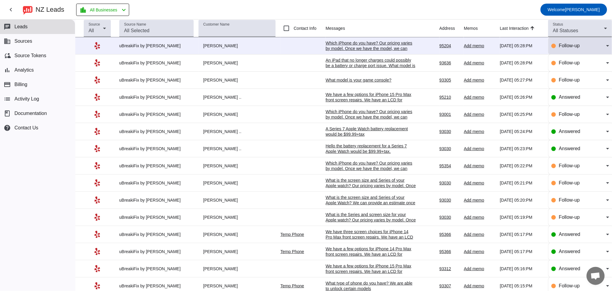
click at [561, 47] on span "Follow-up" at bounding box center [569, 45] width 21 height 5
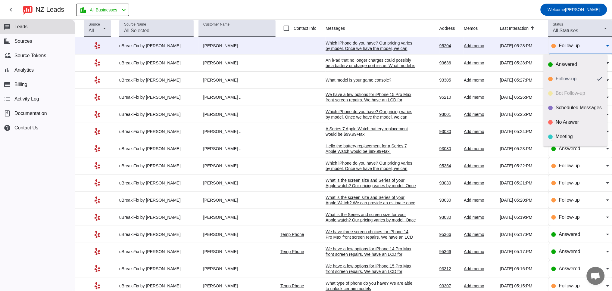
click at [343, 50] on div at bounding box center [306, 145] width 612 height 291
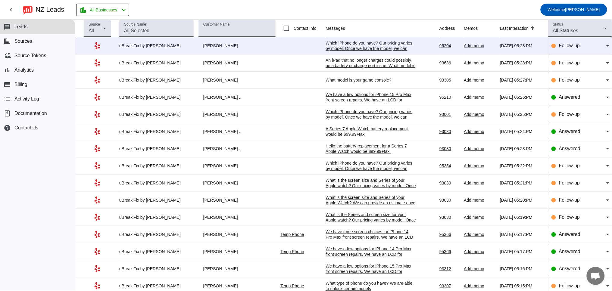
click at [353, 46] on div "Which iPhone do you have? Our pricing varies by model. Once we have the model, …" at bounding box center [370, 48] width 90 height 16
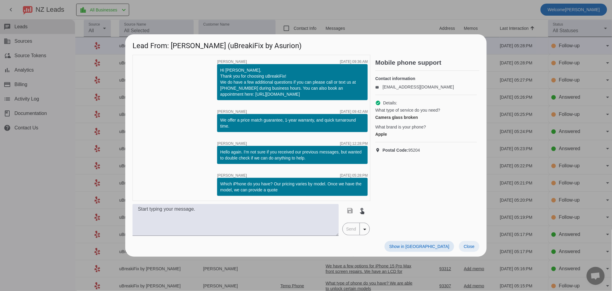
click at [474, 247] on span at bounding box center [469, 246] width 20 height 11
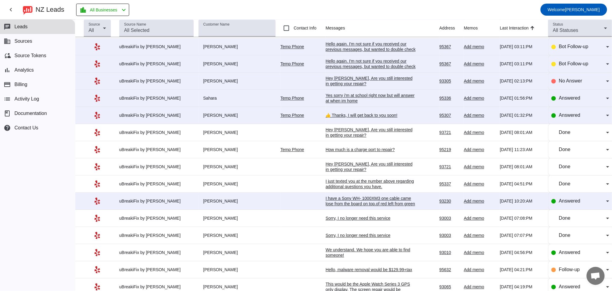
scroll to position [407, 0]
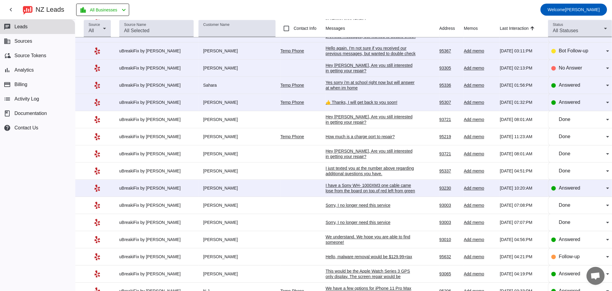
click at [338, 105] on div "👍 Thanks, I will get back to you soon!" at bounding box center [370, 102] width 90 height 5
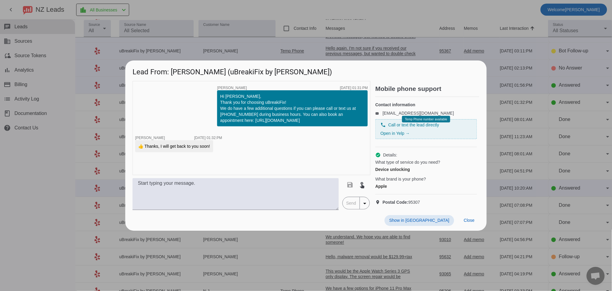
scroll to position [0, 0]
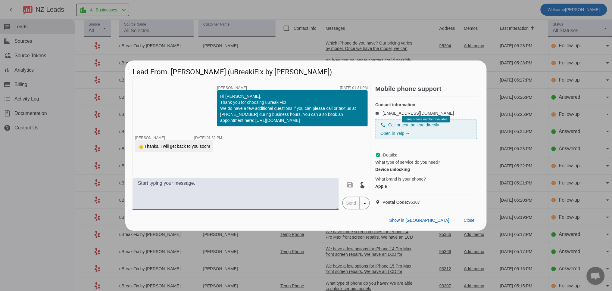
click at [201, 198] on textarea at bounding box center [235, 194] width 206 height 32
type textarea "H"
click at [213, 195] on textarea at bounding box center [235, 194] width 206 height 32
click at [167, 188] on textarea at bounding box center [235, 194] width 206 height 32
type textarea "Hello we would need proof of"
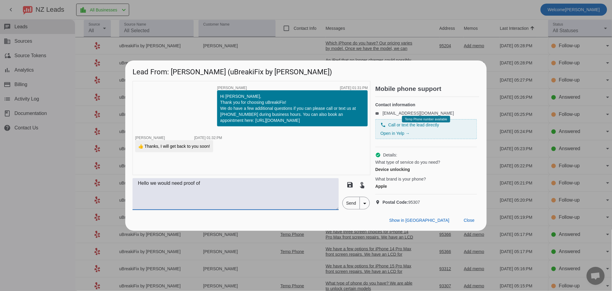
drag, startPoint x: 215, startPoint y: 188, endPoint x: 98, endPoint y: 189, distance: 116.8
click at [99, 189] on div "Lead From: [PERSON_NAME] (uBreakiFix by Asurion) timer close [PERSON_NAME] [DAT…" at bounding box center [306, 145] width 612 height 291
click at [473, 223] on span "Close" at bounding box center [469, 220] width 11 height 5
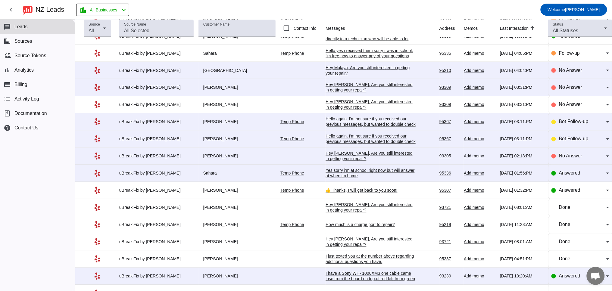
scroll to position [278, 0]
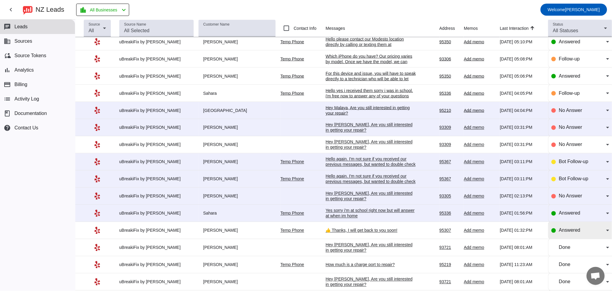
click at [559, 233] on span "Answered" at bounding box center [569, 230] width 21 height 5
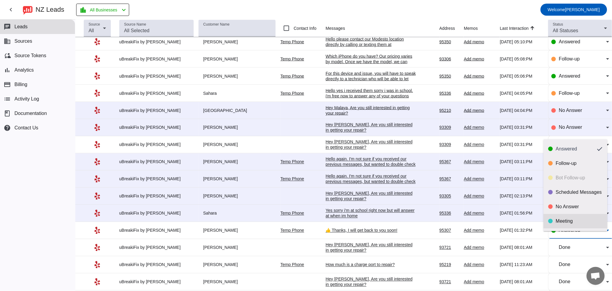
scroll to position [14, 0]
click at [562, 218] on mat-option "Done" at bounding box center [575, 222] width 64 height 14
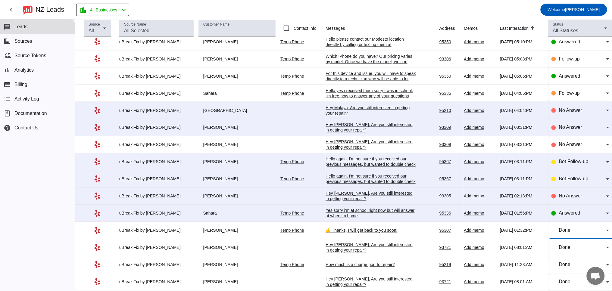
click at [351, 219] on div "Yes sorry i'm at school right now but will answer at when im home" at bounding box center [370, 213] width 90 height 11
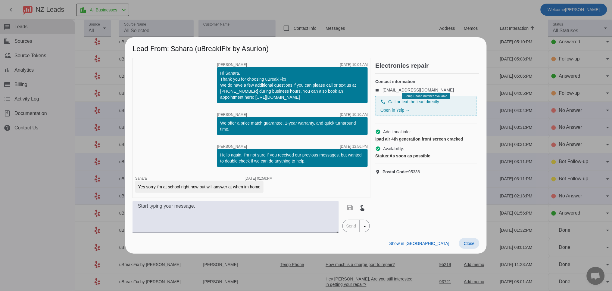
click at [470, 242] on span "Close" at bounding box center [469, 243] width 11 height 5
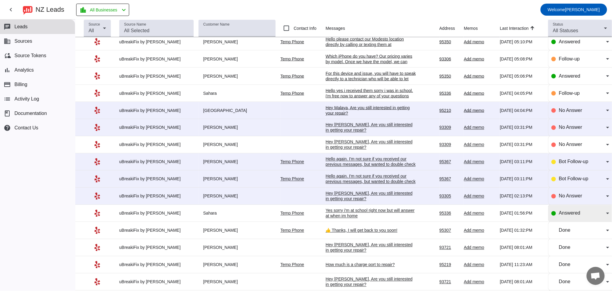
click at [559, 216] on span "Answered" at bounding box center [569, 213] width 21 height 5
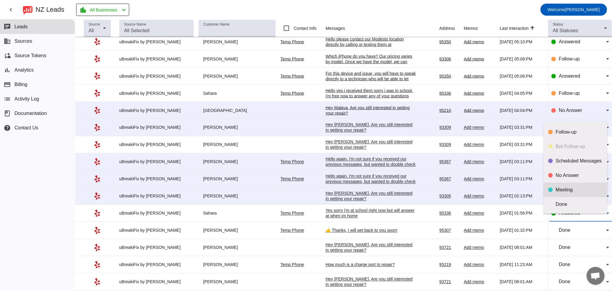
click at [574, 186] on mat-option "Meeting" at bounding box center [575, 190] width 64 height 14
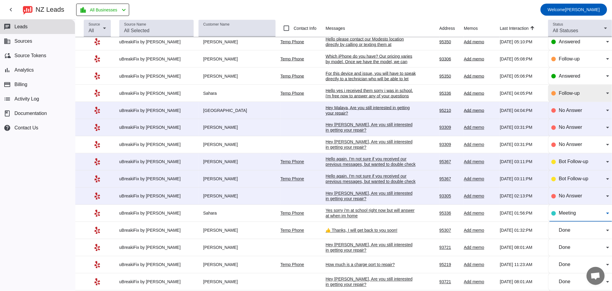
click at [567, 96] on span "Follow-up" at bounding box center [569, 93] width 21 height 5
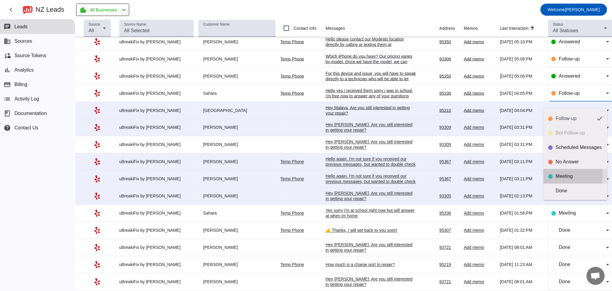
click at [564, 176] on div "Meeting" at bounding box center [579, 176] width 47 height 6
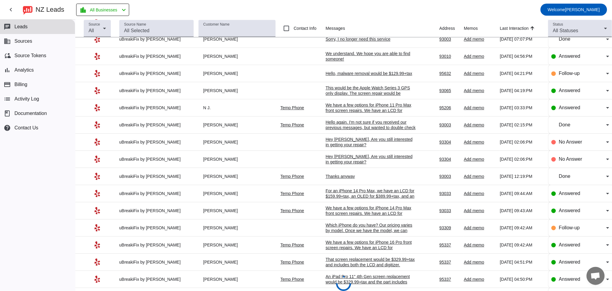
scroll to position [613, 0]
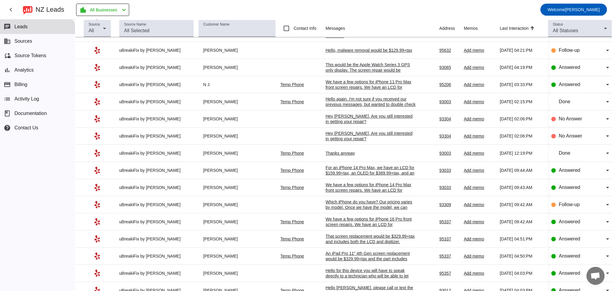
click at [348, 124] on div "Hey [PERSON_NAME], Are you still interested in getting your repair?​" at bounding box center [370, 118] width 90 height 11
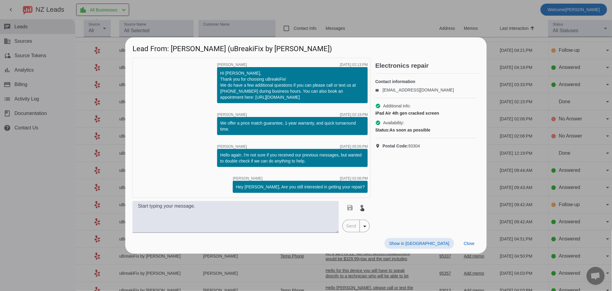
drag, startPoint x: 473, startPoint y: 239, endPoint x: 475, endPoint y: 237, distance: 3.8
click at [473, 239] on span at bounding box center [469, 243] width 20 height 11
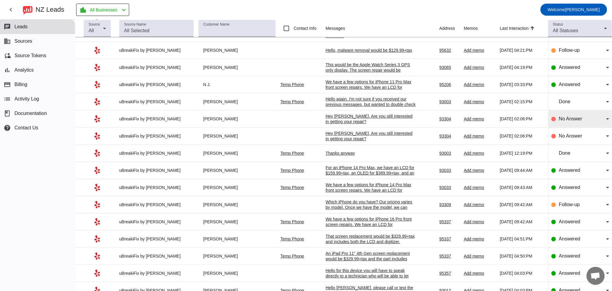
click at [558, 127] on div "No Answer" at bounding box center [580, 118] width 58 height 17
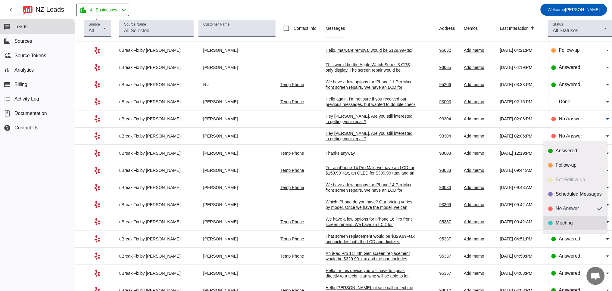
click at [562, 222] on div "Meeting" at bounding box center [579, 223] width 47 height 6
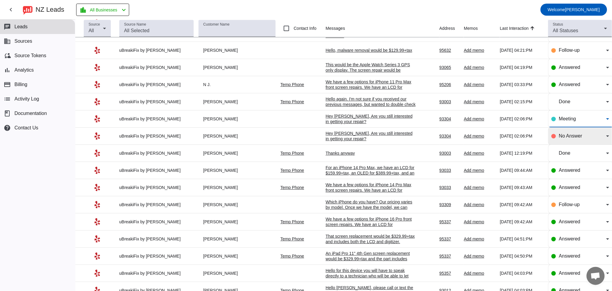
click at [568, 138] on span "No Answer" at bounding box center [570, 135] width 23 height 5
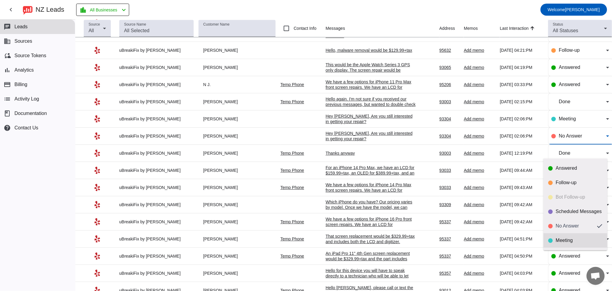
click at [578, 241] on div "Meeting" at bounding box center [579, 241] width 47 height 6
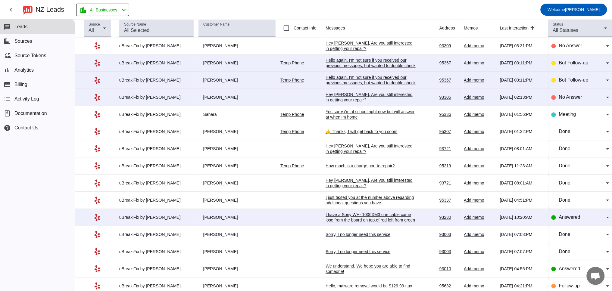
scroll to position [334, 0]
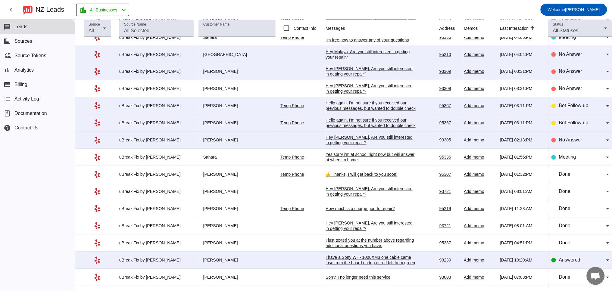
click at [337, 146] on div "Hey [PERSON_NAME], Are you still interested in getting your repair?​" at bounding box center [370, 140] width 90 height 11
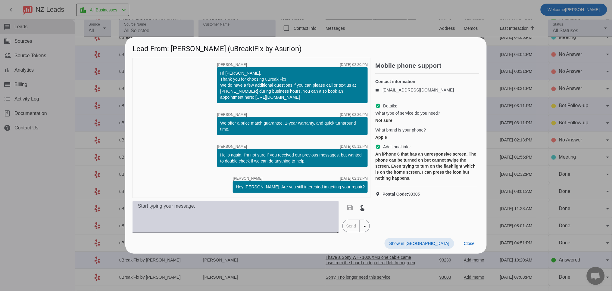
click at [193, 219] on textarea at bounding box center [235, 217] width 206 height 32
click at [170, 208] on textarea at bounding box center [235, 217] width 206 height 32
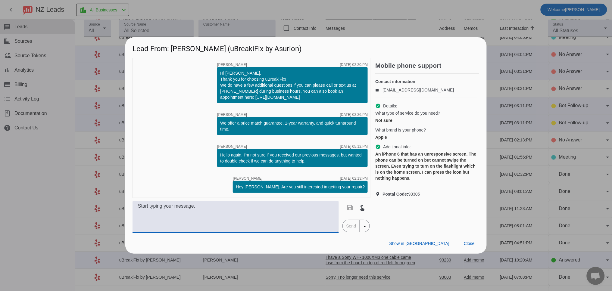
paste textarea "For an iPhone 11 front screen repair, we have an LCD for $+tax or an Apple OEM …"
click at [170, 206] on textarea "For an iPhone 11 front screen repair, we have an LCD for $+tax or an Apple OEM …" at bounding box center [235, 217] width 206 height 32
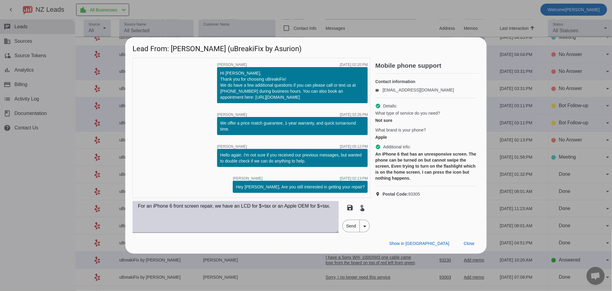
click at [138, 207] on textarea "For an iPhone 6 front screen repair, we have an LCD for $+tax or an Apple OEM f…" at bounding box center [235, 217] width 206 height 32
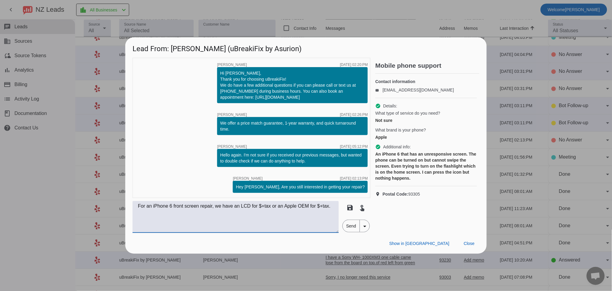
drag, startPoint x: 277, startPoint y: 207, endPoint x: 296, endPoint y: 250, distance: 46.8
click at [296, 251] on div "Lead From: [PERSON_NAME] (uBreakiFix by Asurion) timer close [PERSON_NAME] [DAT…" at bounding box center [305, 145] width 361 height 216
drag, startPoint x: 226, startPoint y: 208, endPoint x: 225, endPoint y: 205, distance: 3.5
click at [226, 207] on textarea "For an iPhone 6 front screen repair, we have an LCD for $+tax" at bounding box center [235, 217] width 206 height 32
click at [277, 208] on textarea "For an iPhone 6 front screen repair, we only have an LCD for $+tax" at bounding box center [235, 217] width 206 height 32
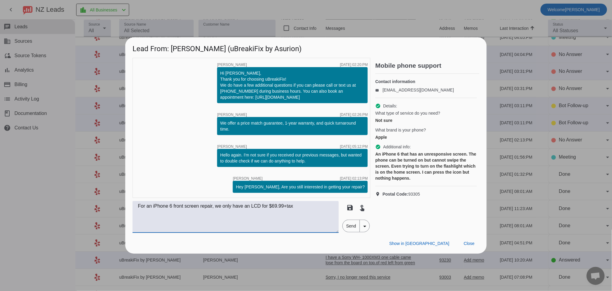
click at [313, 208] on textarea "For an iPhone 6 front screen repair, we only have an LCD for $69.99+tax" at bounding box center [235, 217] width 206 height 32
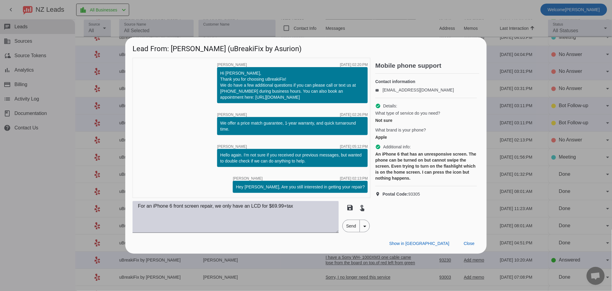
click at [306, 206] on textarea "For an iPhone 6 front screen repair, we only have an LCD for $69.99+tax" at bounding box center [235, 217] width 206 height 32
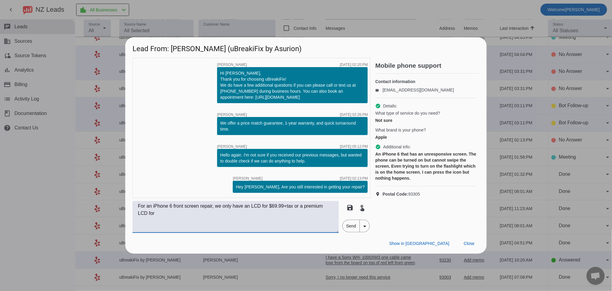
drag, startPoint x: 158, startPoint y: 218, endPoint x: 300, endPoint y: 204, distance: 142.4
click at [300, 204] on textarea "For an iPhone 6 front screen repair, we only have an LCD for $69.99+tax or a pr…" at bounding box center [235, 217] width 206 height 32
click at [170, 214] on textarea "For an iPhone 6 front screen repair, we only have an LCD for $69.99+tax" at bounding box center [235, 217] width 206 height 32
drag, startPoint x: 236, startPoint y: 207, endPoint x: 226, endPoint y: 206, distance: 10.0
click at [226, 206] on textarea "For an iPhone 6 front screen repair, we only have an LCD for $69.99+tax" at bounding box center [235, 217] width 206 height 32
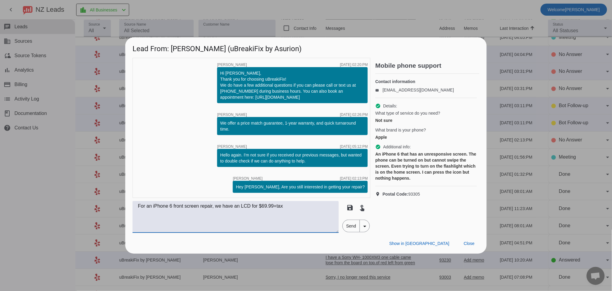
click at [295, 205] on textarea "For an iPhone 6 front screen repair, we have an LCD for $69.99+tax" at bounding box center [235, 217] width 206 height 32
drag, startPoint x: 139, startPoint y: 207, endPoint x: 225, endPoint y: 207, distance: 86.7
click at [225, 207] on textarea "For an iPhone 6 front screen repair, we have an LCD for $69.99+tax" at bounding box center [235, 217] width 206 height 32
drag, startPoint x: 222, startPoint y: 204, endPoint x: 221, endPoint y: 207, distance: 3.1
click at [222, 205] on textarea "We have an LCD for $69.99+tax" at bounding box center [235, 217] width 206 height 32
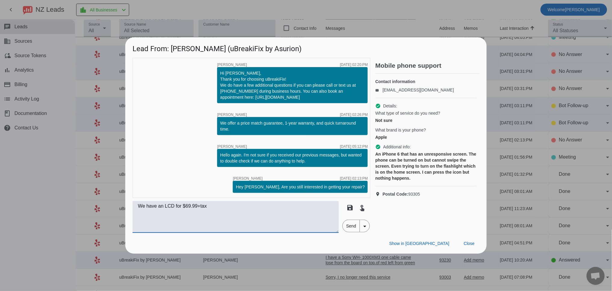
paste textarea "For an iPhone 6 front screen repair, we"
drag, startPoint x: 217, startPoint y: 206, endPoint x: 207, endPoint y: 207, distance: 10.3
click at [207, 207] on textarea "We have an LCD for $69.99+tax For an iPhone 6 front screen repair, we" at bounding box center [235, 217] width 206 height 32
drag, startPoint x: 309, startPoint y: 207, endPoint x: 335, endPoint y: 207, distance: 26.8
click at [335, 207] on textarea "We have an LCD for $69.99+tax available for an iPhone 6 front screen repair, we" at bounding box center [235, 217] width 206 height 32
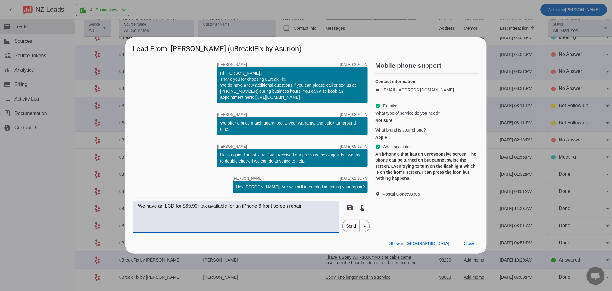
type textarea "We have an LCD for $69.99+tax available for an iPhone 6 front screen repair"
drag, startPoint x: 362, startPoint y: 222, endPoint x: 351, endPoint y: 223, distance: 11.3
click at [362, 189] on div "timer close [PERSON_NAME] [DATE] 02:20:PM Hi [PERSON_NAME], Thank you for choos…" at bounding box center [251, 145] width 238 height 175
click at [352, 225] on span "Send" at bounding box center [351, 226] width 17 height 12
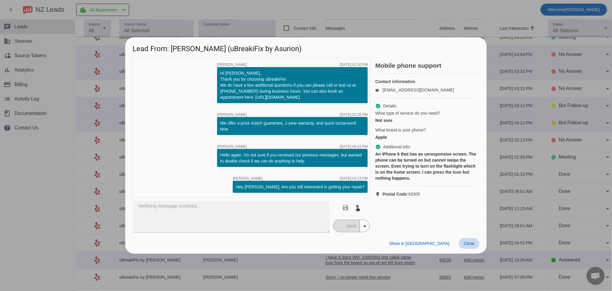
click at [473, 246] on span at bounding box center [469, 243] width 20 height 11
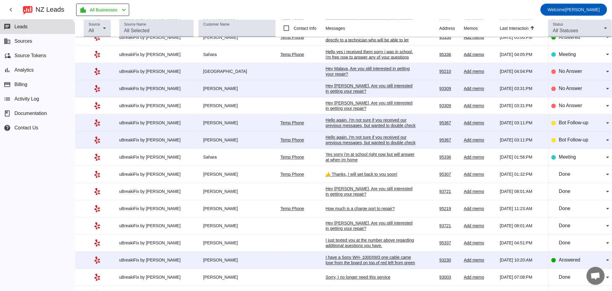
scroll to position [0, 0]
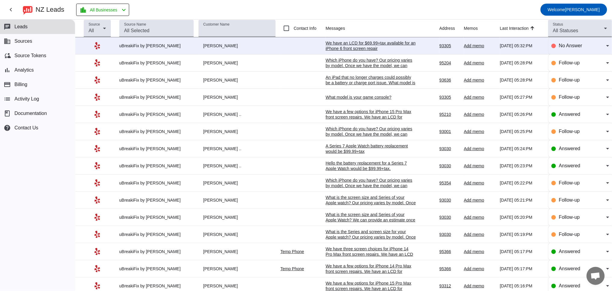
click at [372, 46] on div "We have an LCD for $69.99+tax available for an iPhone 6 front screen repair" at bounding box center [370, 45] width 90 height 11
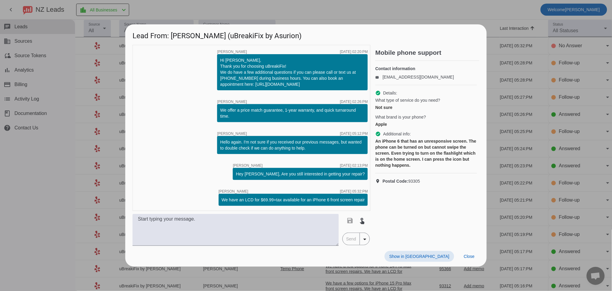
drag, startPoint x: 463, startPoint y: 259, endPoint x: 476, endPoint y: 227, distance: 34.0
click at [463, 259] on span at bounding box center [469, 256] width 20 height 11
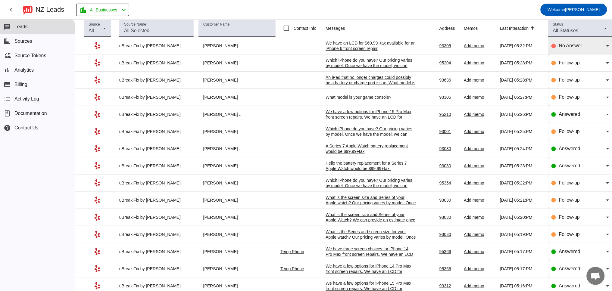
click at [559, 44] on span "No Answer" at bounding box center [570, 45] width 23 height 5
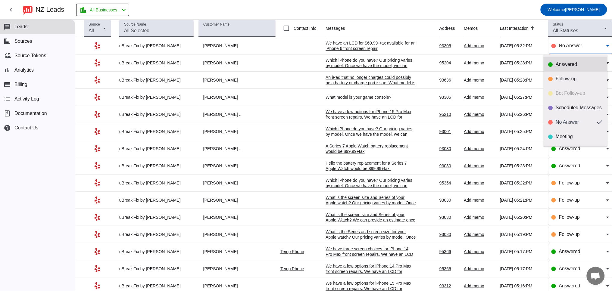
click at [552, 64] on div "Answered" at bounding box center [575, 64] width 54 height 6
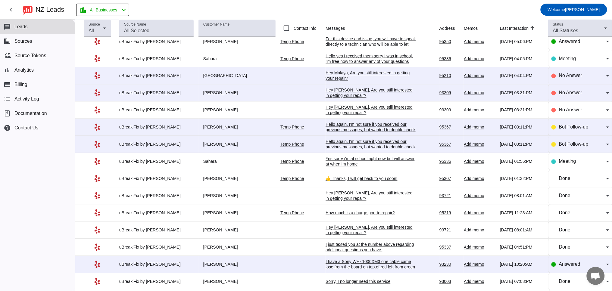
scroll to position [351, 0]
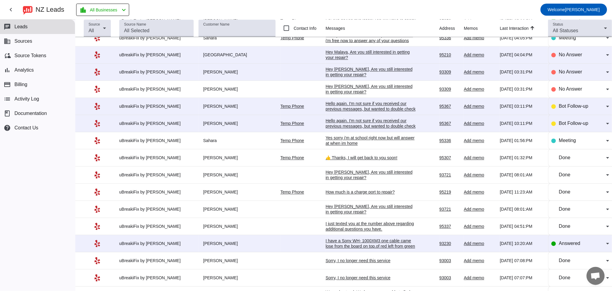
click at [347, 133] on div "Hello again. I'm not sure if you received our previous messages, but wanted to …" at bounding box center [370, 126] width 90 height 16
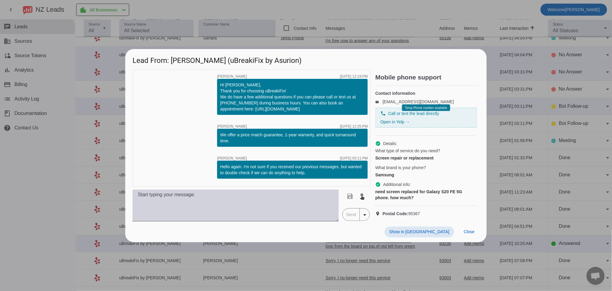
click at [280, 215] on textarea at bounding box center [235, 206] width 206 height 32
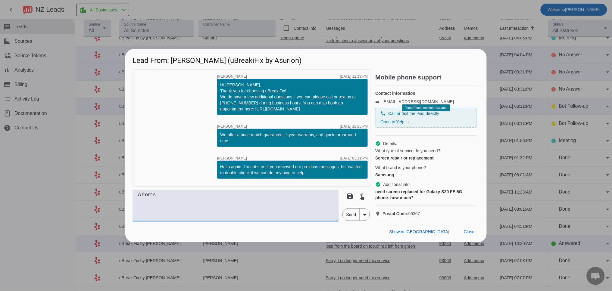
drag, startPoint x: 160, startPoint y: 203, endPoint x: 135, endPoint y: 202, distance: 25.0
click at [135, 202] on textarea "A front s" at bounding box center [235, 206] width 206 height 32
paste textarea "we offer a part that comes with a new screen, battery, and frame for $+tax."
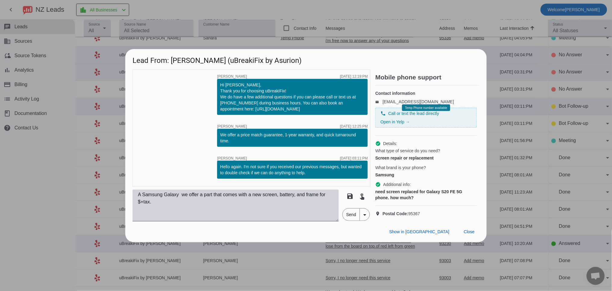
click at [181, 201] on textarea "A Samsung Galaxy we offer a part that comes with a new screen, battery, and fra…" at bounding box center [235, 206] width 206 height 32
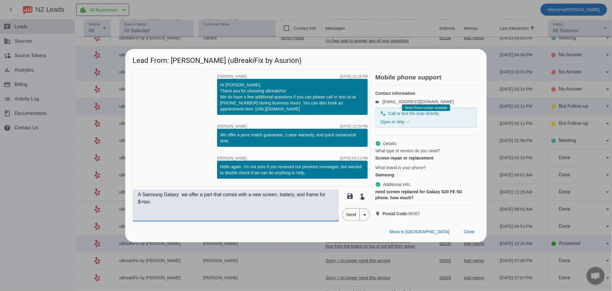
paste textarea "S20 FE 5G"
click at [137, 201] on textarea "A Samsung Galaxy S20 FE 5G we offer a part that comes with a new screen, batter…" at bounding box center [235, 206] width 206 height 32
click at [214, 199] on textarea "For a Samsung Galaxy S20 FE 5G we offer a part that comes with a new screen, ba…" at bounding box center [235, 206] width 206 height 32
drag, startPoint x: 212, startPoint y: 200, endPoint x: 118, endPoint y: 198, distance: 94.2
click at [118, 198] on div "Lead From: [PERSON_NAME] (uBreakiFix by Asurion) timer close [PERSON_NAME] [DAT…" at bounding box center [306, 145] width 612 height 291
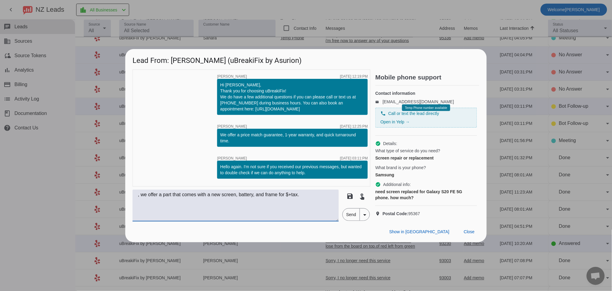
drag, startPoint x: 148, startPoint y: 202, endPoint x: 106, endPoint y: 197, distance: 43.0
click at [110, 200] on div "Lead From: [PERSON_NAME] (uBreakiFix by Asurion) timer close [PERSON_NAME] [DAT…" at bounding box center [306, 145] width 612 height 291
click at [294, 201] on textarea "We offer a part that comes with a new screen, battery, and frame for $+tax." at bounding box center [235, 206] width 206 height 32
click at [294, 198] on textarea "We offer a part that comes with a new screen, battery, and frame for $+tax." at bounding box center [235, 206] width 206 height 32
click at [330, 202] on textarea "We offer a part that comes with a new screen, battery, and frame for $179.99+ta…" at bounding box center [235, 206] width 206 height 32
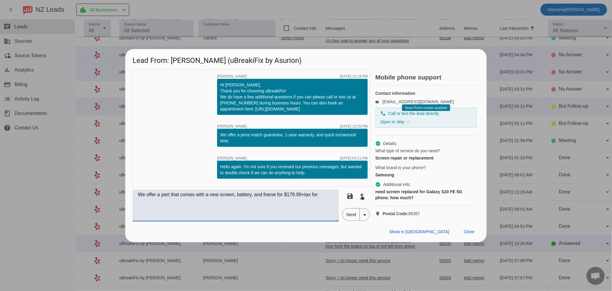
paste textarea "For a Samsung Galaxy S20 FE 5G"
drag, startPoint x: 150, startPoint y: 209, endPoint x: 127, endPoint y: 207, distance: 23.6
click at [127, 207] on div "timer close [PERSON_NAME] [DATE] 12:19:PM Hi [PERSON_NAME], Thank you for choos…" at bounding box center [305, 146] width 361 height 152
click at [213, 207] on textarea "We offer a part that comes with a new screen, battery, and frame for $179.99+ta…" at bounding box center [235, 206] width 206 height 32
click at [188, 207] on textarea "We offer a part that comes with a new screen, battery, and frame for $179.99+ta…" at bounding box center [235, 206] width 206 height 32
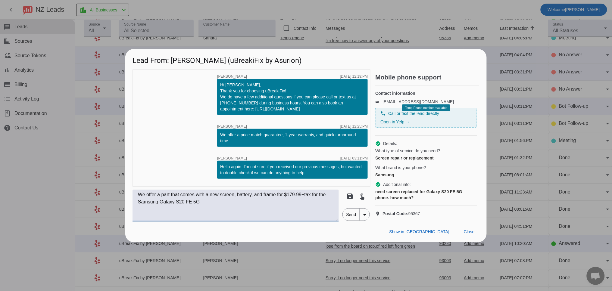
click at [216, 207] on textarea "We offer a part that comes with a new screen, battery, and frame for $179.99+ta…" at bounding box center [235, 206] width 206 height 32
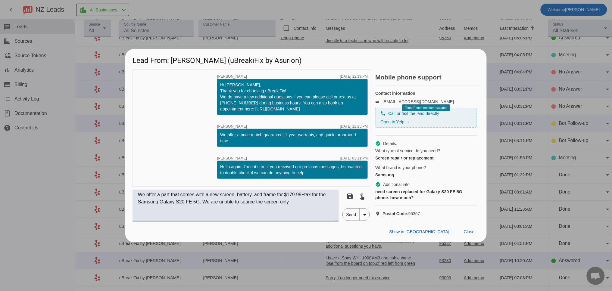
scroll to position [0, 0]
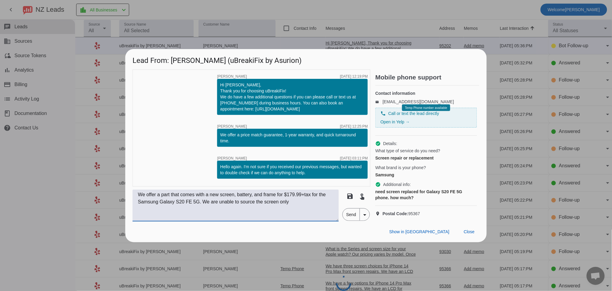
drag, startPoint x: 250, startPoint y: 208, endPoint x: 263, endPoint y: 208, distance: 13.8
click at [263, 208] on textarea "We offer a part that comes with a new screen, battery, and frame for $179.99+ta…" at bounding box center [235, 206] width 206 height 32
click at [300, 206] on textarea "We offer a part that comes with a new screen, battery, and frame for $179.99+ta…" at bounding box center [235, 206] width 206 height 32
drag, startPoint x: 209, startPoint y: 206, endPoint x: 293, endPoint y: 211, distance: 83.9
click at [293, 211] on textarea "We offer a part that comes with a new screen, battery, and frame for $179.99+ta…" at bounding box center [235, 206] width 206 height 32
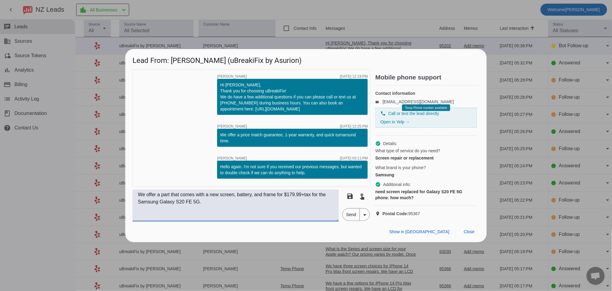
type textarea "We offer a part that comes with a new screen, battery, and frame for $179.99+ta…"
click at [348, 220] on span "Send" at bounding box center [351, 215] width 17 height 12
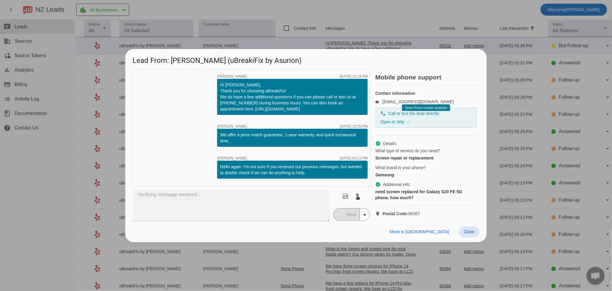
drag, startPoint x: 474, startPoint y: 241, endPoint x: 437, endPoint y: 216, distance: 45.1
click at [474, 238] on span at bounding box center [469, 232] width 20 height 11
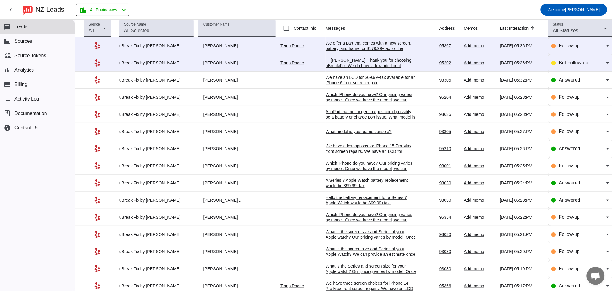
click at [367, 42] on div "We offer a part that comes with a new screen, battery, and frame for $179.99+ta…" at bounding box center [370, 48] width 90 height 16
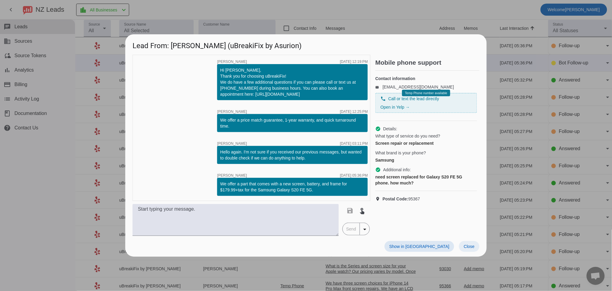
click at [470, 243] on span at bounding box center [469, 246] width 20 height 11
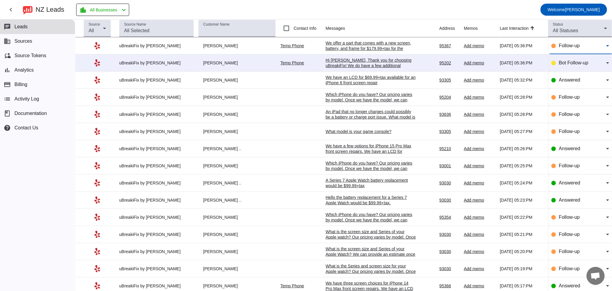
click at [560, 45] on span "Follow-up" at bounding box center [569, 45] width 21 height 5
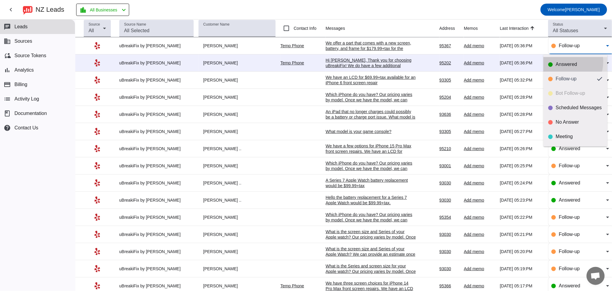
click at [558, 61] on div "Answered" at bounding box center [579, 64] width 47 height 6
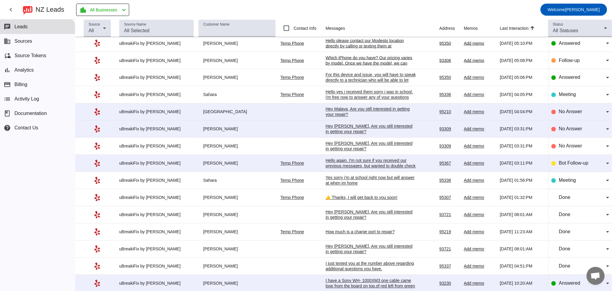
scroll to position [351, 0]
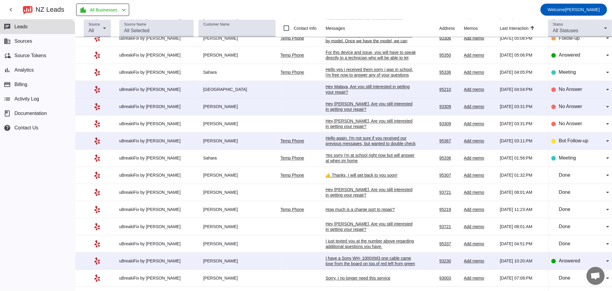
click at [382, 152] on div "Hello again. I'm not sure if you received our previous messages, but wanted to …" at bounding box center [370, 144] width 90 height 16
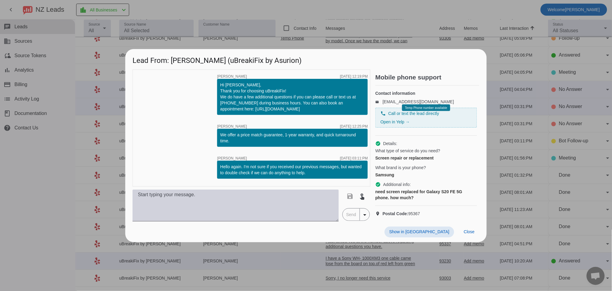
click at [262, 211] on textarea at bounding box center [235, 206] width 206 height 32
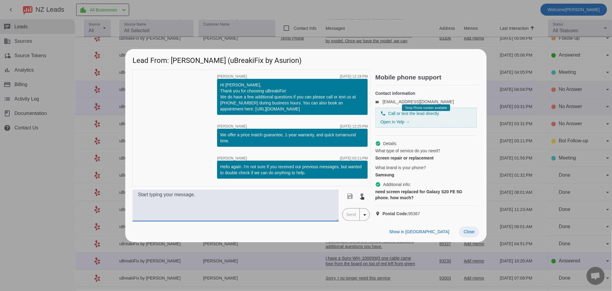
click at [468, 234] on span at bounding box center [469, 232] width 20 height 11
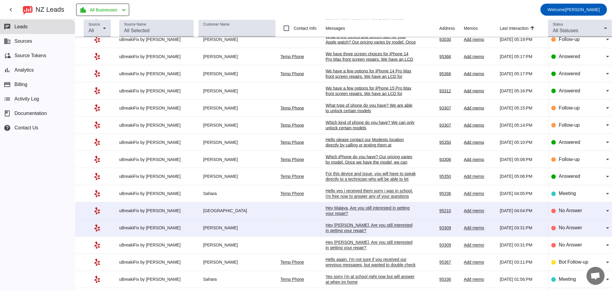
scroll to position [0, 0]
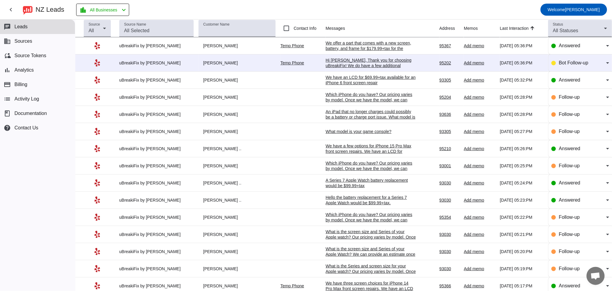
click at [344, 43] on div "We offer a part that comes with a new screen, battery, and frame for $179.99+ta…" at bounding box center [370, 48] width 90 height 16
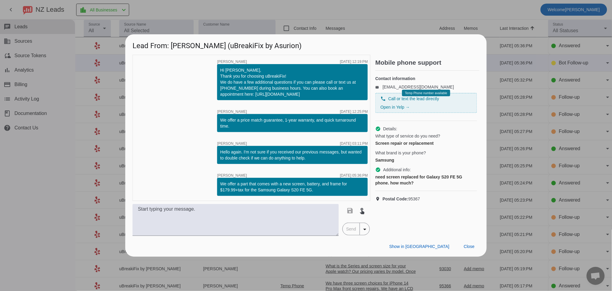
drag, startPoint x: 317, startPoint y: 190, endPoint x: 212, endPoint y: 183, distance: 105.3
click at [212, 183] on div "timer close [PERSON_NAME] [DATE] 12:19:PM Hi [PERSON_NAME], Thank you for choos…" at bounding box center [251, 128] width 238 height 146
copy div "We offer a part that comes with a new screen, battery, and frame for $179.99+ta…"
click at [471, 241] on span at bounding box center [469, 246] width 20 height 11
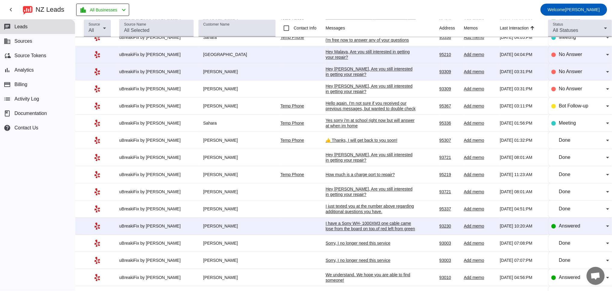
scroll to position [390, 0]
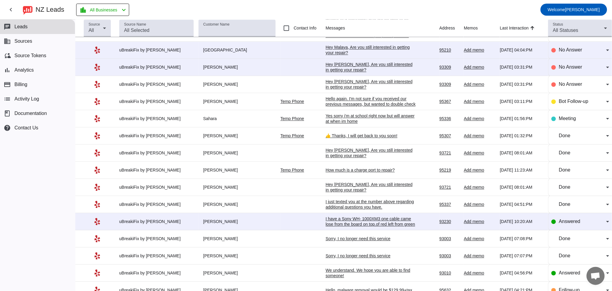
click at [337, 108] on div "Hello again. I'm not sure if you received our previous messages, but wanted to …" at bounding box center [370, 104] width 90 height 16
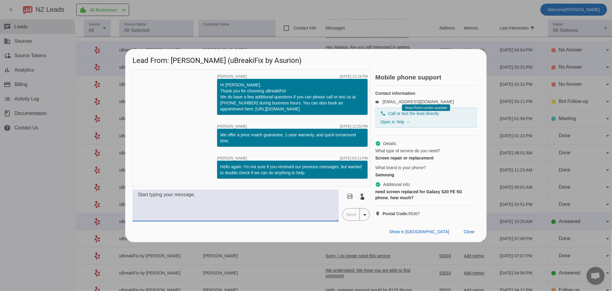
click at [188, 206] on textarea at bounding box center [235, 206] width 206 height 32
paste textarea "We offer a part that comes with a new screen, battery, and frame for $179.99+ta…"
click at [138, 198] on textarea "We offer a part that comes with a new screen, battery, and frame for $179.99+ta…" at bounding box center [235, 206] width 206 height 32
drag, startPoint x: 195, startPoint y: 209, endPoint x: 145, endPoint y: 210, distance: 49.7
click at [145, 210] on textarea "A We offer a part that comes with a new screen, battery, and frame for $179.99+…" at bounding box center [235, 206] width 206 height 32
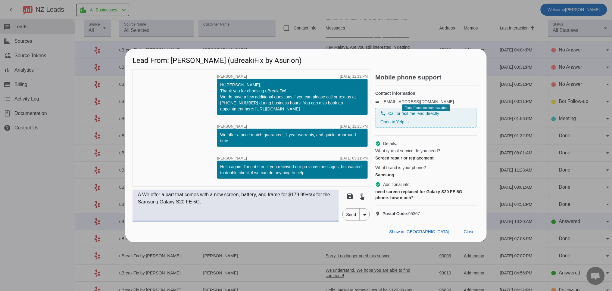
click at [143, 200] on textarea "A We offer a part that comes with a new screen, battery, and frame for $179.99+…" at bounding box center [235, 206] width 206 height 32
paste textarea "Samsung Galaxy S20 FE 5G."
drag, startPoint x: 233, startPoint y: 208, endPoint x: 206, endPoint y: 210, distance: 27.2
click at [206, 210] on textarea "A Samsung Galaxy S20 FE 5G repair would be $ We offer a part that comes with a …" at bounding box center [235, 206] width 206 height 32
click at [244, 201] on textarea "A Samsung Galaxy S20 FE 5G repair would be $ We offer a part that comes with a …" at bounding box center [235, 206] width 206 height 32
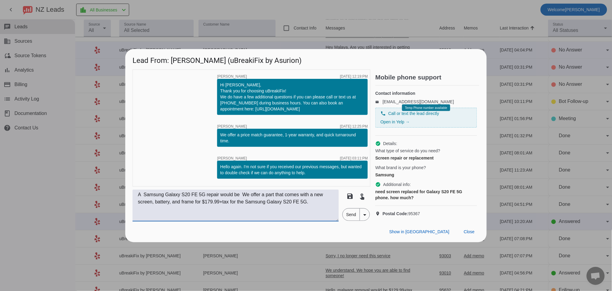
paste textarea "$179.99+tax"
drag, startPoint x: 176, startPoint y: 209, endPoint x: 310, endPoint y: 202, distance: 133.5
click at [310, 202] on textarea "A Samsung Galaxy S20 FE 5G repair would be $179.99+tax, but it comes with We of…" at bounding box center [235, 206] width 206 height 32
drag, startPoint x: 236, startPoint y: 209, endPoint x: 309, endPoint y: 208, distance: 72.9
click at [309, 209] on textarea "A Samsung Galaxy S20 FE 5G repair would be $179.99+tax, but it comes with a new…" at bounding box center [235, 206] width 206 height 32
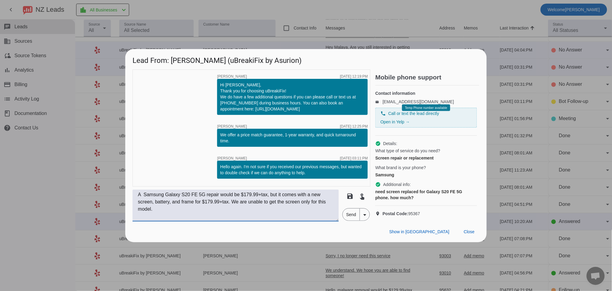
type textarea "A Samsung Galaxy S20 FE 5G repair would be $179.99+tax, but it comes with a new…"
click at [351, 221] on span "Send" at bounding box center [351, 215] width 17 height 12
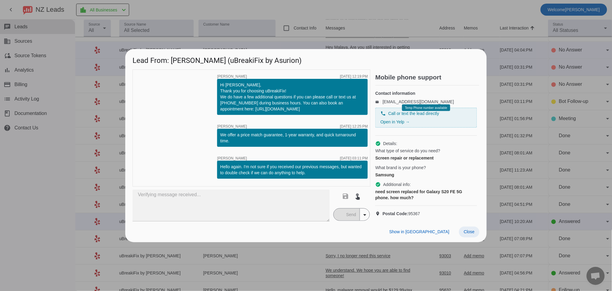
click at [473, 234] on span "Close" at bounding box center [469, 231] width 11 height 5
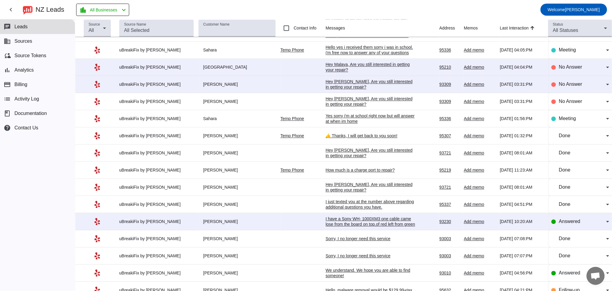
scroll to position [0, 0]
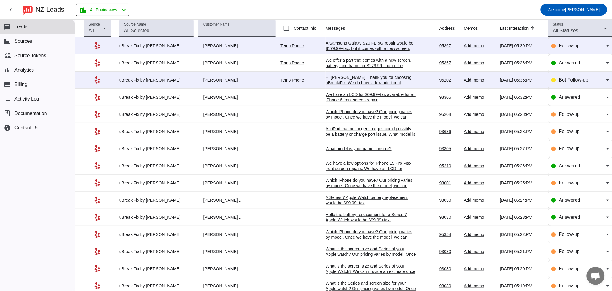
click at [361, 51] on div "A Samsung Galaxy S20 FE 5G repair would be $179.99+tax, but it comes with a new…" at bounding box center [370, 51] width 90 height 22
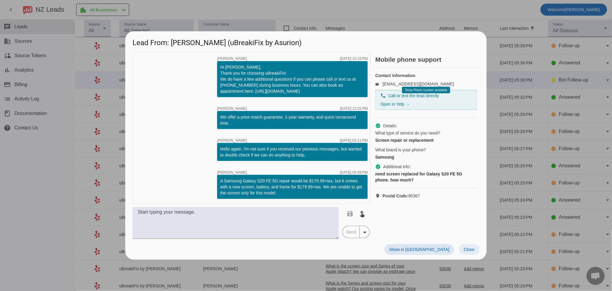
click at [467, 247] on span "Close" at bounding box center [469, 249] width 11 height 5
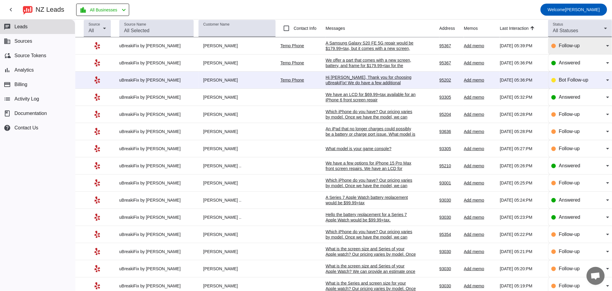
click at [566, 43] on span "Follow-up" at bounding box center [569, 45] width 21 height 5
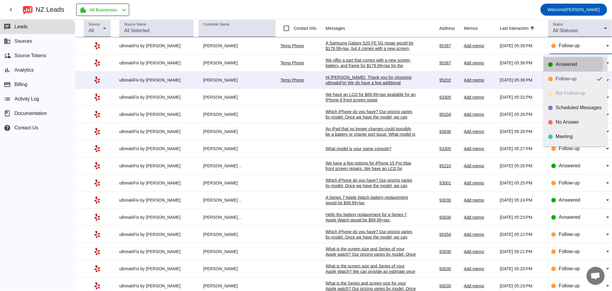
click at [561, 62] on div "Answered" at bounding box center [579, 64] width 47 height 6
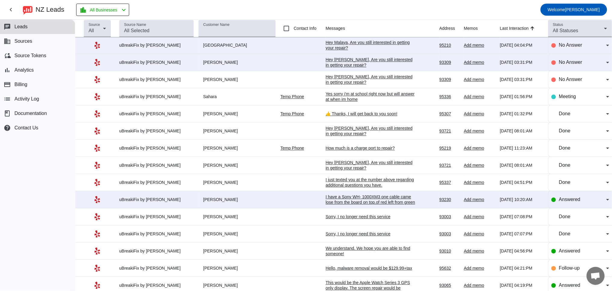
scroll to position [334, 0]
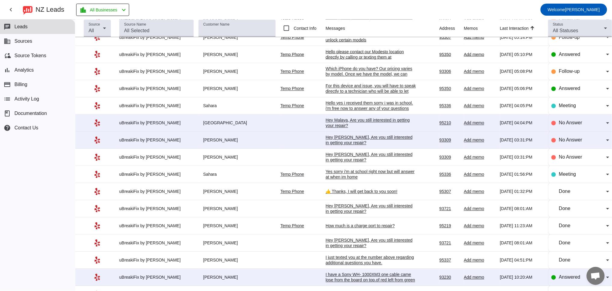
click at [337, 163] on div "Hey [PERSON_NAME], Are you still interested in getting your repair?​" at bounding box center [370, 157] width 90 height 11
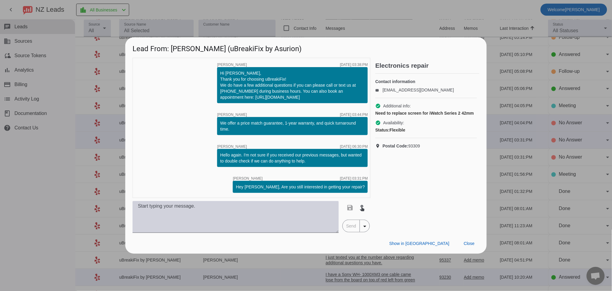
click at [217, 214] on textarea at bounding box center [235, 217] width 206 height 32
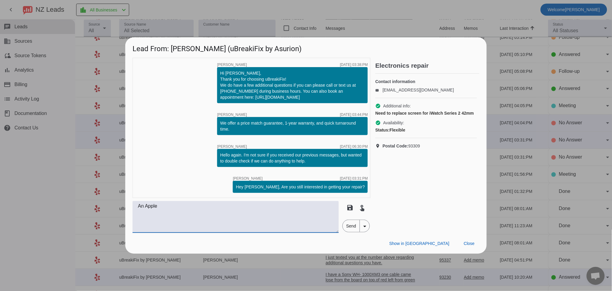
scroll to position [0, 0]
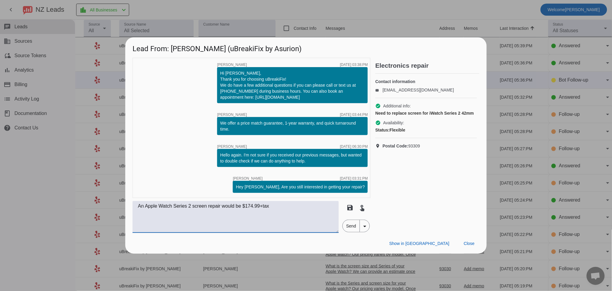
click at [145, 207] on textarea "An Apple Watch Series 2 screen repair would be $174.99+tax" at bounding box center [235, 217] width 206 height 32
click at [194, 207] on textarea "An Apple Watch Series 2 screen repair would be $174.99+tax" at bounding box center [235, 217] width 206 height 32
drag, startPoint x: 296, startPoint y: 206, endPoint x: 129, endPoint y: 204, distance: 167.4
click at [129, 204] on div "timer close [PERSON_NAME] [DATE] 03:38:PM Hi [PERSON_NAME], Thank you for choos…" at bounding box center [305, 145] width 361 height 175
click at [181, 218] on textarea "An Apple Watch Series 2 42 mm screen repair would be $174.99+tax" at bounding box center [235, 217] width 206 height 32
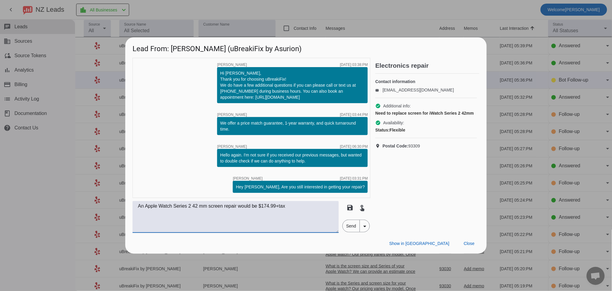
type textarea "An Apple Watch Series 2 42 mm screen repair would be $174.99+tax"
click at [347, 226] on span "Send" at bounding box center [351, 226] width 17 height 12
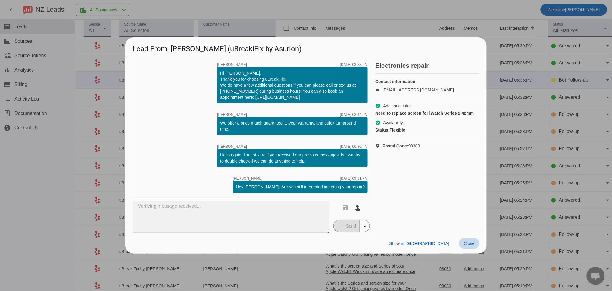
click at [470, 246] on span at bounding box center [469, 243] width 20 height 11
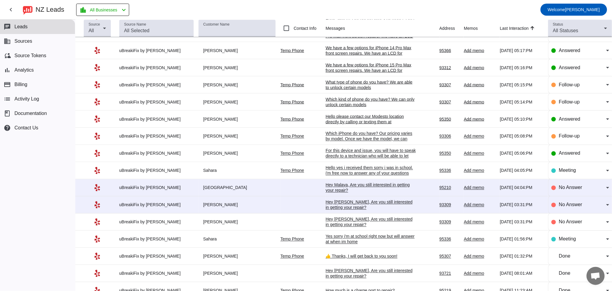
scroll to position [278, 0]
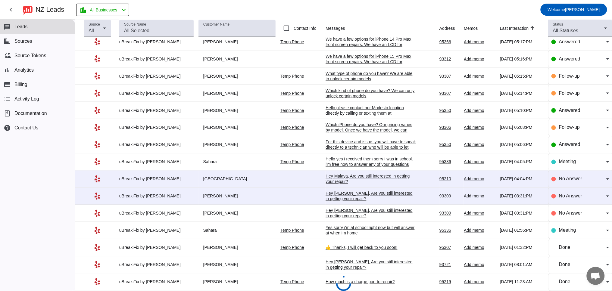
click at [342, 202] on div "Hey [PERSON_NAME], Are you still interested in getting your repair?​" at bounding box center [370, 196] width 90 height 11
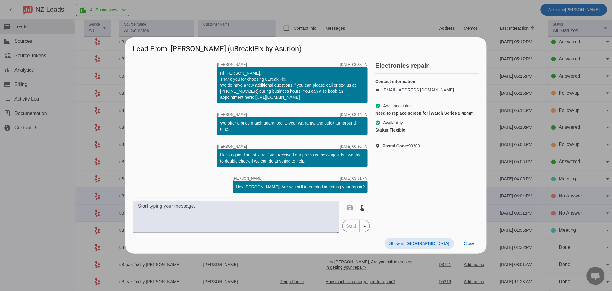
scroll to position [0, 0]
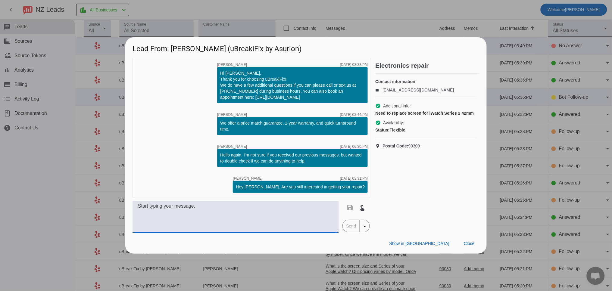
click at [231, 207] on textarea at bounding box center [235, 217] width 206 height 32
paste textarea "An Apple Watch Series 2 42 mm screen repair would be $174.99+tax"
drag, startPoint x: 209, startPoint y: 206, endPoint x: 135, endPoint y: 207, distance: 73.8
click at [135, 207] on textarea "An Apple Watch Series 2 42 mm screen repair would be $174.99+tax" at bounding box center [235, 217] width 206 height 32
click at [172, 206] on textarea "A screen repair would be $174.99+tax" at bounding box center [235, 217] width 206 height 32
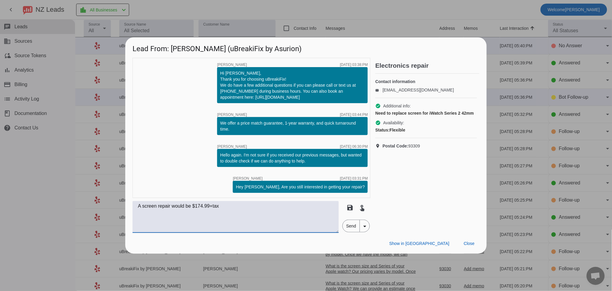
paste textarea "An Apple Watch Series 2 42 mm"
click at [176, 207] on textarea "A screen repair An Apple Watch Series 2 42 mmwould be $174.99+tax" at bounding box center [235, 217] width 206 height 32
click at [252, 207] on textarea "A screen repair for an Apple Watch Series 2 42 mmwould be $174.99+tax" at bounding box center [235, 217] width 206 height 32
click at [295, 213] on textarea "A screen repair for an Apple Watch Series 2 42 mm would be $174.99+tax" at bounding box center [235, 217] width 206 height 32
type textarea "A screen repair for an Apple Watch Series 2 42 mm would be $174.99+tax"
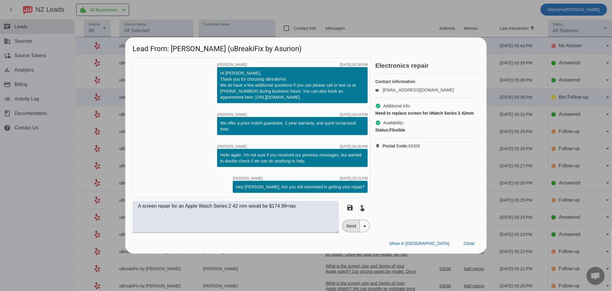
click at [346, 227] on span "Send" at bounding box center [351, 226] width 17 height 12
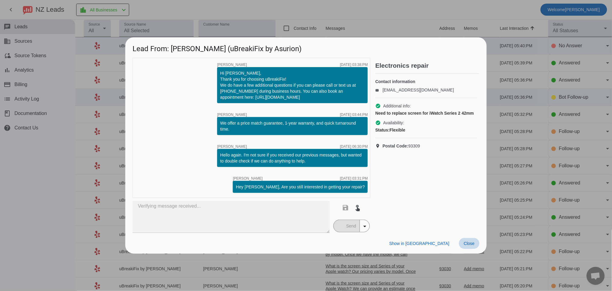
click at [471, 241] on span "Close" at bounding box center [469, 243] width 11 height 5
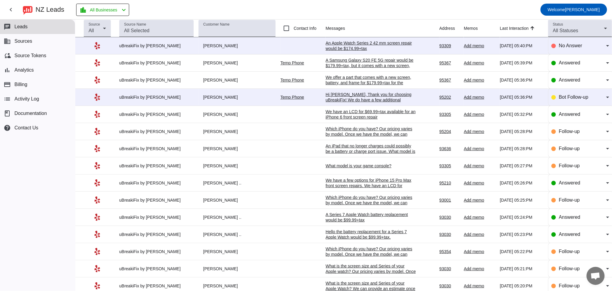
click at [331, 47] on div "An Apple Watch Series 2 42 mm screen repair would be $174.99+tax" at bounding box center [370, 45] width 90 height 11
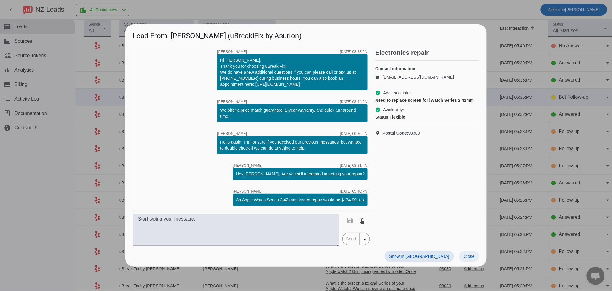
click at [467, 258] on span "Close" at bounding box center [469, 256] width 11 height 5
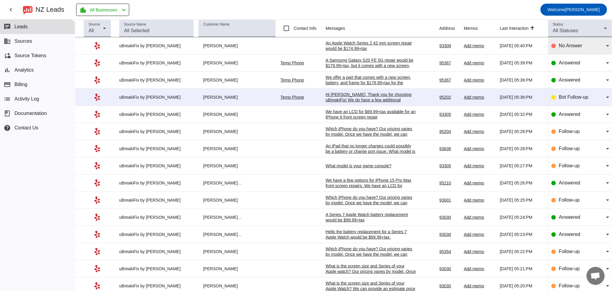
click at [565, 51] on div "No Answer" at bounding box center [580, 45] width 58 height 17
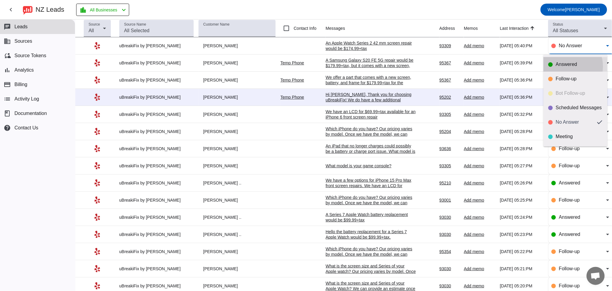
click at [565, 66] on div "Answered" at bounding box center [579, 64] width 47 height 6
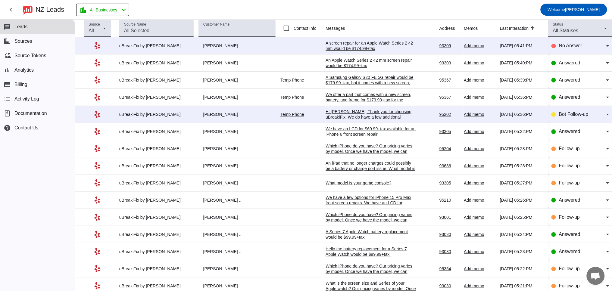
click at [360, 45] on div "A screen repair for an Apple Watch Series 2 42 mm would be $174.99+tax" at bounding box center [370, 45] width 90 height 11
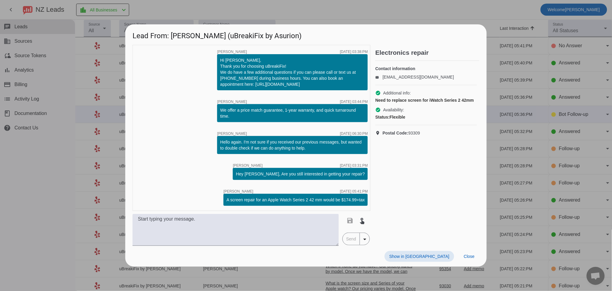
drag, startPoint x: 468, startPoint y: 254, endPoint x: 484, endPoint y: 207, distance: 49.7
click at [469, 254] on span "Close" at bounding box center [469, 256] width 11 height 5
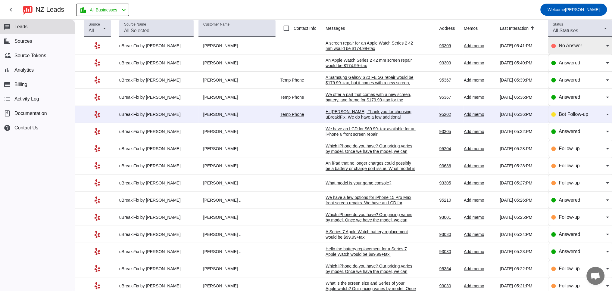
click at [559, 48] on span "No Answer" at bounding box center [570, 45] width 23 height 5
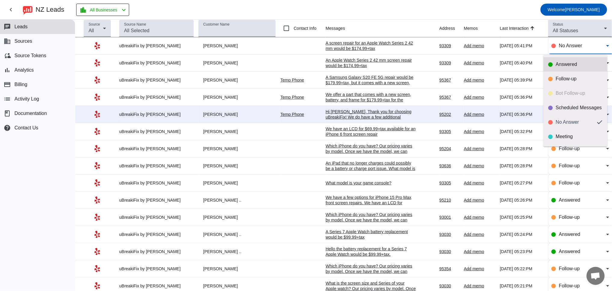
click at [557, 61] on mat-option "Answered" at bounding box center [575, 64] width 64 height 14
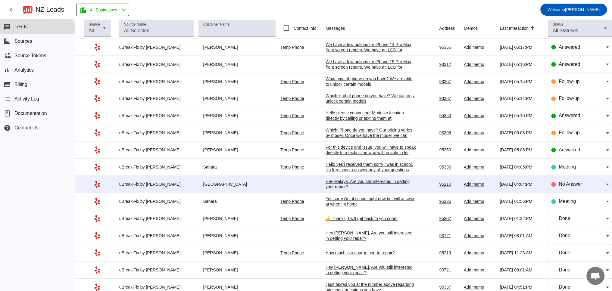
scroll to position [334, 0]
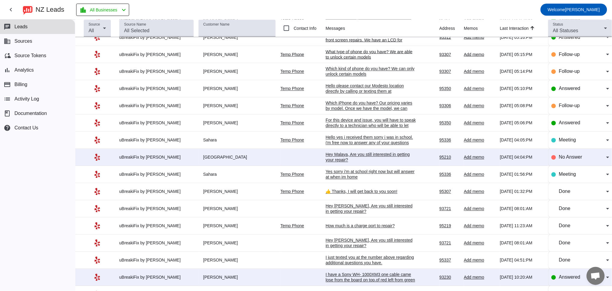
click at [337, 163] on div "Hey Malaya, Are you still interested in getting your repair?​" at bounding box center [370, 157] width 90 height 11
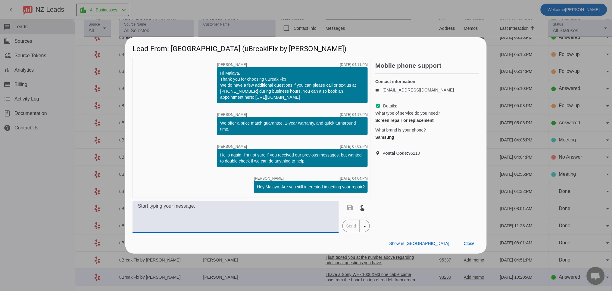
click at [194, 212] on textarea at bounding box center [235, 217] width 206 height 32
paste textarea "Which iPhone do you have? Our pricing varies by model. Once we have the model, …"
click at [157, 207] on textarea "Which iPhone do you have? Our pricing varies by model. Once we have the model, …" at bounding box center [235, 217] width 206 height 32
click at [199, 216] on textarea "Which phone do you have? Our pricing varies by model. Once we have the model, w…" at bounding box center [235, 217] width 206 height 32
click at [154, 206] on textarea "Which phone do you have? Our pricing varies by model. Once we have the model, w…" at bounding box center [235, 217] width 206 height 32
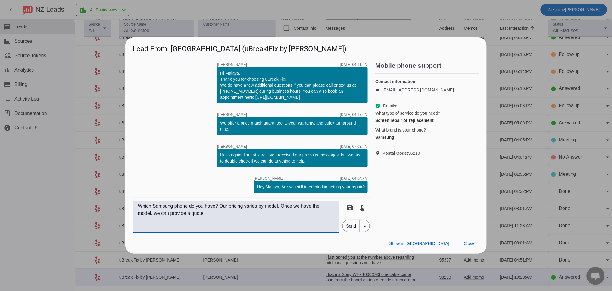
click at [287, 228] on textarea "Which Samsung phone do you have? Our pricing varies by model. Once we have the …" at bounding box center [235, 217] width 206 height 32
type textarea "Which Samsung phone do you have? Our pricing varies by model. Once we have the …"
click at [348, 223] on span "Send" at bounding box center [351, 226] width 17 height 12
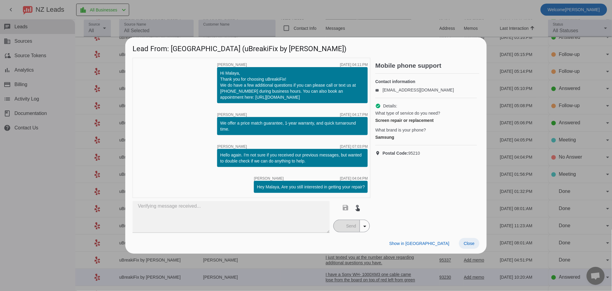
click at [474, 244] on span "Close" at bounding box center [469, 243] width 11 height 5
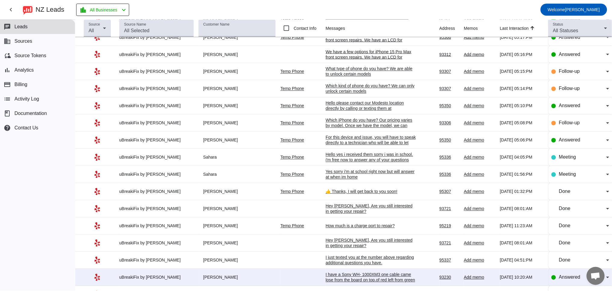
scroll to position [0, 0]
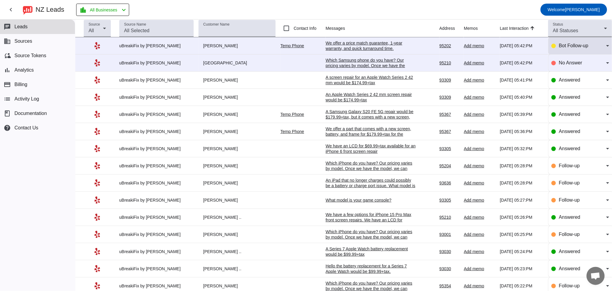
click at [554, 48] on div "Bot Follow-up" at bounding box center [580, 45] width 58 height 7
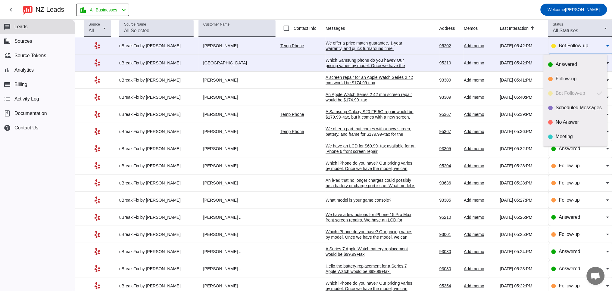
click at [358, 64] on div at bounding box center [306, 145] width 612 height 291
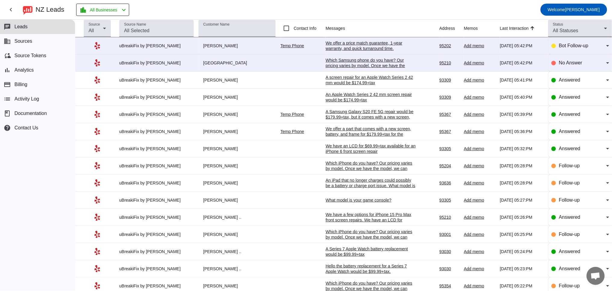
click at [360, 65] on div "Which Samsung phone do you have? Our pricing varies by model. Once we have the …" at bounding box center [370, 65] width 90 height 16
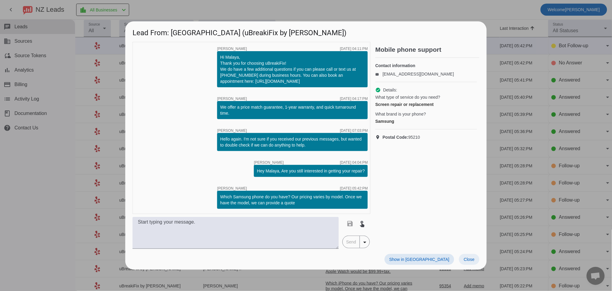
click at [467, 258] on span "Close" at bounding box center [469, 259] width 11 height 5
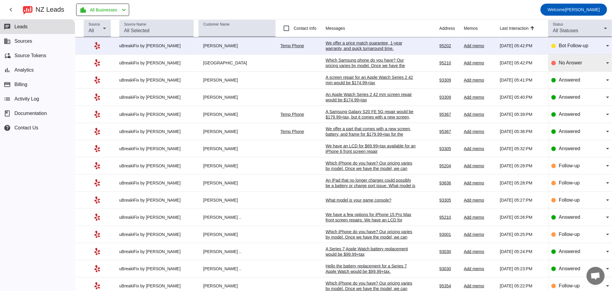
click at [560, 65] on span "No Answer" at bounding box center [570, 62] width 23 height 5
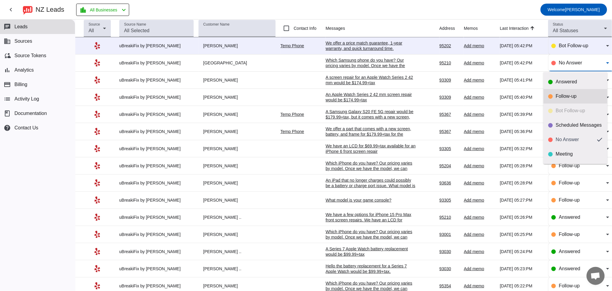
click at [567, 100] on mat-option "Follow-up" at bounding box center [575, 96] width 64 height 14
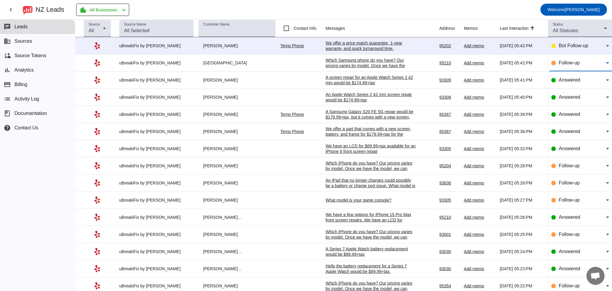
click at [359, 43] on div "We offer a price match guarantee, 1-year warranty, and quick turnaround time.​" at bounding box center [370, 45] width 90 height 11
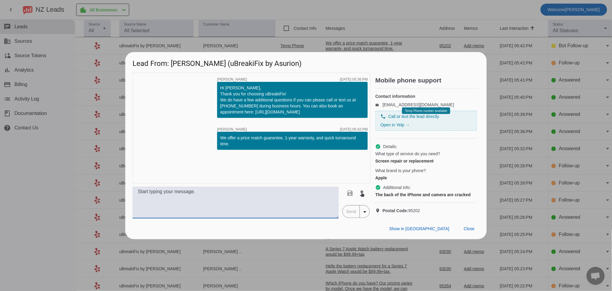
click at [170, 210] on textarea at bounding box center [235, 203] width 206 height 32
paste textarea "Which iPhone do you have?"
type textarea "Which iPhone do you have?"
click at [348, 218] on span "Send" at bounding box center [351, 212] width 17 height 12
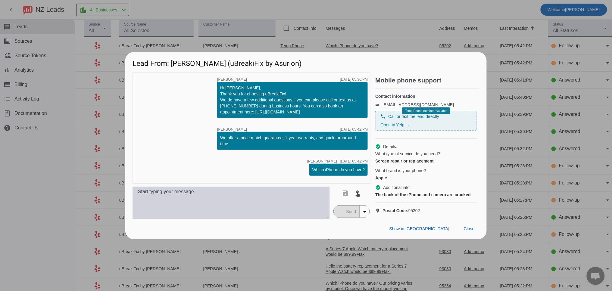
click at [224, 204] on textarea at bounding box center [230, 203] width 197 height 32
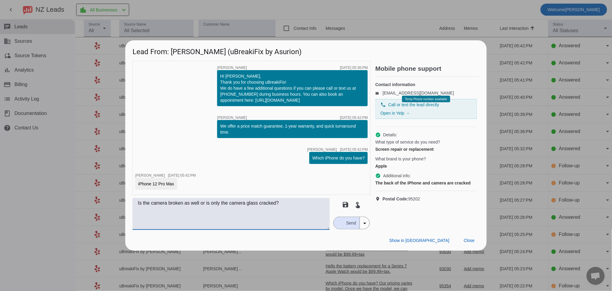
type textarea "Is the camera broken as well or is only the camera glass cracked?"
click at [348, 221] on span "Send" at bounding box center [351, 223] width 17 height 12
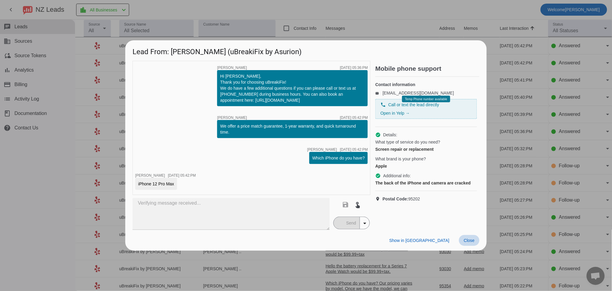
click at [475, 241] on span at bounding box center [469, 240] width 20 height 11
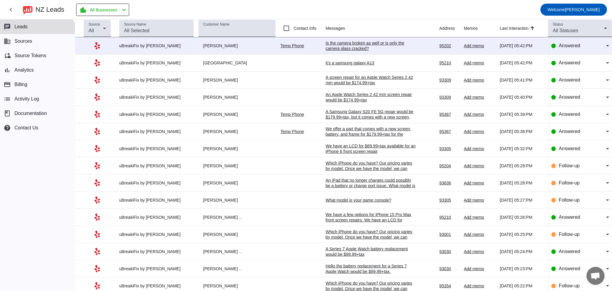
click at [352, 45] on div "Is the camera broken as well or is only the camera glass cracked?" at bounding box center [370, 45] width 90 height 11
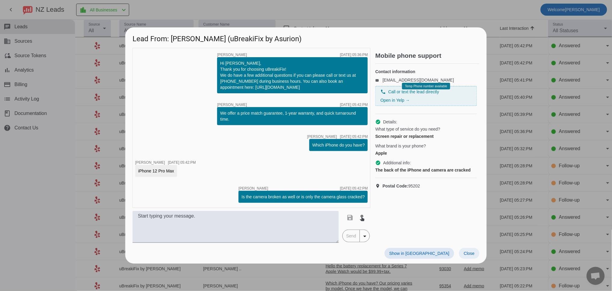
click at [467, 253] on span "Close" at bounding box center [469, 253] width 11 height 5
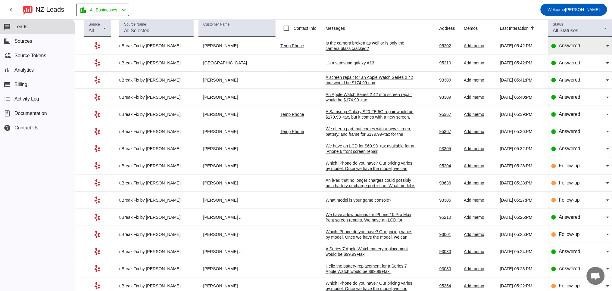
click at [559, 47] on span "Answered" at bounding box center [569, 45] width 21 height 5
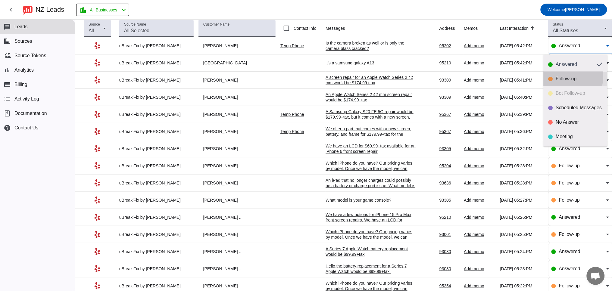
click at [556, 76] on div "Follow-up" at bounding box center [579, 79] width 47 height 6
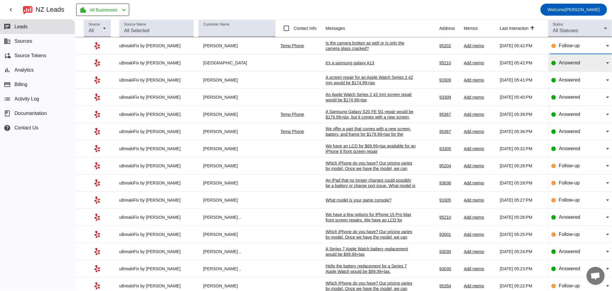
click at [560, 57] on div "Answered" at bounding box center [580, 62] width 58 height 17
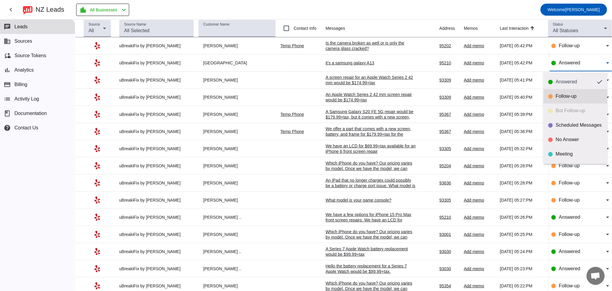
click at [554, 97] on div "Follow-up" at bounding box center [575, 96] width 54 height 6
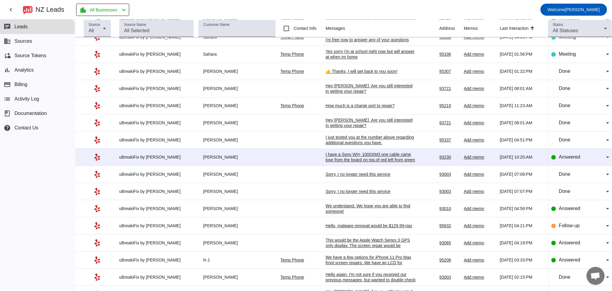
scroll to position [462, 0]
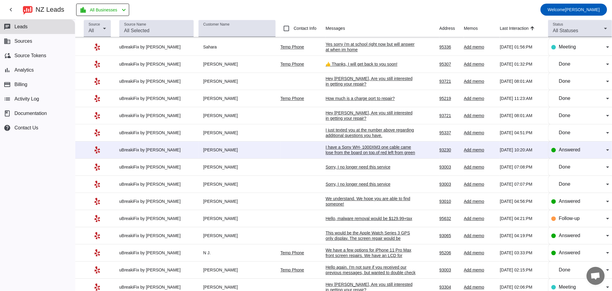
click at [329, 163] on div "I have a Sony WH- 1000XM3 one cable came lose from the board on top.of red left…" at bounding box center [370, 155] width 90 height 22
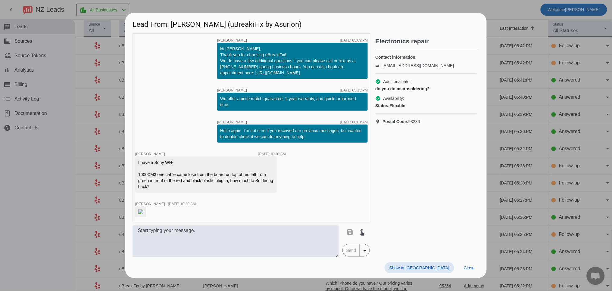
scroll to position [0, 0]
drag, startPoint x: 174, startPoint y: 176, endPoint x: 136, endPoint y: 151, distance: 45.2
click at [136, 157] on div "I have a Sony WH- 1000XM3 one cable came lose from the board on top.of red left…" at bounding box center [205, 175] width 141 height 36
copy div "I have a Sony WH- 1000XM3 one cable came lose from the board on top.of red left…"
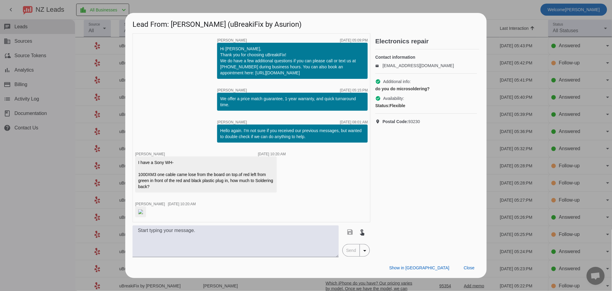
drag, startPoint x: 154, startPoint y: 195, endPoint x: 153, endPoint y: 201, distance: 5.5
click at [143, 210] on img at bounding box center [140, 212] width 5 height 5
drag, startPoint x: 474, startPoint y: 281, endPoint x: 471, endPoint y: 275, distance: 7.1
click at [474, 273] on span at bounding box center [469, 268] width 20 height 11
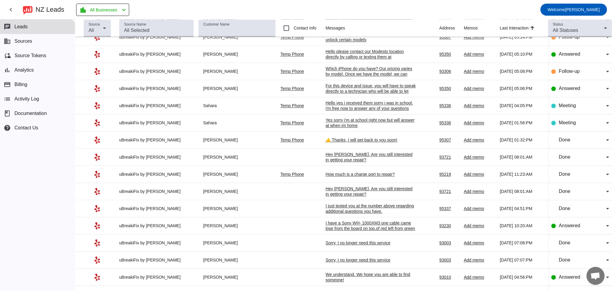
scroll to position [390, 0]
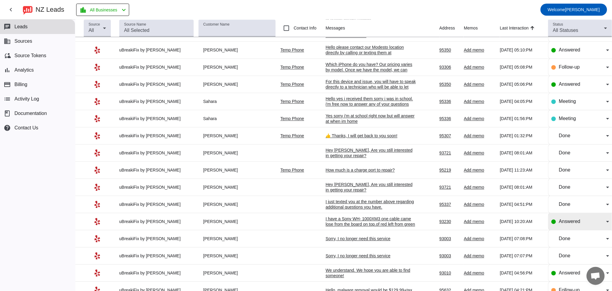
click at [559, 224] on span "Answered" at bounding box center [569, 221] width 21 height 5
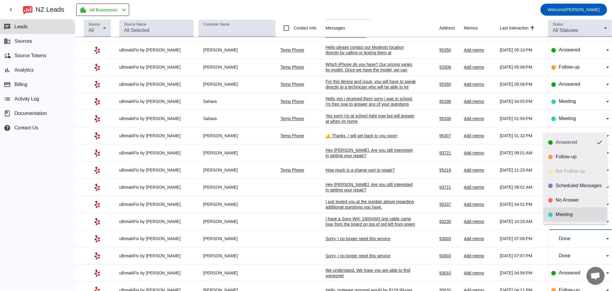
click at [563, 215] on div "Meeting" at bounding box center [579, 215] width 47 height 6
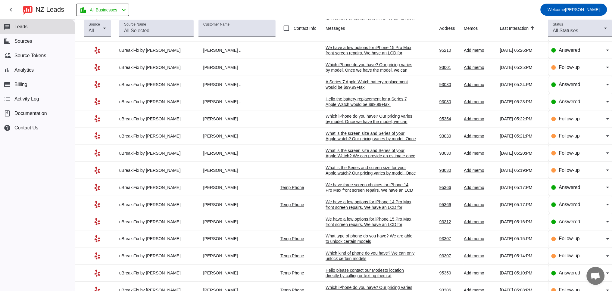
scroll to position [0, 0]
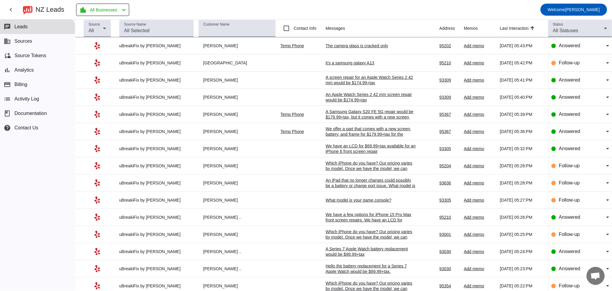
click at [346, 60] on td "it’s a samsung galaxy A13 [DATE] 05:42:PM" at bounding box center [382, 62] width 114 height 17
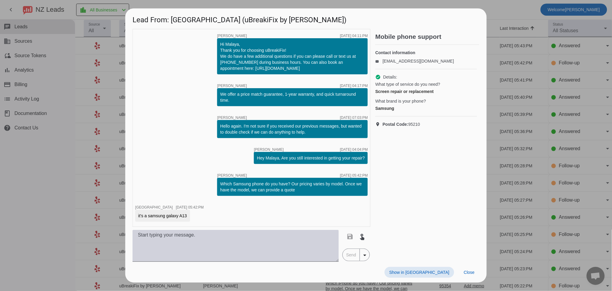
click at [194, 241] on textarea at bounding box center [235, 246] width 206 height 32
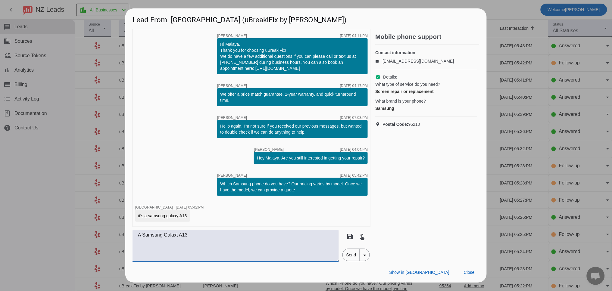
click at [177, 236] on textarea "A Samsung Galaxt A13" at bounding box center [235, 246] width 206 height 32
type textarea "A Samsung Galaxt A13"
click at [473, 274] on span "Close" at bounding box center [469, 272] width 11 height 5
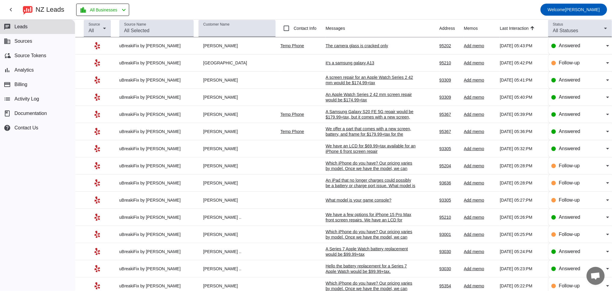
click at [352, 114] on div "A Samsung Galaxy S20 FE 5G repair would be $179.99+tax, but it comes with a new…" at bounding box center [370, 120] width 90 height 22
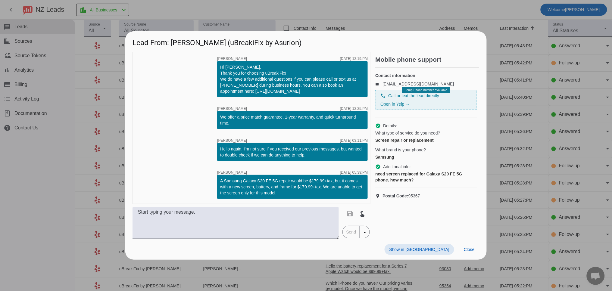
drag, startPoint x: 472, startPoint y: 249, endPoint x: 446, endPoint y: 231, distance: 31.1
click at [472, 248] on span "Close" at bounding box center [469, 249] width 11 height 5
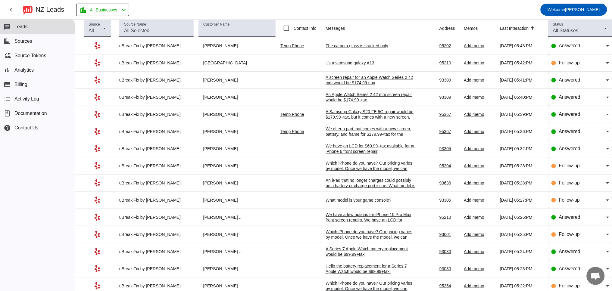
click at [350, 118] on div "A Samsung Galaxy S20 FE 5G repair would be $179.99+tax, but it comes with a new…" at bounding box center [370, 120] width 90 height 22
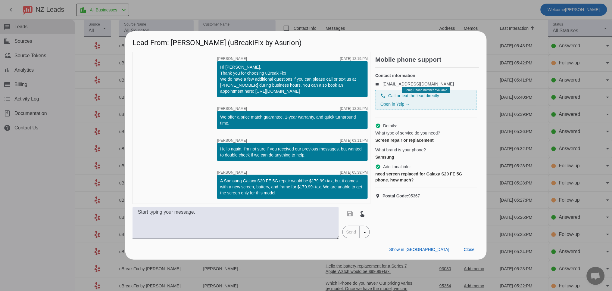
drag, startPoint x: 302, startPoint y: 192, endPoint x: 216, endPoint y: 179, distance: 86.5
click at [216, 179] on div "timer close [PERSON_NAME] [DATE] 12:19:PM Hi [PERSON_NAME], Thank you for choos…" at bounding box center [251, 128] width 238 height 152
copy div "A Samsung Galaxy S20 FE 5G repair would be $179.99+tax, but it comes with a new…"
click at [470, 249] on span "Close" at bounding box center [469, 249] width 11 height 5
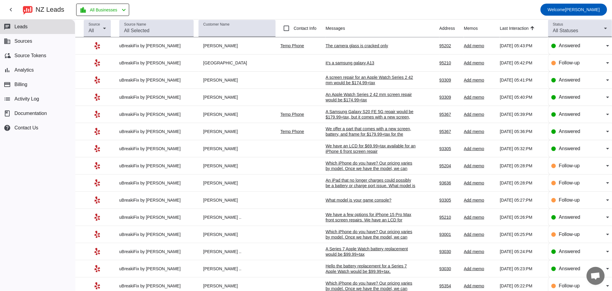
click at [342, 134] on div "We offer a part that comes with a new screen, battery, and frame for $179.99+ta…" at bounding box center [370, 134] width 90 height 16
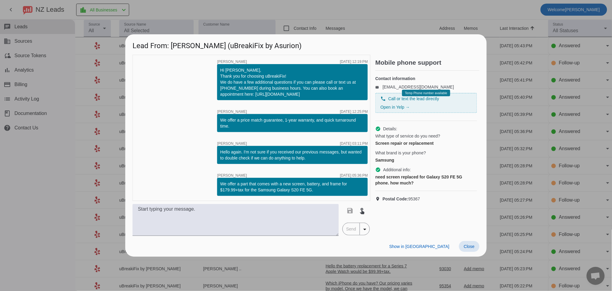
drag, startPoint x: 471, startPoint y: 247, endPoint x: 426, endPoint y: 207, distance: 60.3
click at [471, 247] on span "Close" at bounding box center [469, 246] width 11 height 5
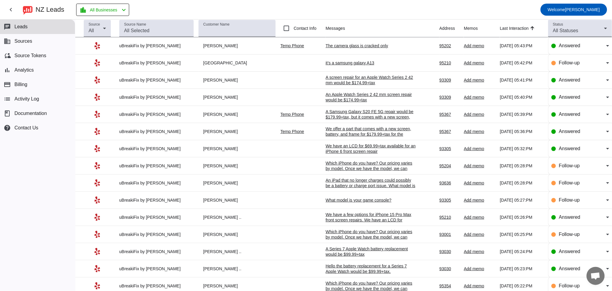
click at [331, 67] on td "it’s a samsung galaxy A13 [DATE] 05:42:PM" at bounding box center [382, 62] width 114 height 17
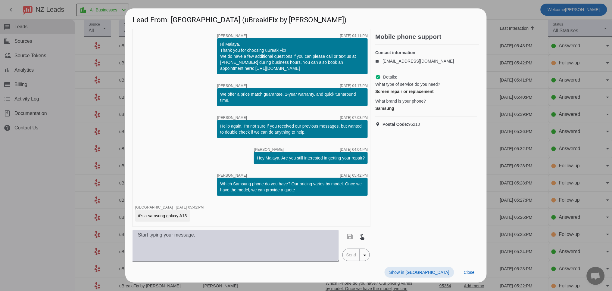
click at [168, 247] on textarea at bounding box center [235, 246] width 206 height 32
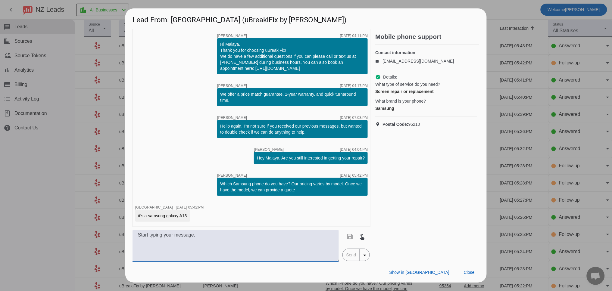
paste textarea "A Samsung Galaxy S20 FE 5G repair would be $179.99+tax, but it comes with a new…"
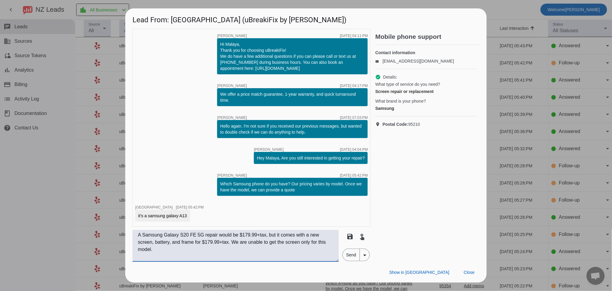
drag, startPoint x: 257, startPoint y: 236, endPoint x: 245, endPoint y: 236, distance: 11.4
click at [245, 236] on textarea "A Samsung Galaxy S20 FE 5G repair would be $179.99+tax, but it comes with a new…" at bounding box center [235, 246] width 206 height 32
drag, startPoint x: 233, startPoint y: 243, endPoint x: 198, endPoint y: 243, distance: 34.9
click at [198, 243] on textarea "A Samsung Galaxy S20 FE 5G repair would be $106.80+tax, but it comes with a new…" at bounding box center [235, 246] width 206 height 32
click at [252, 243] on textarea "A Samsung Galaxy S20 FE 5G repair would be $106.80+tax, but it comes with a new…" at bounding box center [235, 246] width 206 height 32
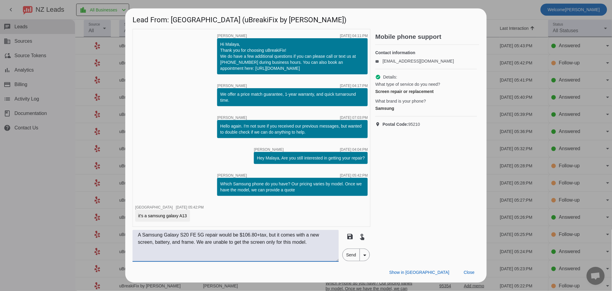
drag, startPoint x: 181, startPoint y: 235, endPoint x: 201, endPoint y: 235, distance: 20.2
click at [201, 235] on textarea "A Samsung Galaxy S20 FE 5G repair would be $106.80+tax, but it comes with a new…" at bounding box center [235, 246] width 206 height 32
type textarea "A Samsung Galaxy A13 repair would be $106.80+tax, but it comes with a new scree…"
drag, startPoint x: 348, startPoint y: 259, endPoint x: 357, endPoint y: 259, distance: 8.7
click at [349, 259] on span "Send" at bounding box center [351, 255] width 17 height 12
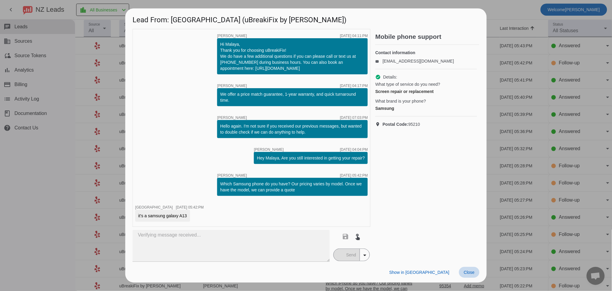
click at [473, 272] on span "Close" at bounding box center [469, 272] width 11 height 5
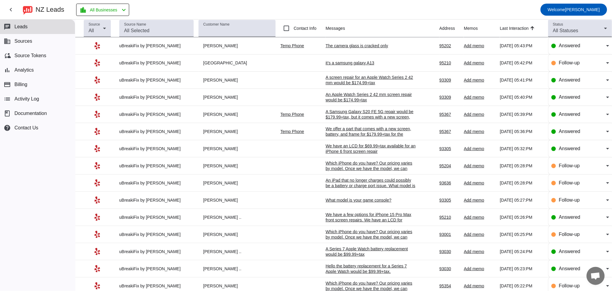
click at [337, 46] on div "The camera glass is cracked only" at bounding box center [370, 45] width 90 height 5
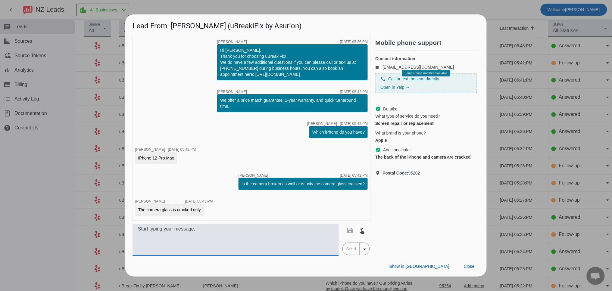
click at [259, 253] on textarea at bounding box center [235, 240] width 206 height 32
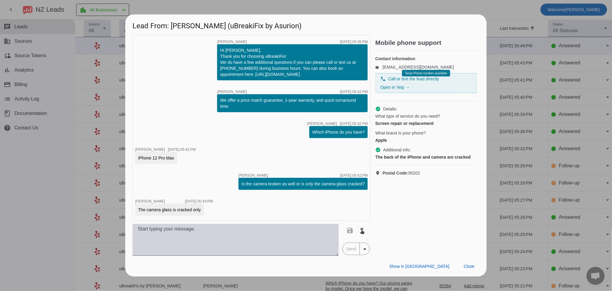
click at [172, 232] on textarea at bounding box center [235, 240] width 206 height 32
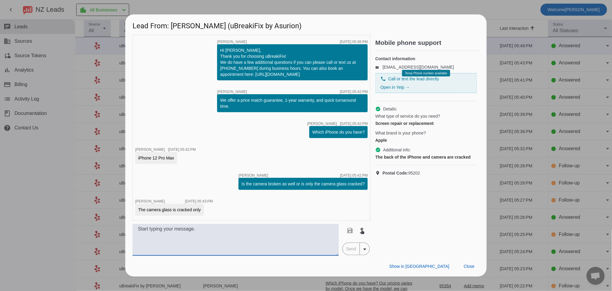
paste textarea "A back glass repair would be $+tax, but it wouldn't come with an Apple logo. So…"
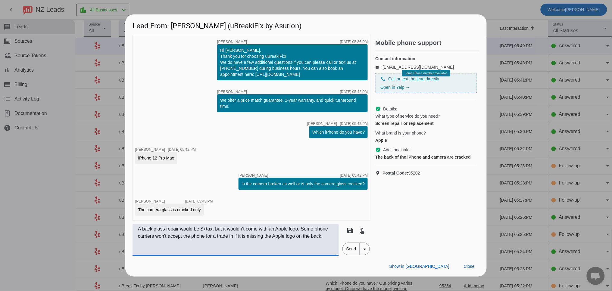
drag, startPoint x: 181, startPoint y: 230, endPoint x: 174, endPoint y: 231, distance: 6.7
click at [179, 230] on textarea "A back glass repair would be $+tax, but it wouldn't come with an Apple logo. So…" at bounding box center [235, 240] width 206 height 32
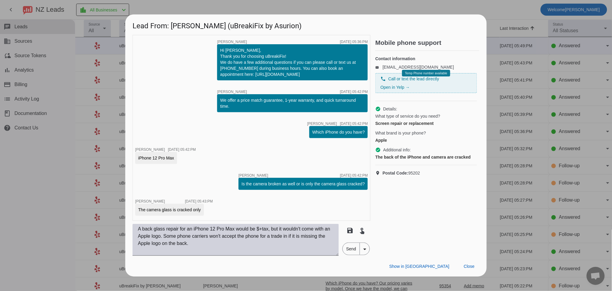
click at [265, 229] on textarea "A back glass repair for an iPhone 12 Pro Max would be $+tax, but it wouldn't co…" at bounding box center [235, 240] width 206 height 32
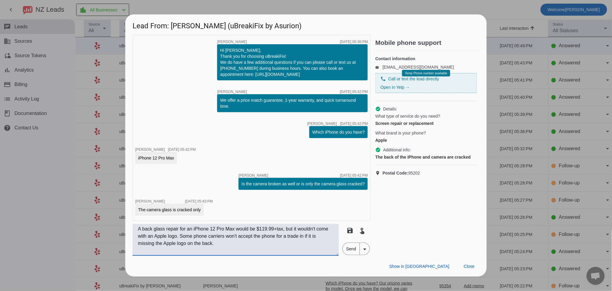
click at [243, 243] on textarea "A back glass repair for an iPhone 12 Pro Max would be $119.99+tax, but it would…" at bounding box center [235, 240] width 206 height 32
type textarea "A back glass repair for an iPhone 12 Pro Max would be $119.99+tax, but it would…"
click at [350, 245] on span "Send" at bounding box center [351, 249] width 17 height 12
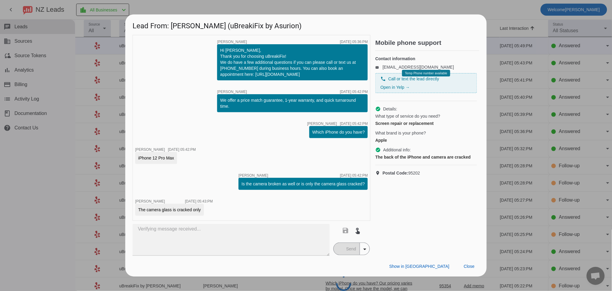
click at [470, 256] on div "Mobile phone support Contact information email [EMAIL_ADDRESS][DOMAIN_NAME] pho…" at bounding box center [427, 145] width 104 height 221
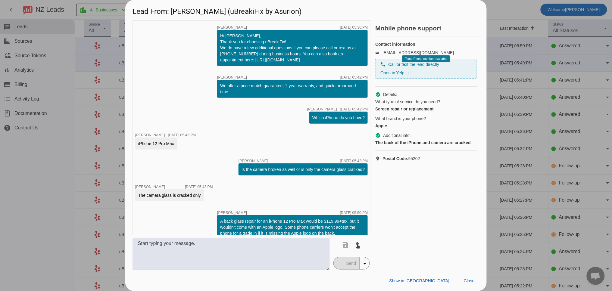
scroll to position [9, 0]
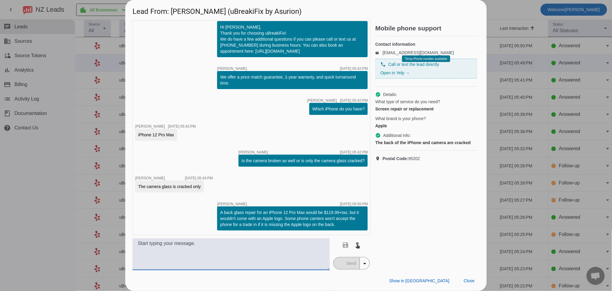
drag, startPoint x: 191, startPoint y: 243, endPoint x: 190, endPoint y: 247, distance: 4.0
click at [190, 247] on textarea at bounding box center [230, 254] width 197 height 32
type textarea "T"
type textarea "The camera glass repair would be $79.99+tax"
click at [348, 264] on span "Send" at bounding box center [351, 263] width 17 height 12
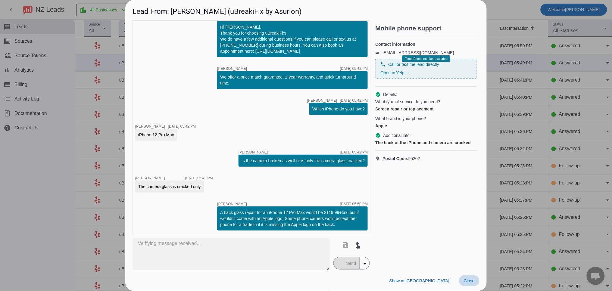
click at [467, 279] on span "Close" at bounding box center [469, 280] width 11 height 5
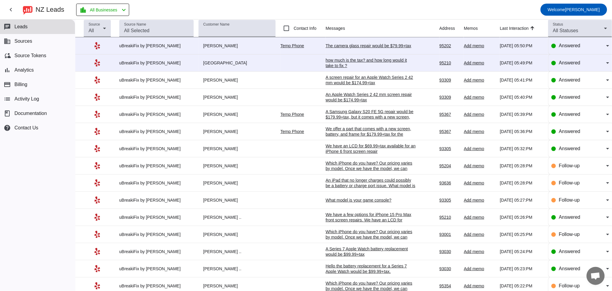
click at [351, 45] on div "The camera glass repair would be $79.99+tax" at bounding box center [370, 45] width 90 height 5
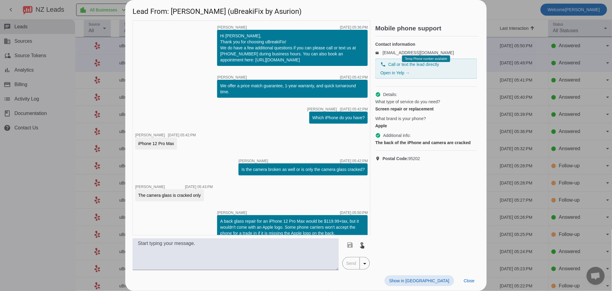
scroll to position [35, 0]
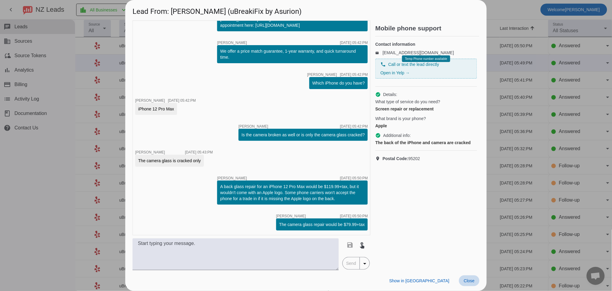
click at [464, 279] on span "Close" at bounding box center [469, 280] width 11 height 5
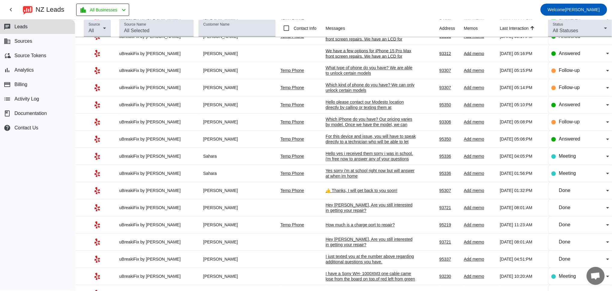
scroll to position [406, 0]
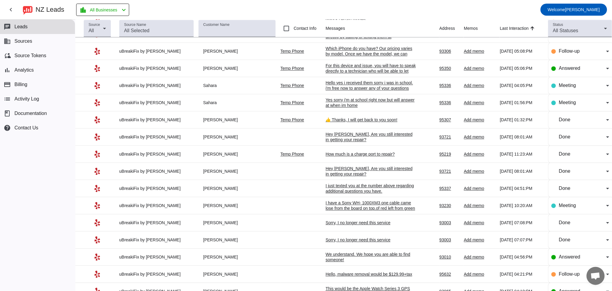
click at [356, 216] on div "I have a Sony WH- 1000XM3 one cable came lose from the board on top.of red left…" at bounding box center [370, 211] width 90 height 22
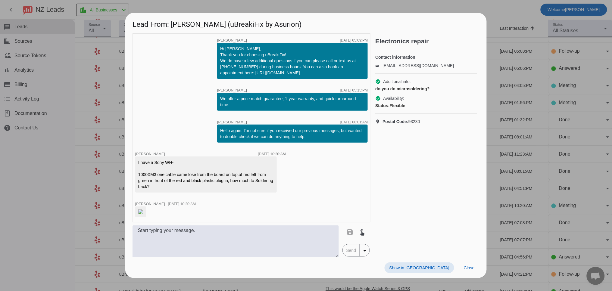
scroll to position [17, 0]
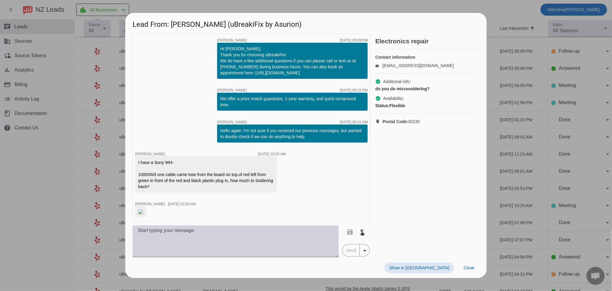
click at [200, 253] on textarea at bounding box center [235, 241] width 206 height 32
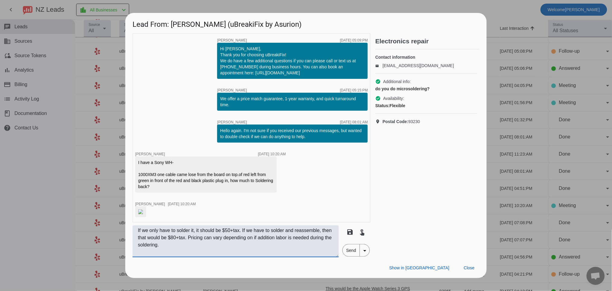
type textarea "If we only have to solder it, it should be $50+tax. If we have to solder and re…"
click at [348, 256] on span "Send" at bounding box center [351, 250] width 17 height 12
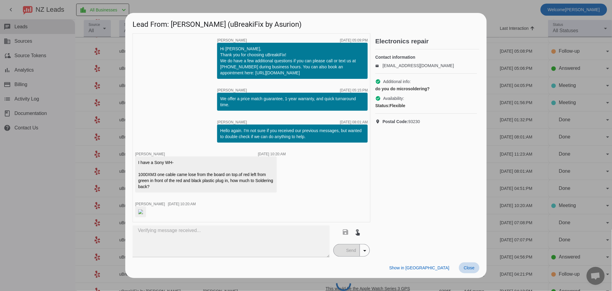
click at [468, 270] on span "Close" at bounding box center [469, 268] width 11 height 5
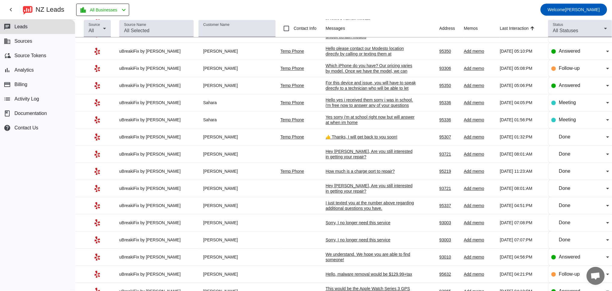
scroll to position [0, 0]
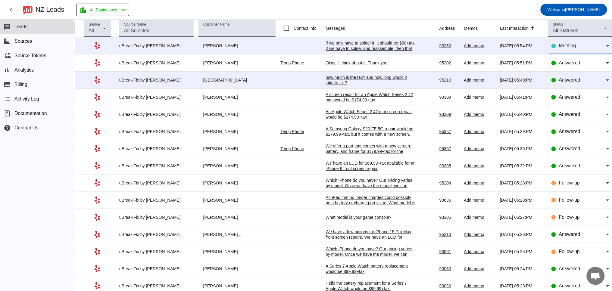
click at [559, 42] on div "Meeting" at bounding box center [582, 45] width 47 height 7
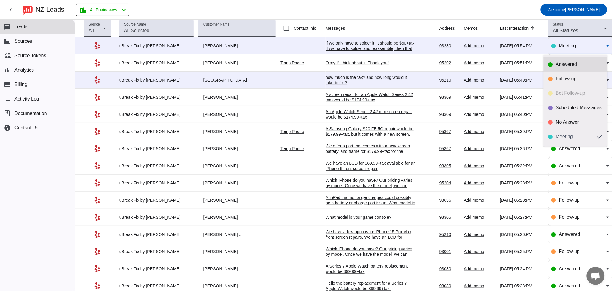
click at [564, 64] on div "Answered" at bounding box center [579, 64] width 47 height 6
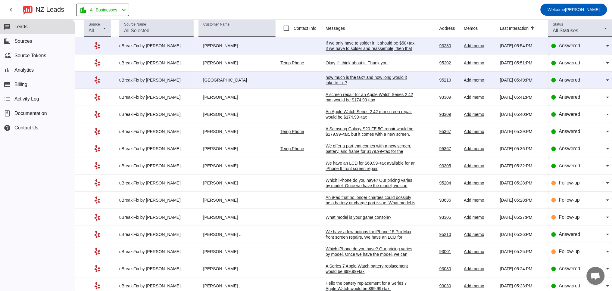
click at [340, 46] on div "If we only have to solder it, it should be $50+tax. If we have to solder and re…" at bounding box center [370, 53] width 90 height 27
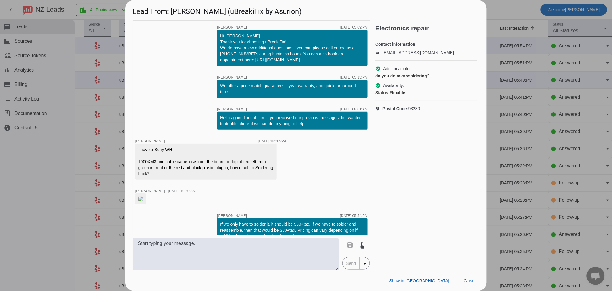
scroll to position [55, 0]
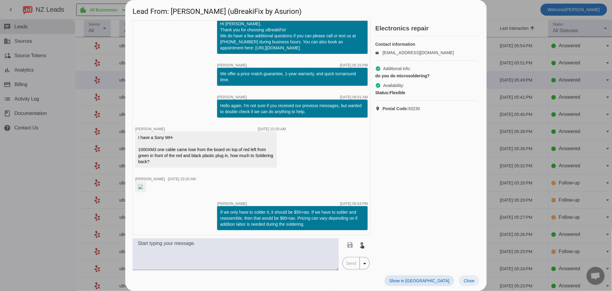
click at [471, 282] on span "Close" at bounding box center [469, 280] width 11 height 5
